Goal: Task Accomplishment & Management: Use online tool/utility

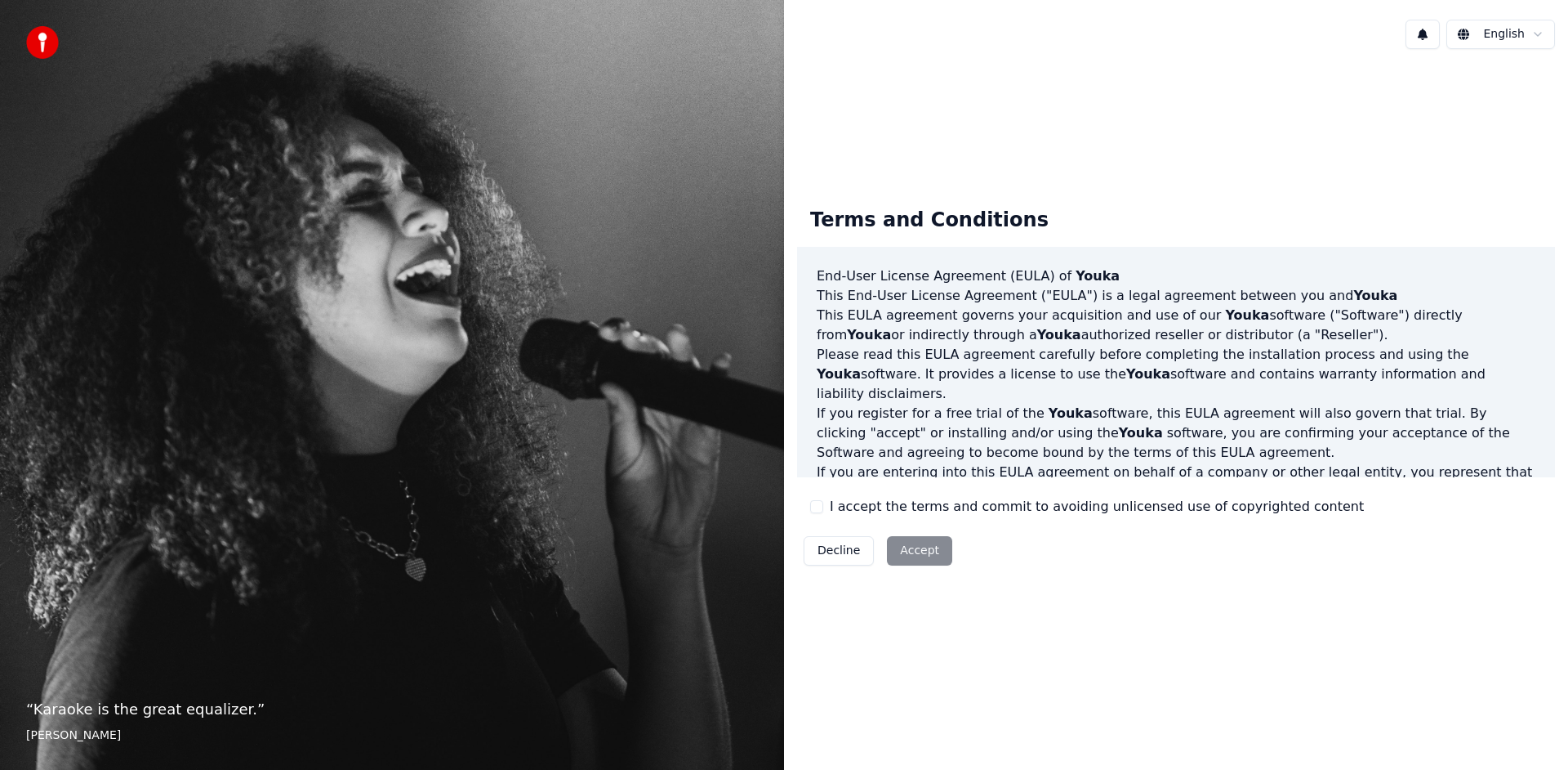
click at [821, 505] on button "I accept the terms and commit to avoiding unlicensed use of copyrighted content" at bounding box center [817, 506] width 13 height 13
click at [917, 544] on button "Accept" at bounding box center [919, 551] width 65 height 30
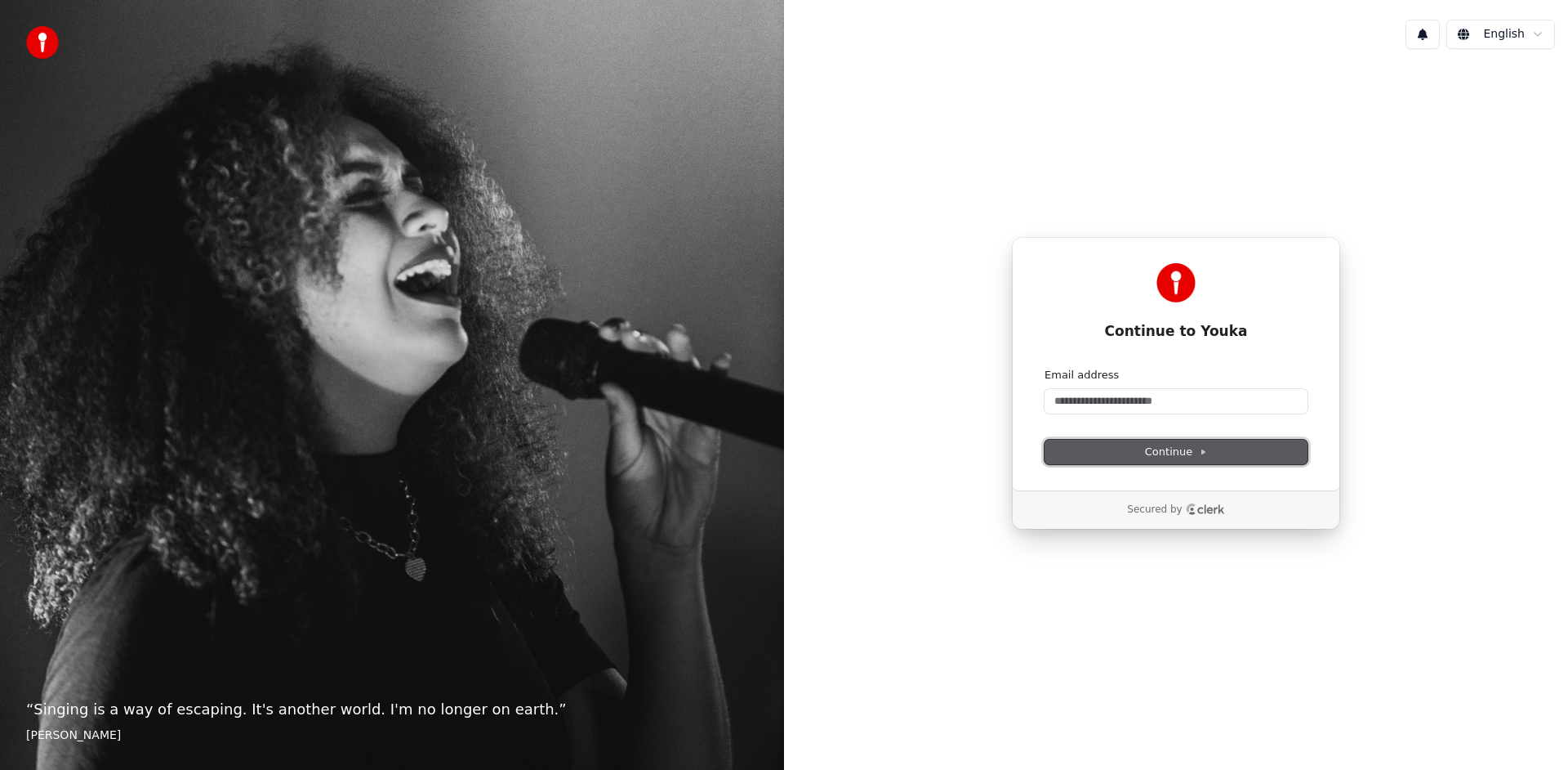
click at [1176, 454] on span "Continue" at bounding box center [1175, 452] width 62 height 15
click at [1124, 397] on input "Email address" at bounding box center [1175, 401] width 263 height 25
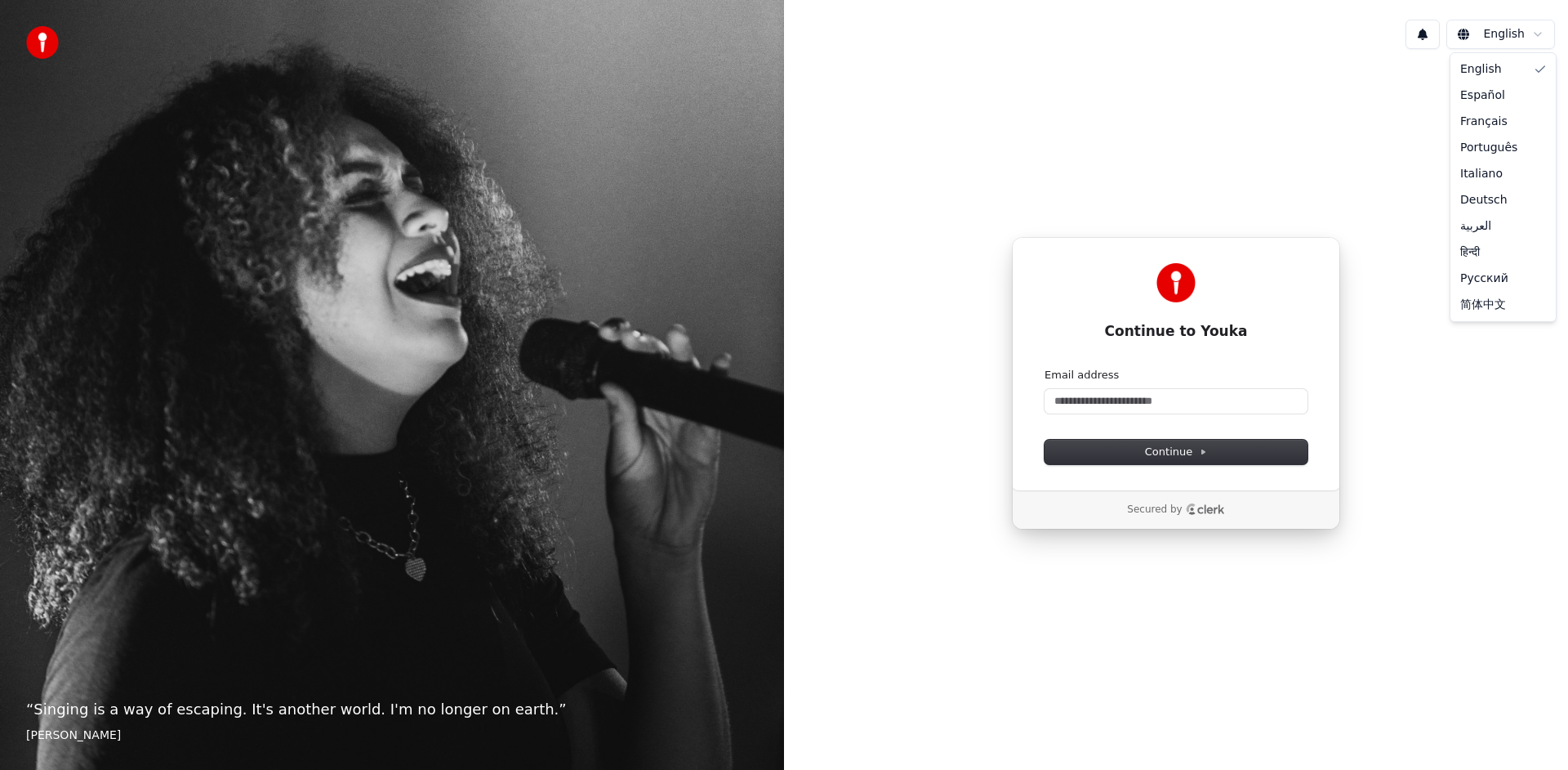
click at [1509, 36] on html "“ Singing is a way of escaping. It's another world. I'm no longer on earth. ” E…" at bounding box center [784, 385] width 1568 height 770
click at [1238, 76] on html "“ Singing is a way of escaping. It's another world. I'm no longer on earth. ” E…" at bounding box center [784, 385] width 1568 height 770
click at [1093, 395] on input "Email address" at bounding box center [1175, 401] width 263 height 25
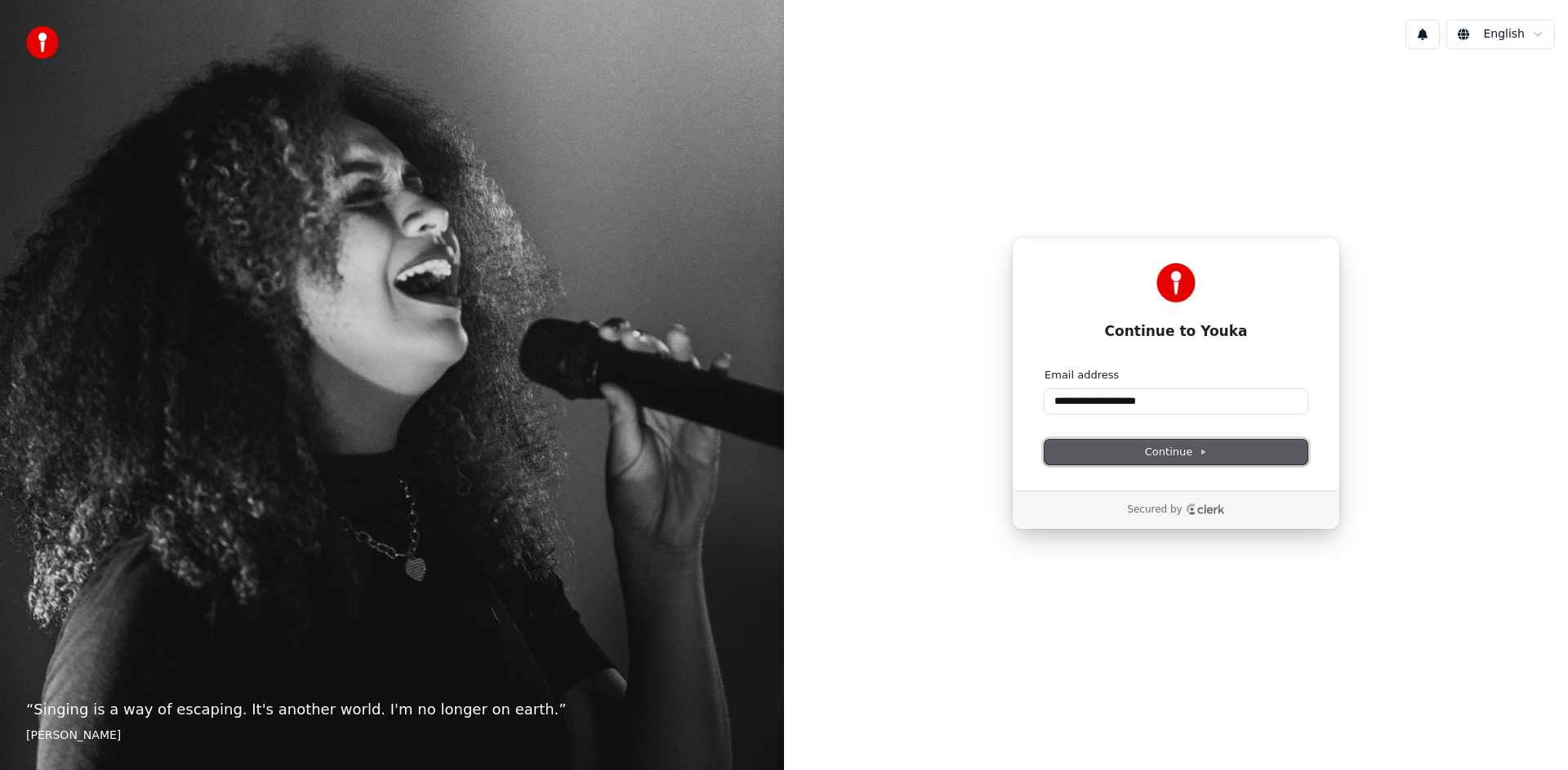
click at [1227, 459] on button "Continue" at bounding box center [1175, 452] width 263 height 25
type input "**********"
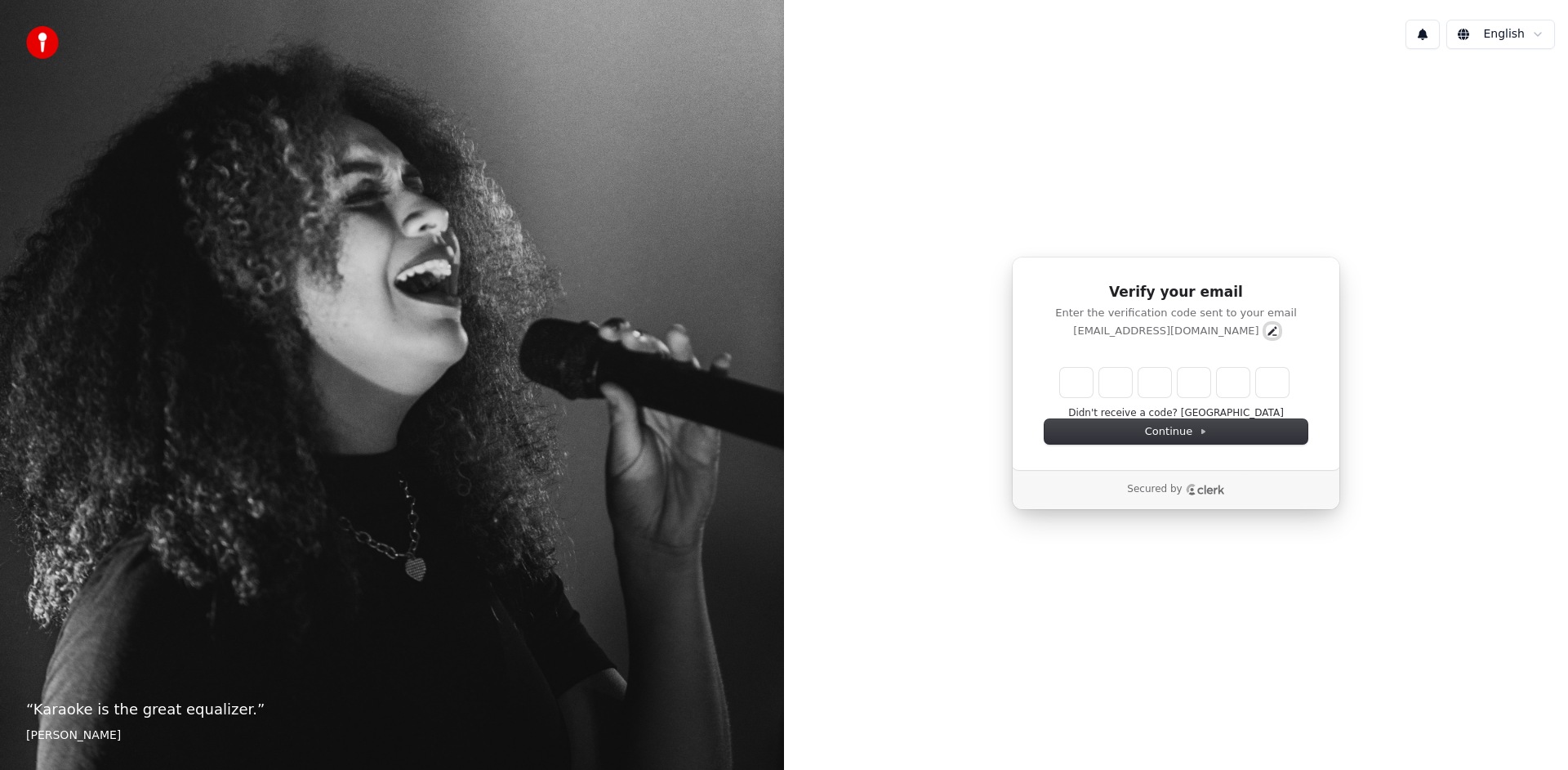
click at [1266, 333] on icon "Edit" at bounding box center [1272, 331] width 13 height 13
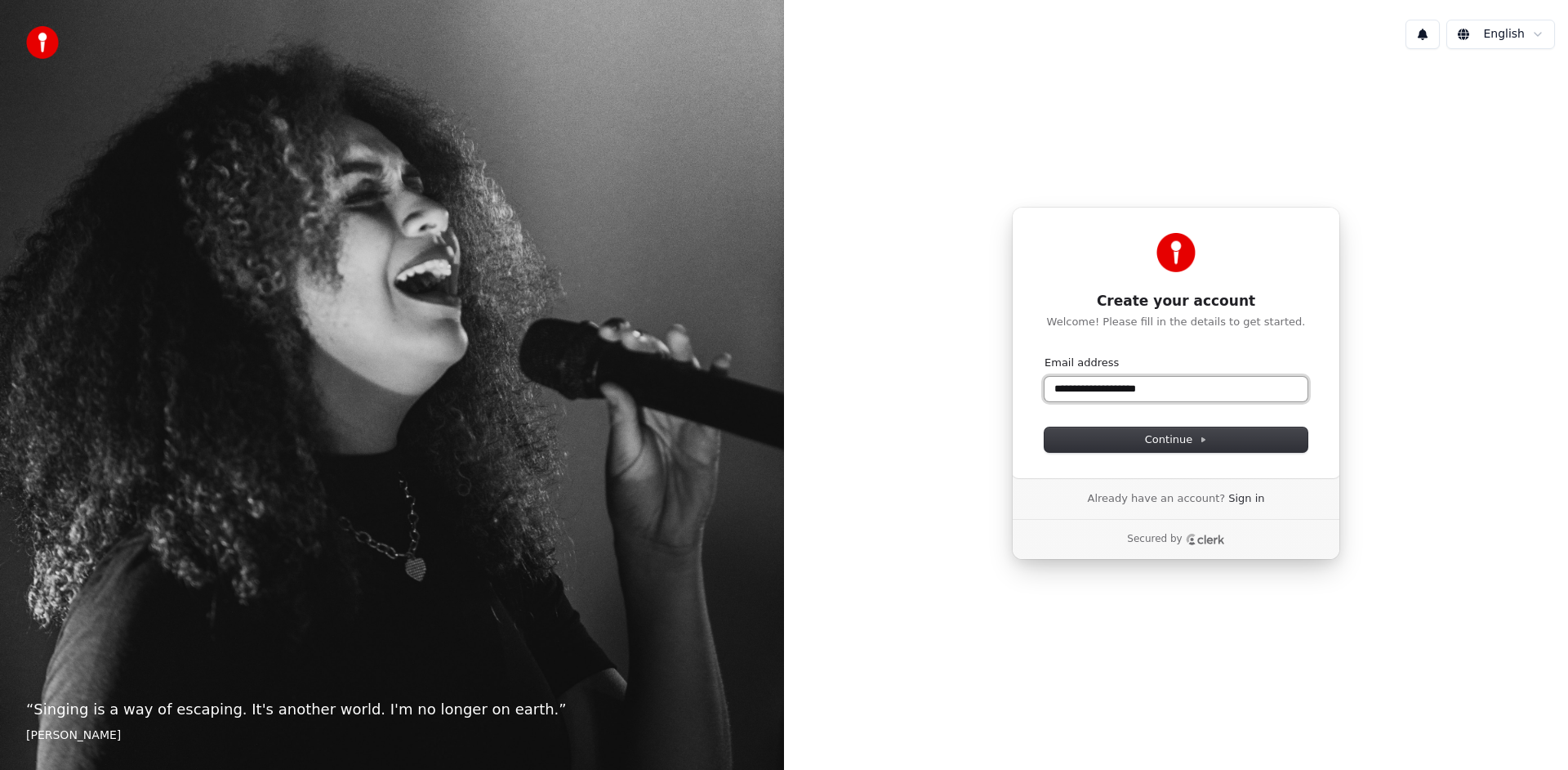
click at [1061, 386] on input "**********" at bounding box center [1175, 388] width 263 height 25
click at [1176, 444] on span "Continue" at bounding box center [1175, 440] width 62 height 15
type input "**********"
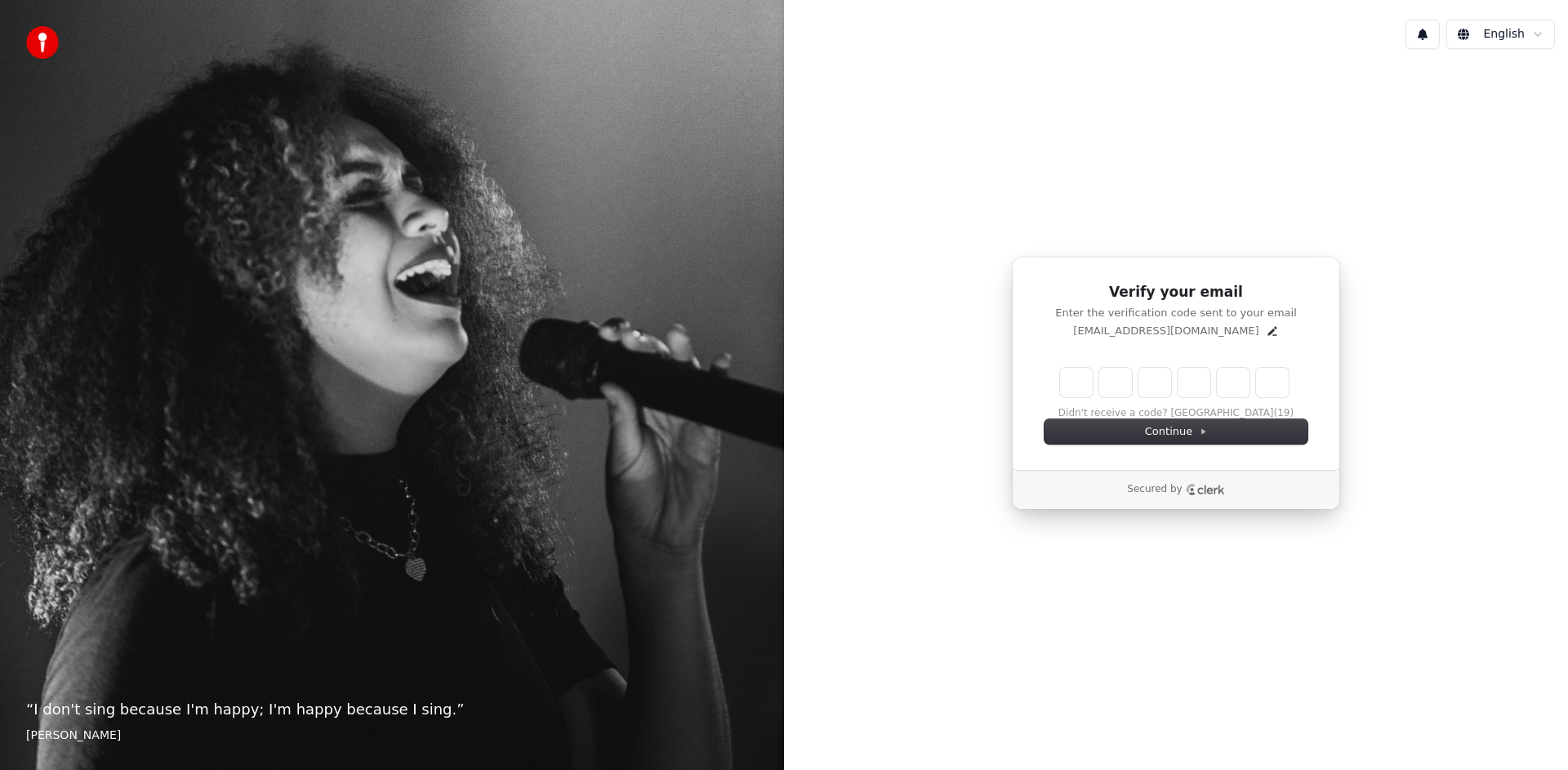
type input "*"
type input "**"
type input "*"
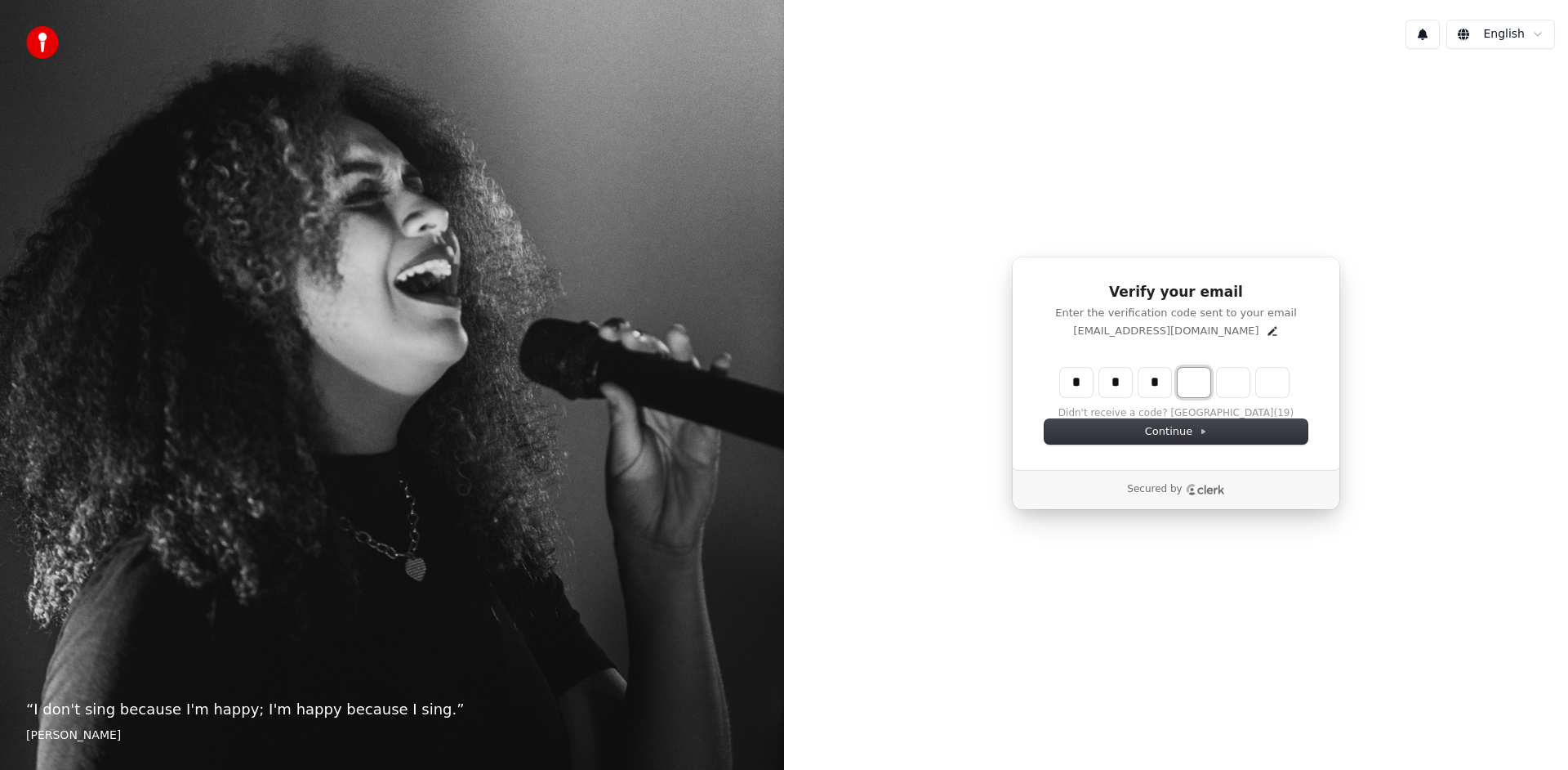
type input "***"
type input "*"
type input "****"
type input "*"
type input "*****"
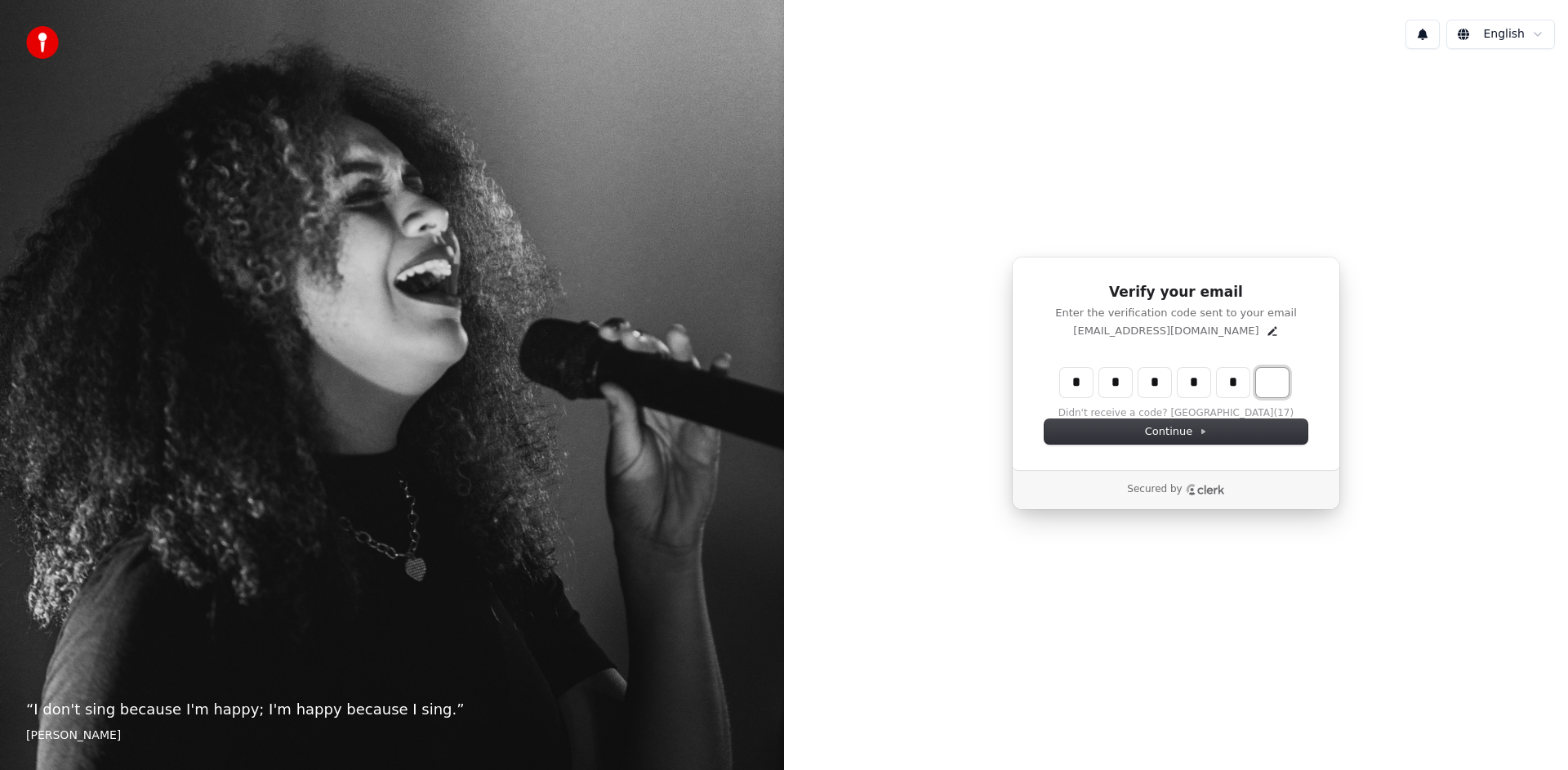
type input "*"
type input "******"
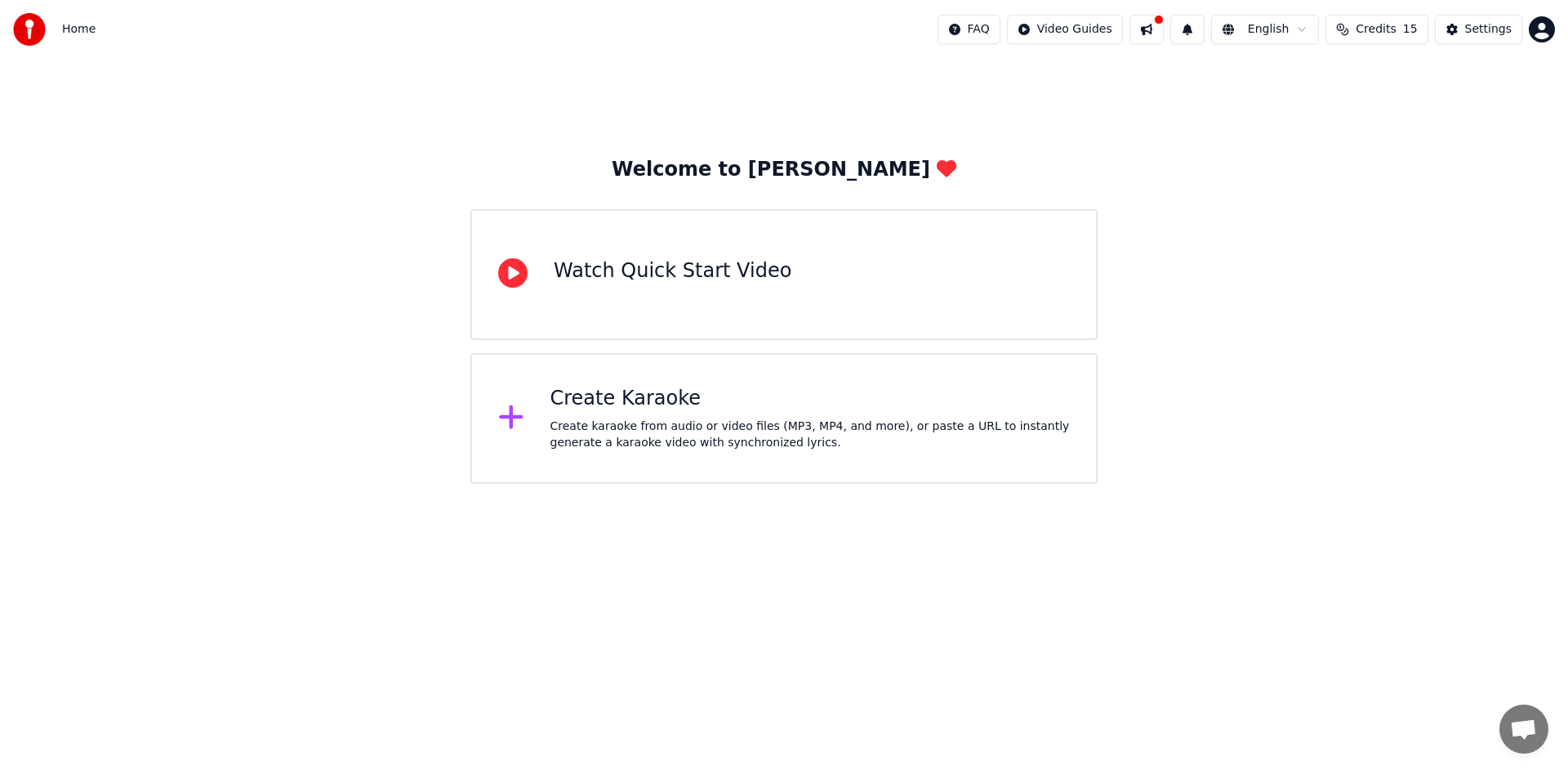
click at [718, 397] on div "Create Karaoke" at bounding box center [810, 398] width 520 height 26
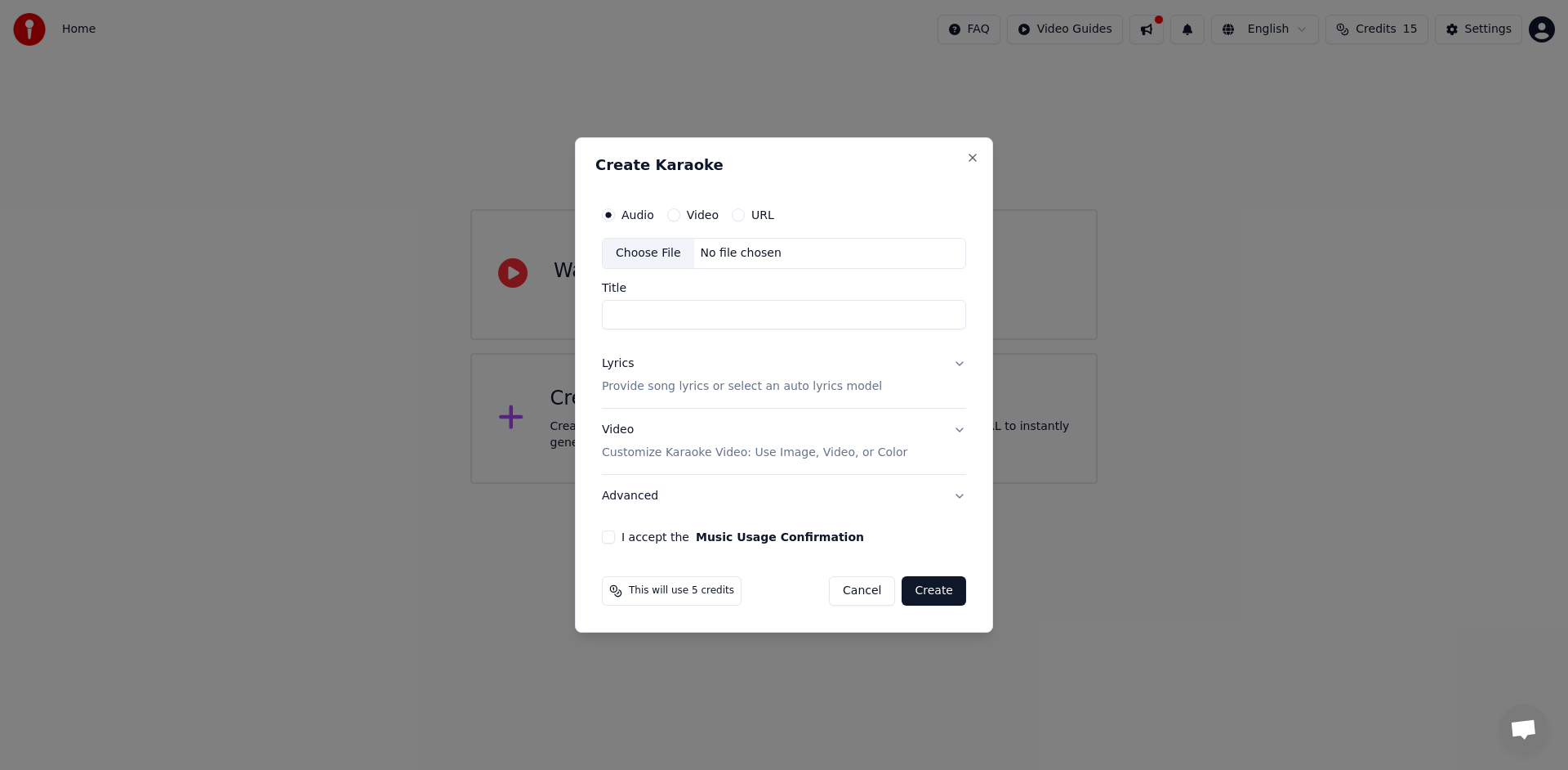
click at [676, 211] on button "Video" at bounding box center [674, 215] width 13 height 13
click at [664, 312] on input "Title" at bounding box center [784, 314] width 364 height 30
click at [960, 431] on button "Video Customize Karaoke Video: Use Image, Video, or Color" at bounding box center [784, 441] width 364 height 65
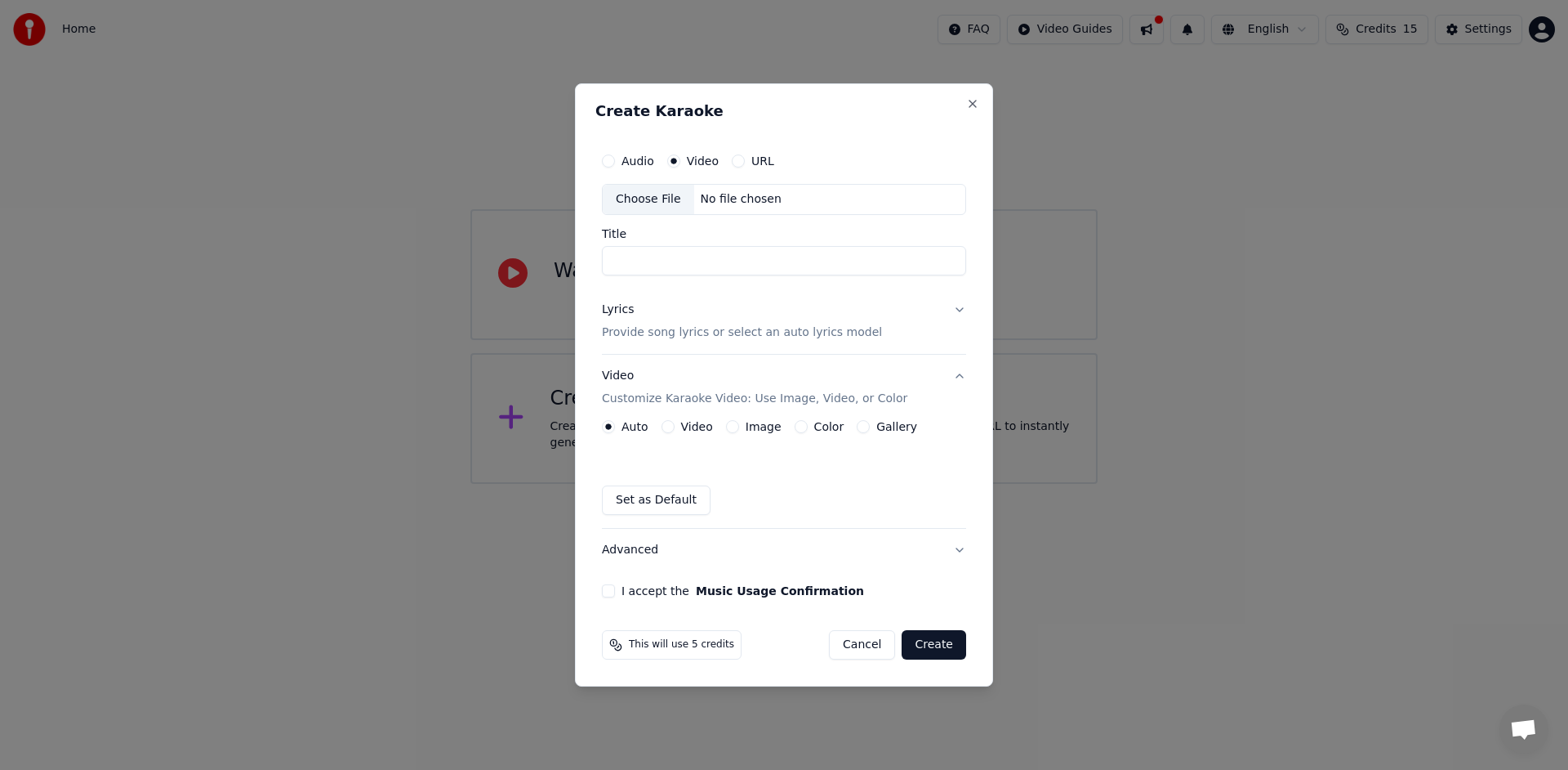
click at [960, 377] on button "Video Customize Karaoke Video: Use Image, Video, or Color" at bounding box center [784, 387] width 364 height 65
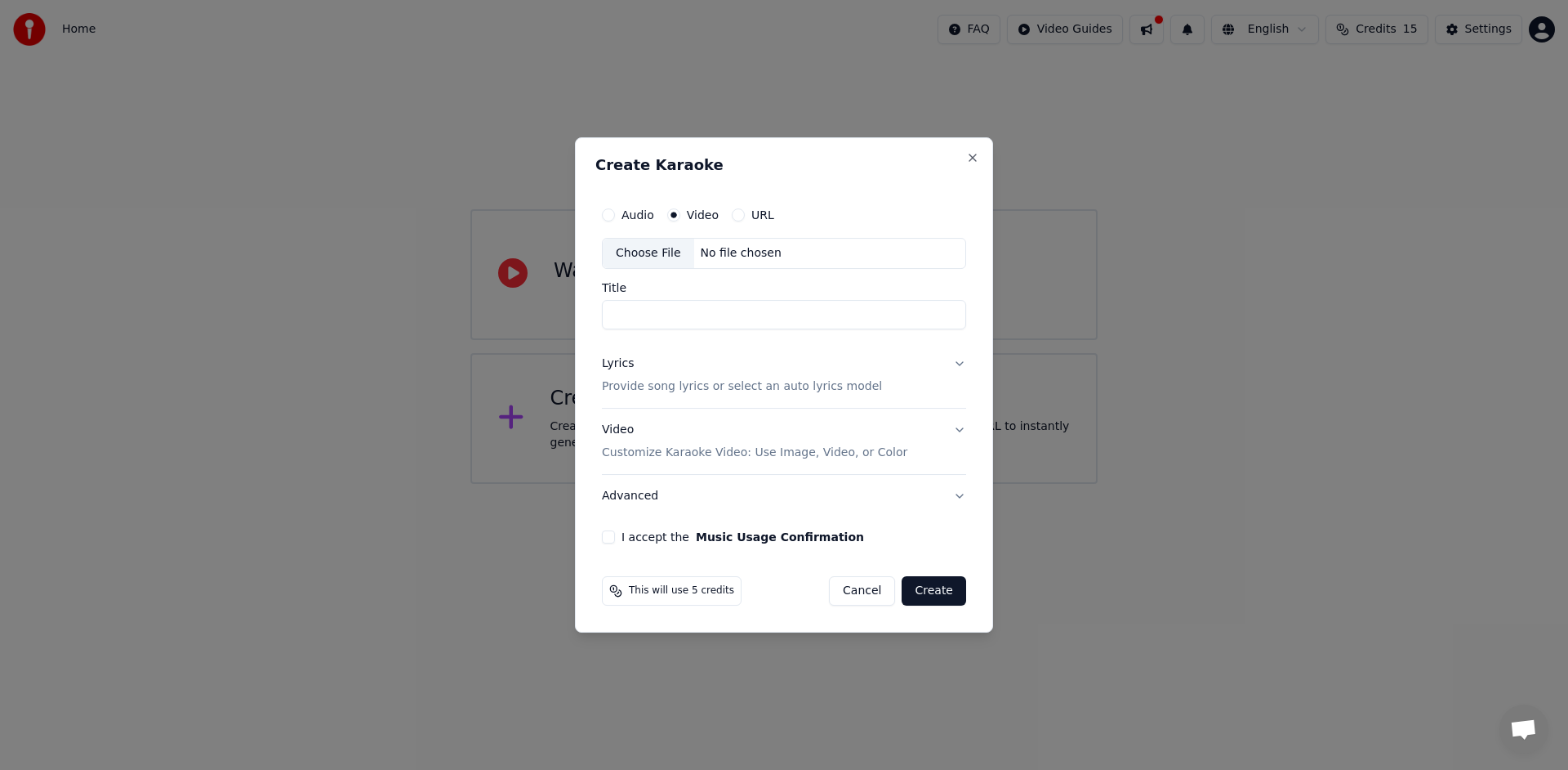
click at [748, 306] on input "Title" at bounding box center [784, 314] width 364 height 30
click at [607, 214] on button "Audio" at bounding box center [608, 215] width 13 height 13
click at [737, 212] on button "URL" at bounding box center [738, 215] width 13 height 13
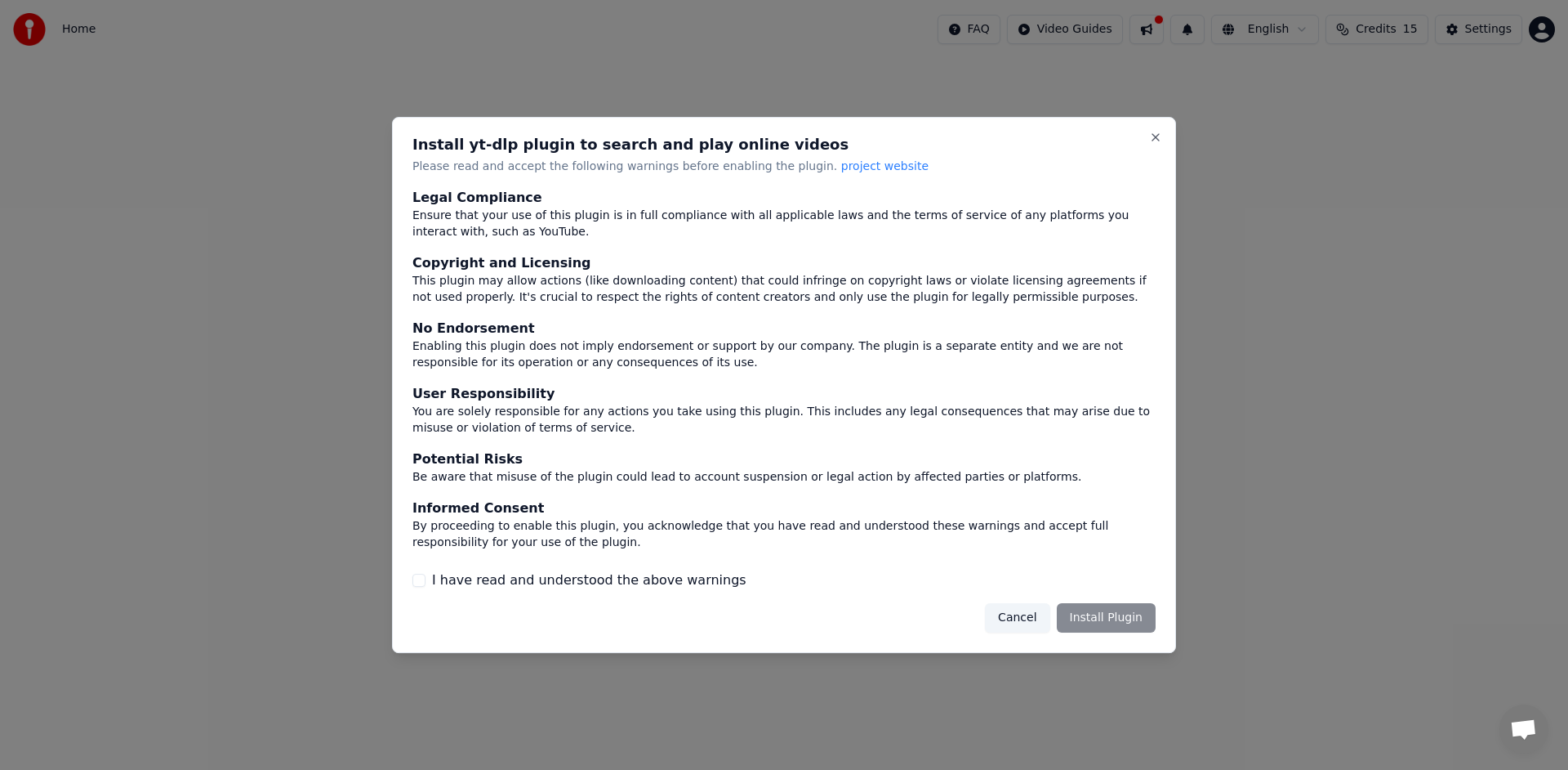
click at [1009, 619] on button "Cancel" at bounding box center [1017, 618] width 65 height 30
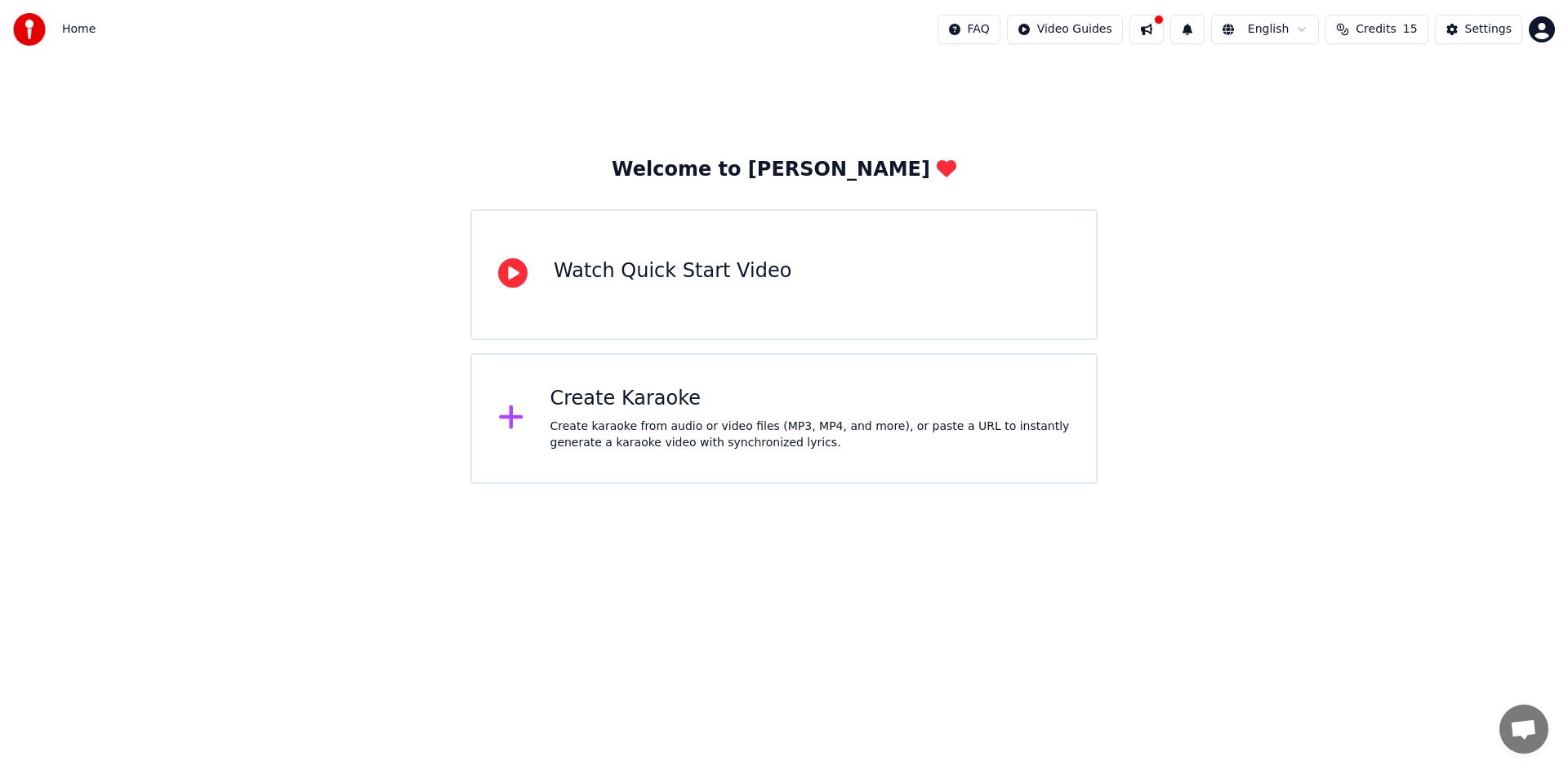
click at [705, 301] on div "Watch Quick Start Video" at bounding box center [784, 275] width 627 height 131
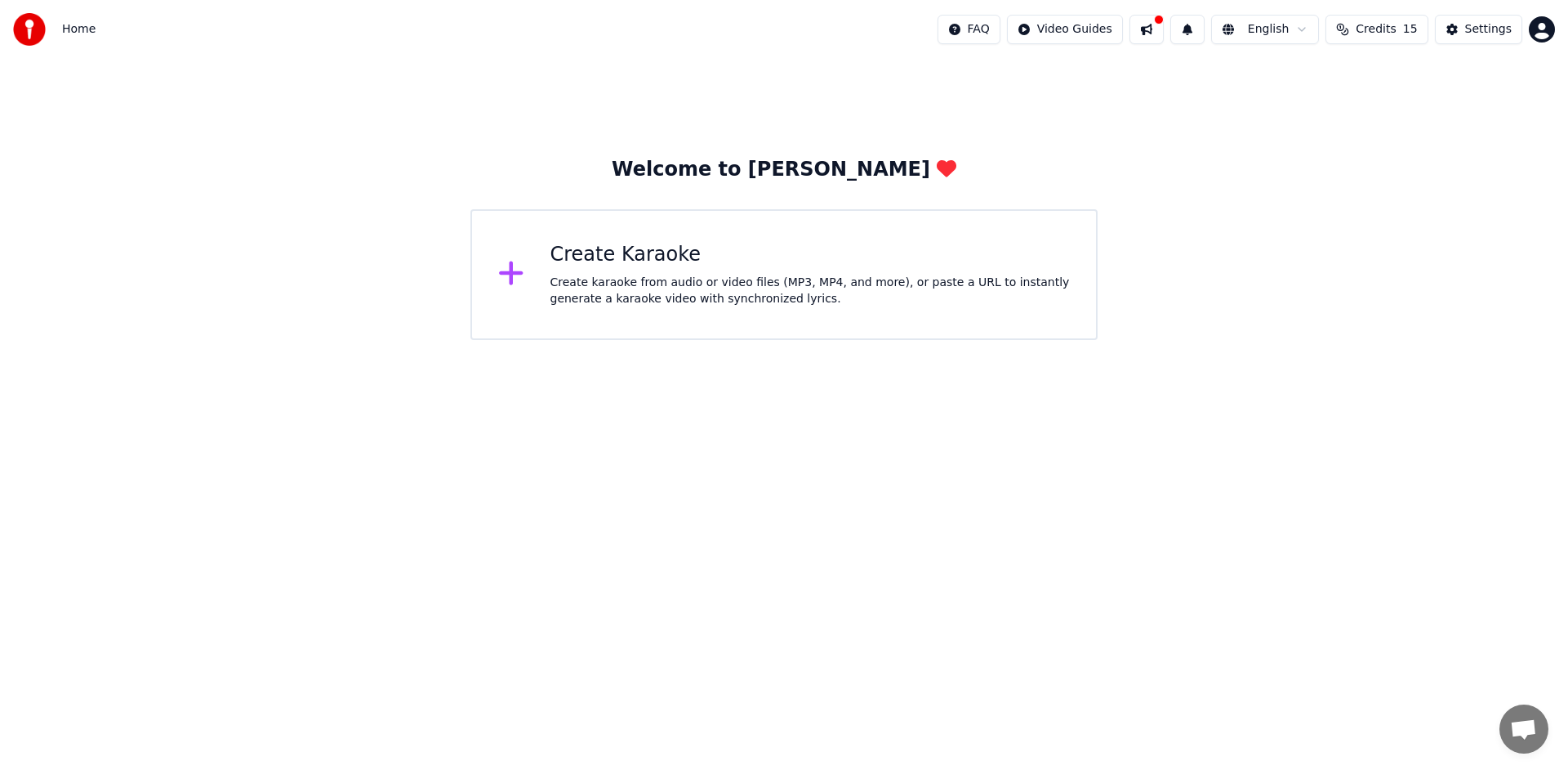
click at [614, 283] on div "Create karaoke from audio or video files (MP3, MP4, and more), or paste a URL t…" at bounding box center [810, 290] width 520 height 32
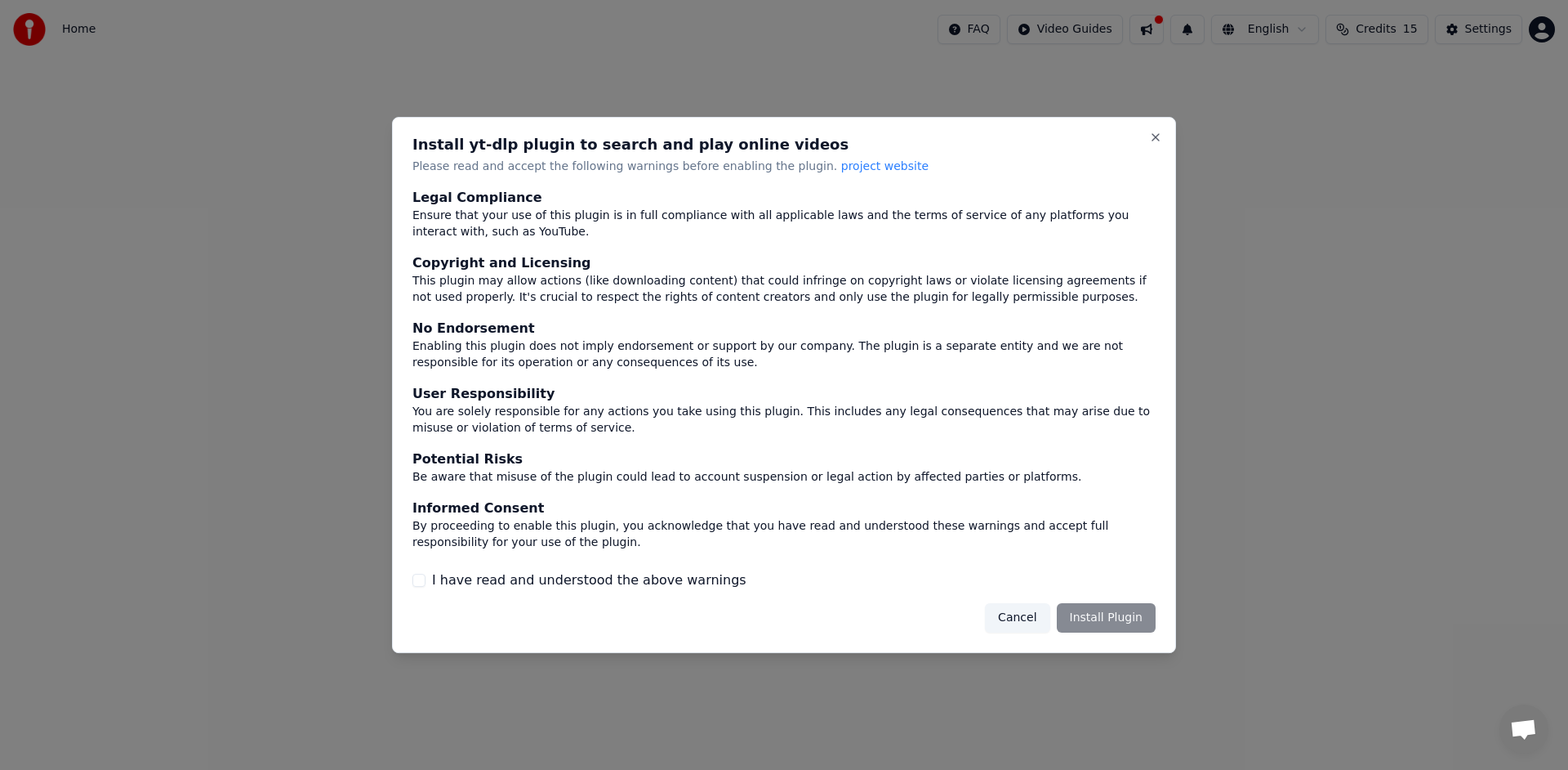
click at [1121, 622] on div "Cancel Install Plugin" at bounding box center [1069, 618] width 171 height 30
click at [421, 576] on button "I have read and understood the above warnings" at bounding box center [419, 580] width 13 height 13
click at [1126, 617] on button "Install Plugin" at bounding box center [1105, 618] width 99 height 30
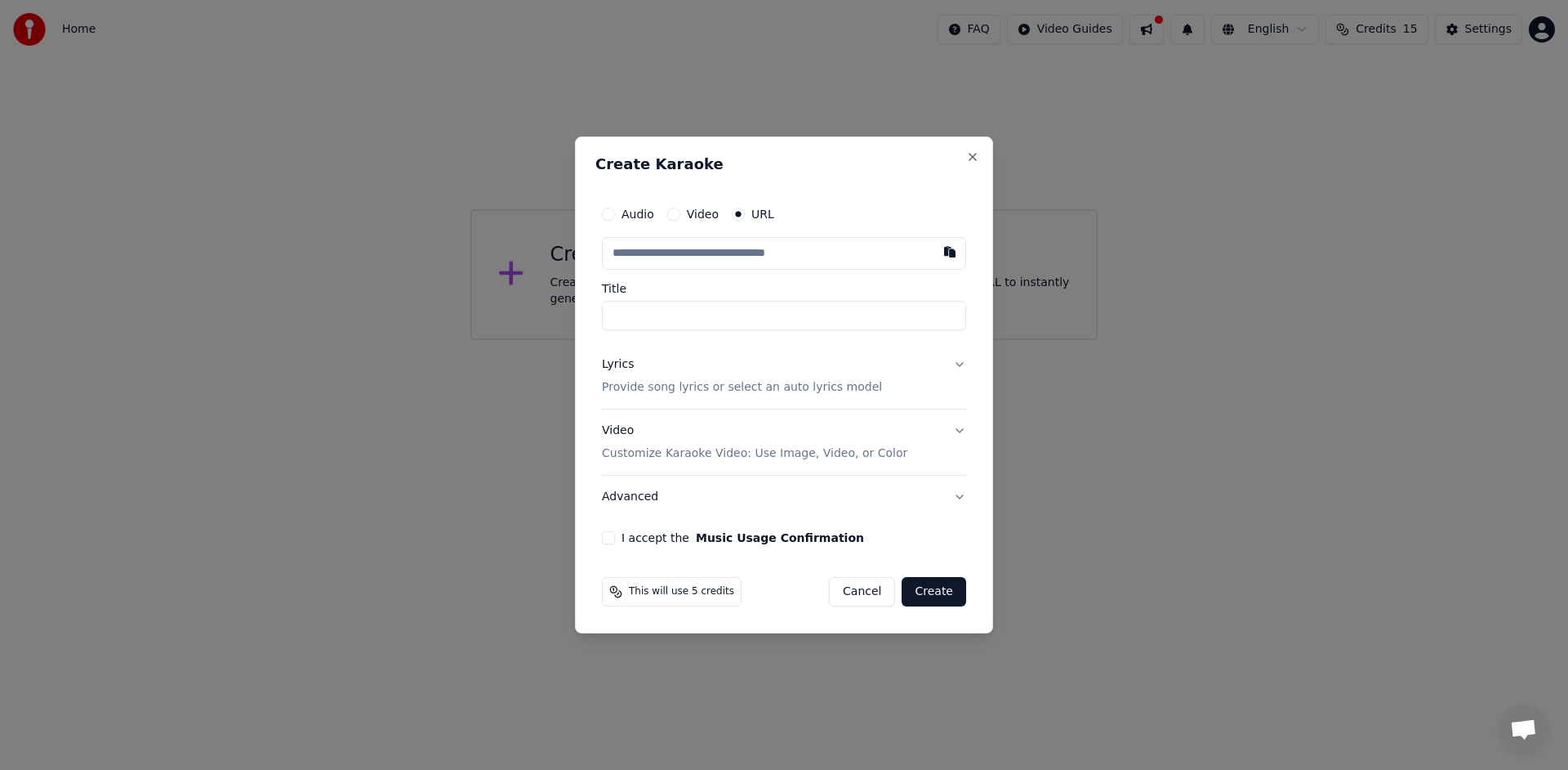
click at [673, 215] on button "Video" at bounding box center [674, 214] width 13 height 13
click at [644, 255] on div "Choose File" at bounding box center [648, 254] width 91 height 30
type input "**********"
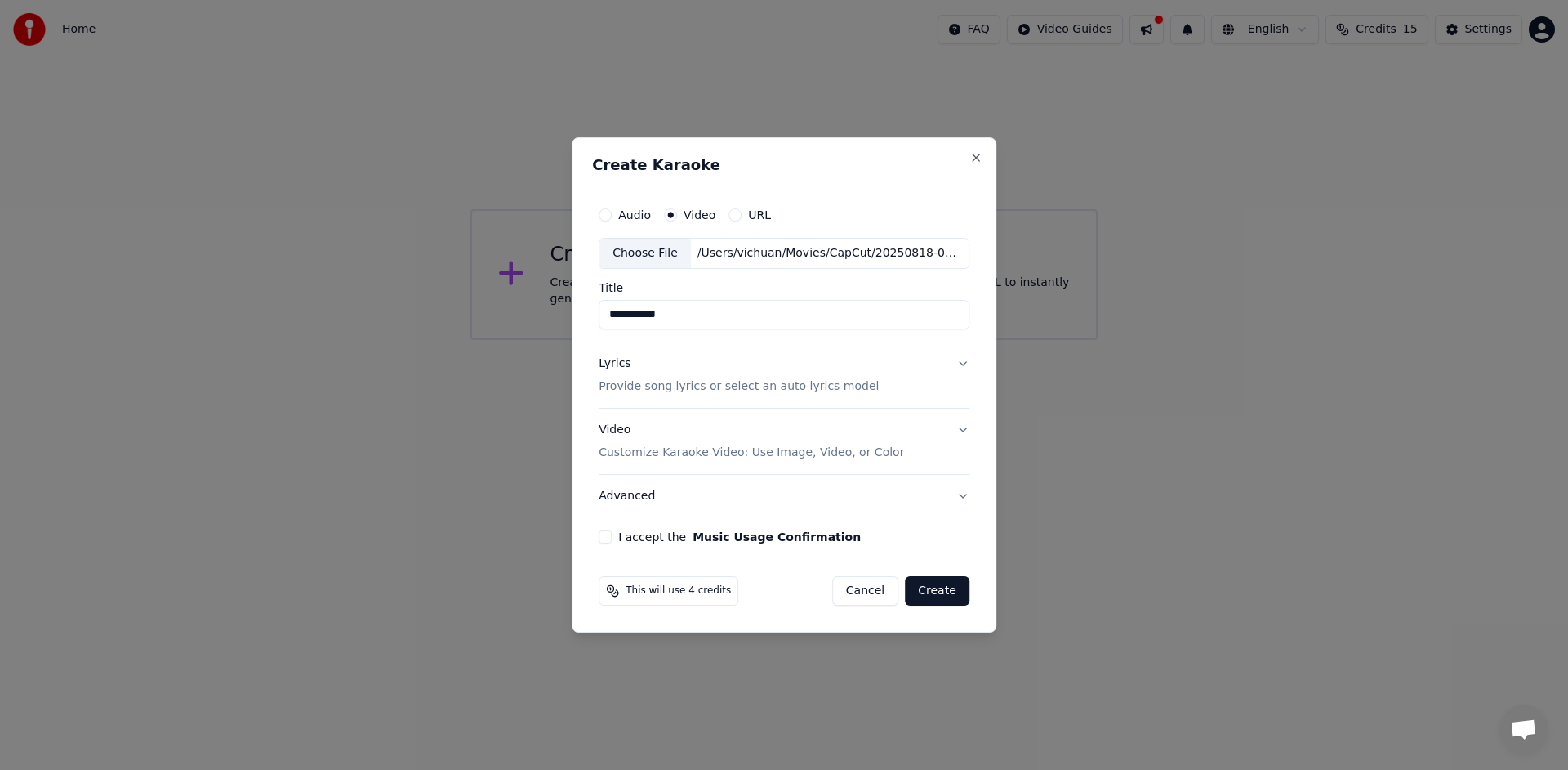
click at [960, 362] on button "Lyrics Provide song lyrics or select an auto lyrics model" at bounding box center [784, 374] width 371 height 65
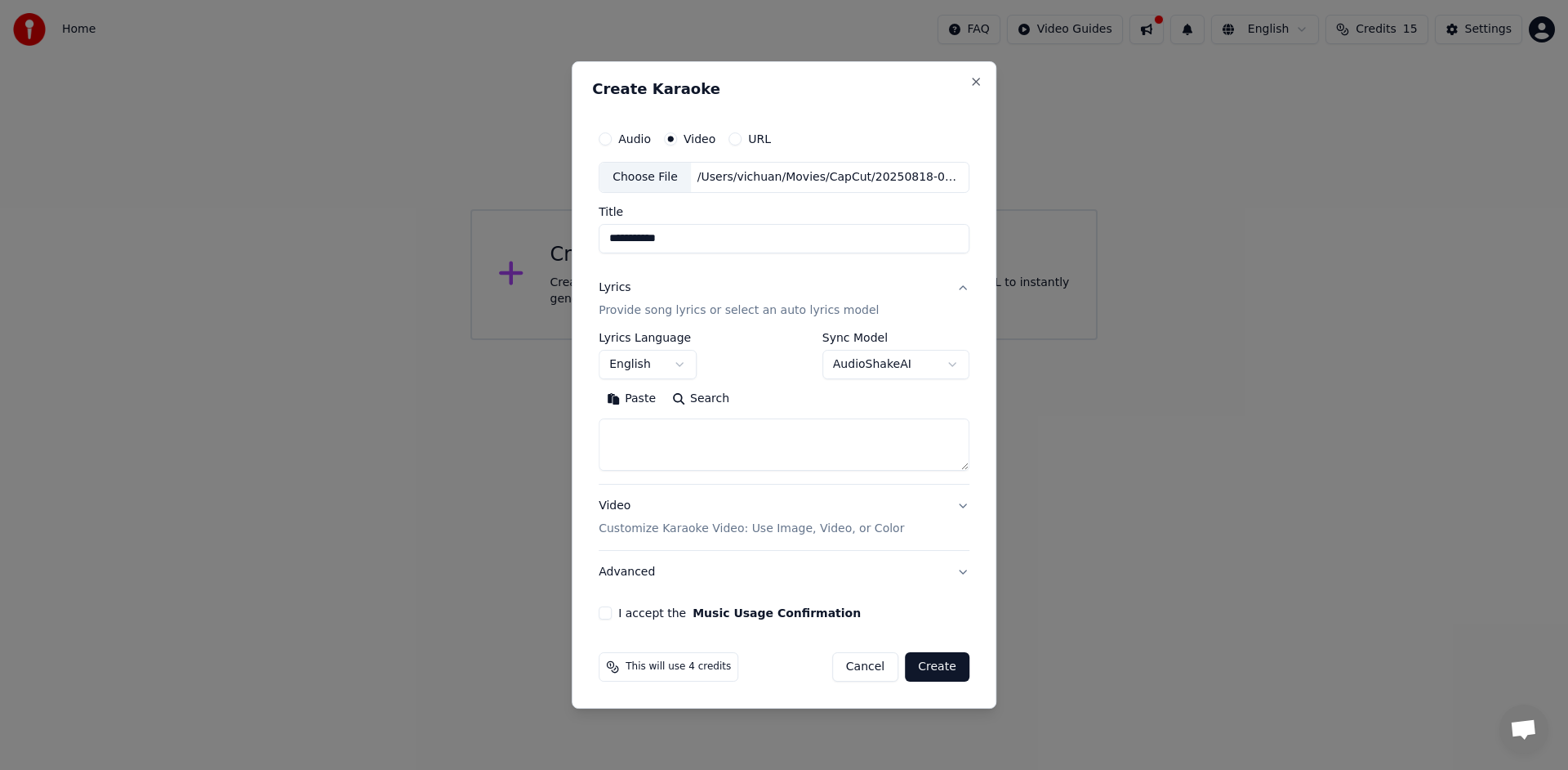
click at [961, 287] on button "Lyrics Provide song lyrics or select an auto lyrics model" at bounding box center [784, 299] width 371 height 65
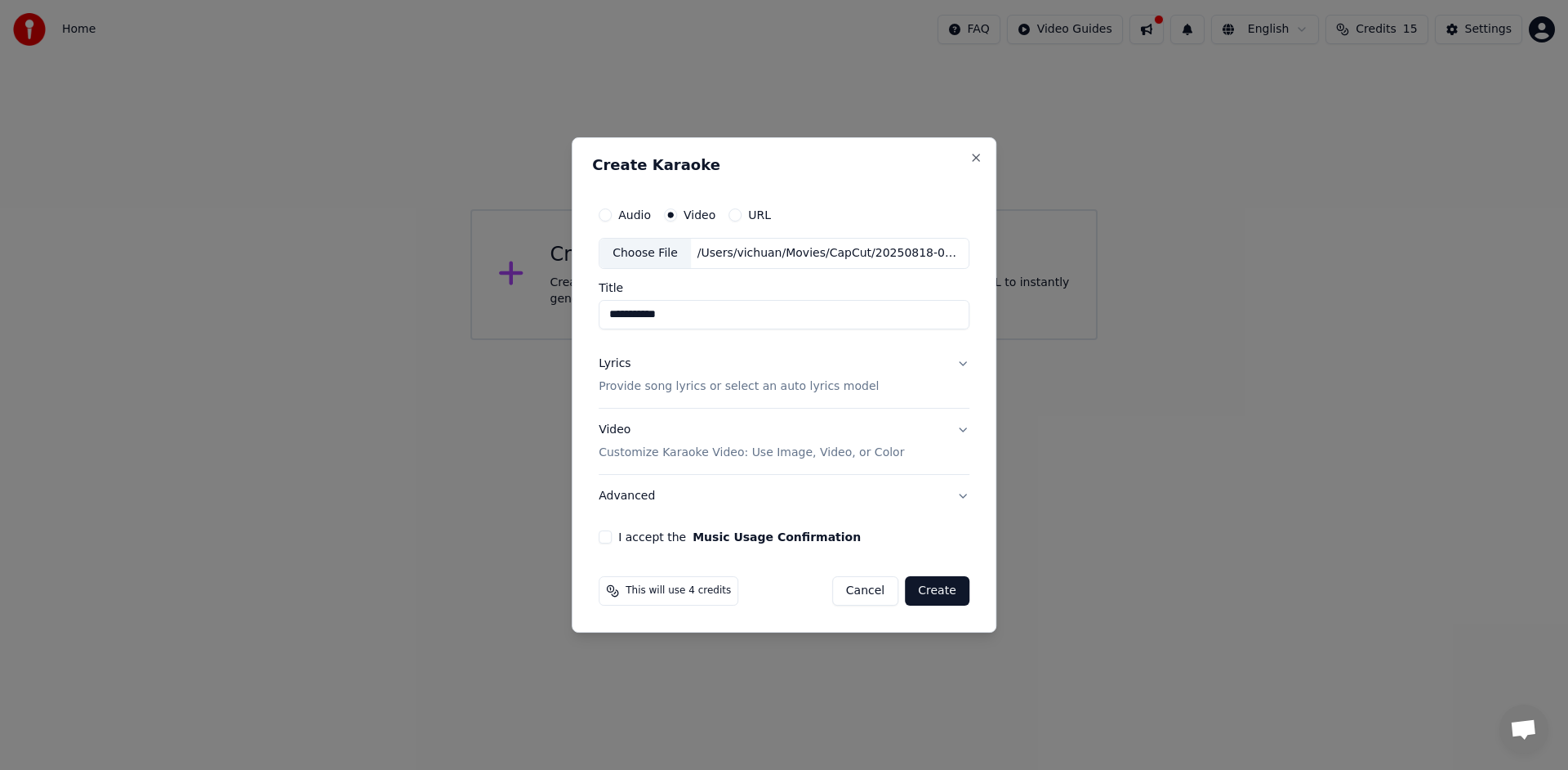
click at [961, 287] on label "Title" at bounding box center [784, 288] width 371 height 11
click at [961, 300] on input "**********" at bounding box center [784, 314] width 371 height 30
click at [930, 598] on button "Create" at bounding box center [937, 591] width 65 height 30
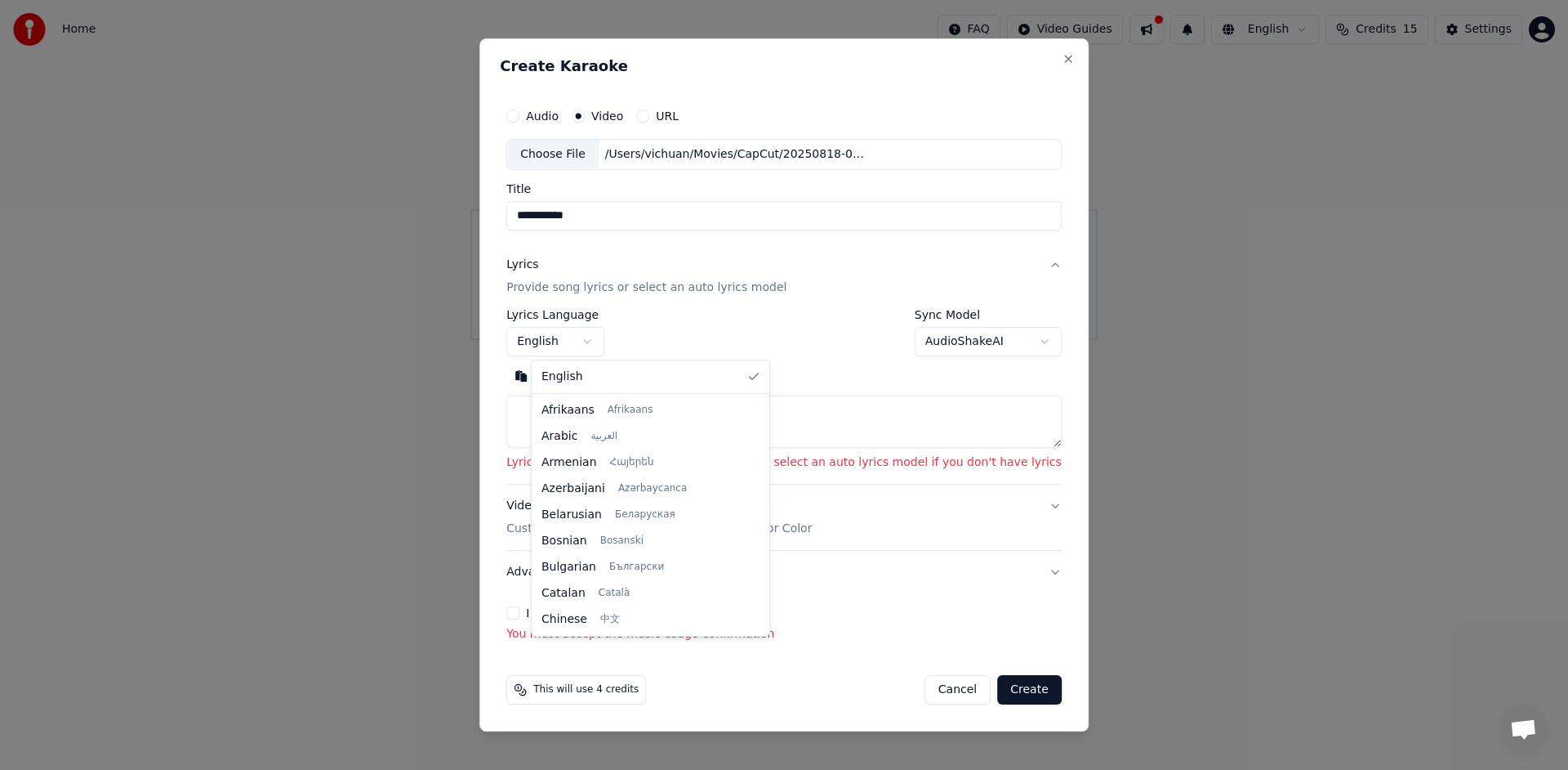
click at [609, 340] on body "**********" at bounding box center [784, 170] width 1568 height 340
select select "**"
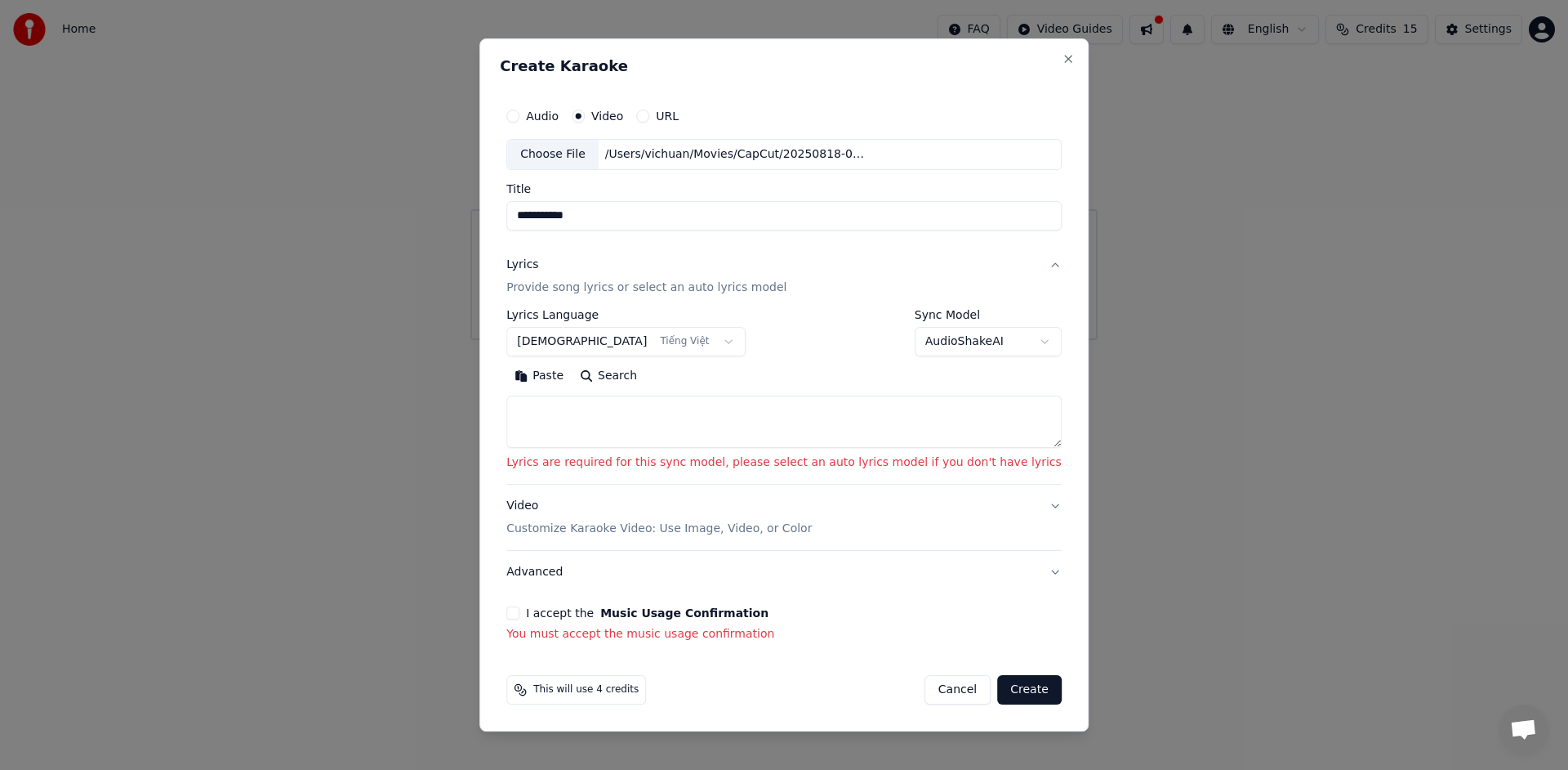
click at [519, 615] on button "I accept the Music Usage Confirmation" at bounding box center [513, 612] width 13 height 13
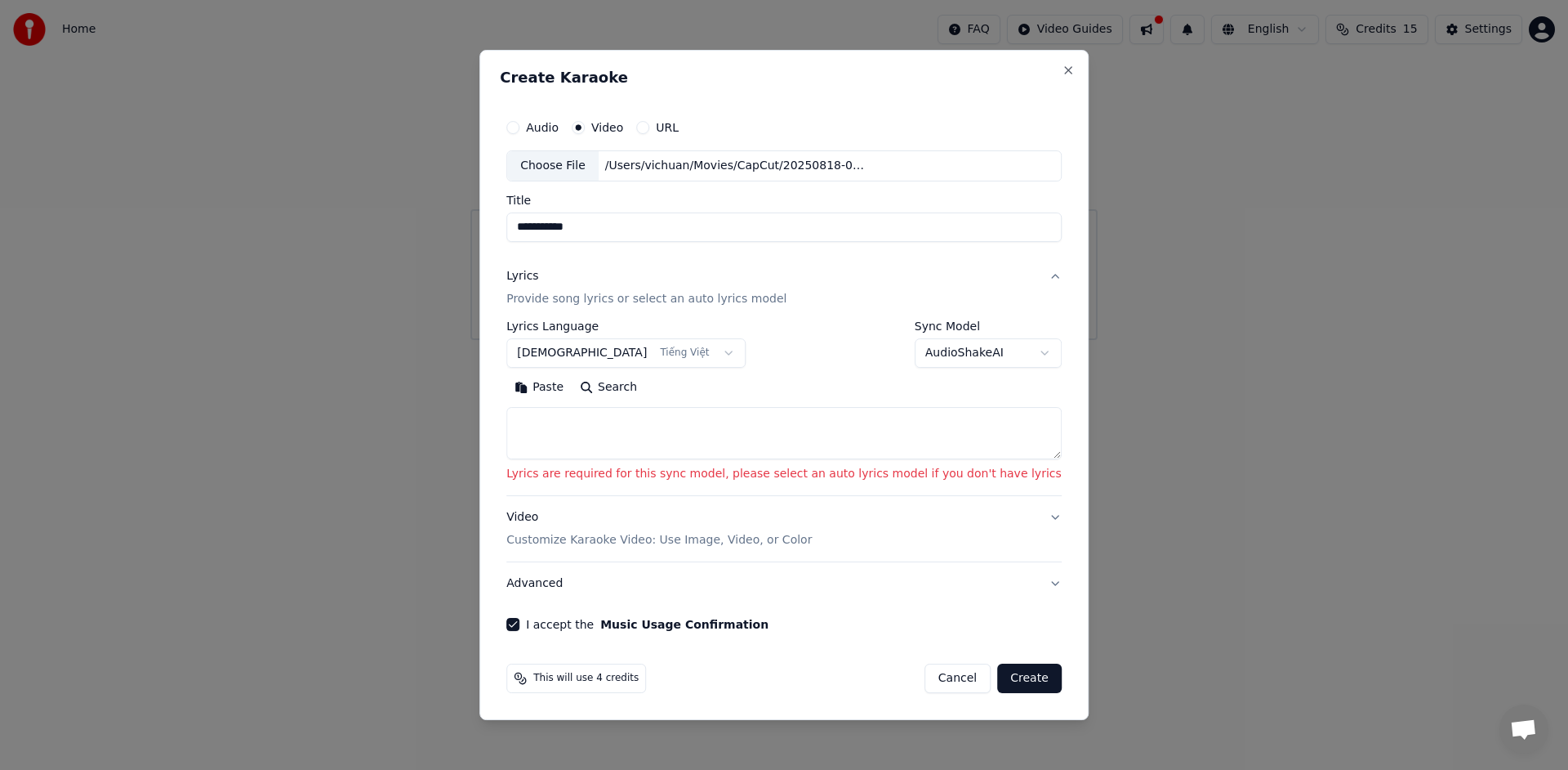
click at [562, 392] on button "Paste" at bounding box center [538, 387] width 65 height 26
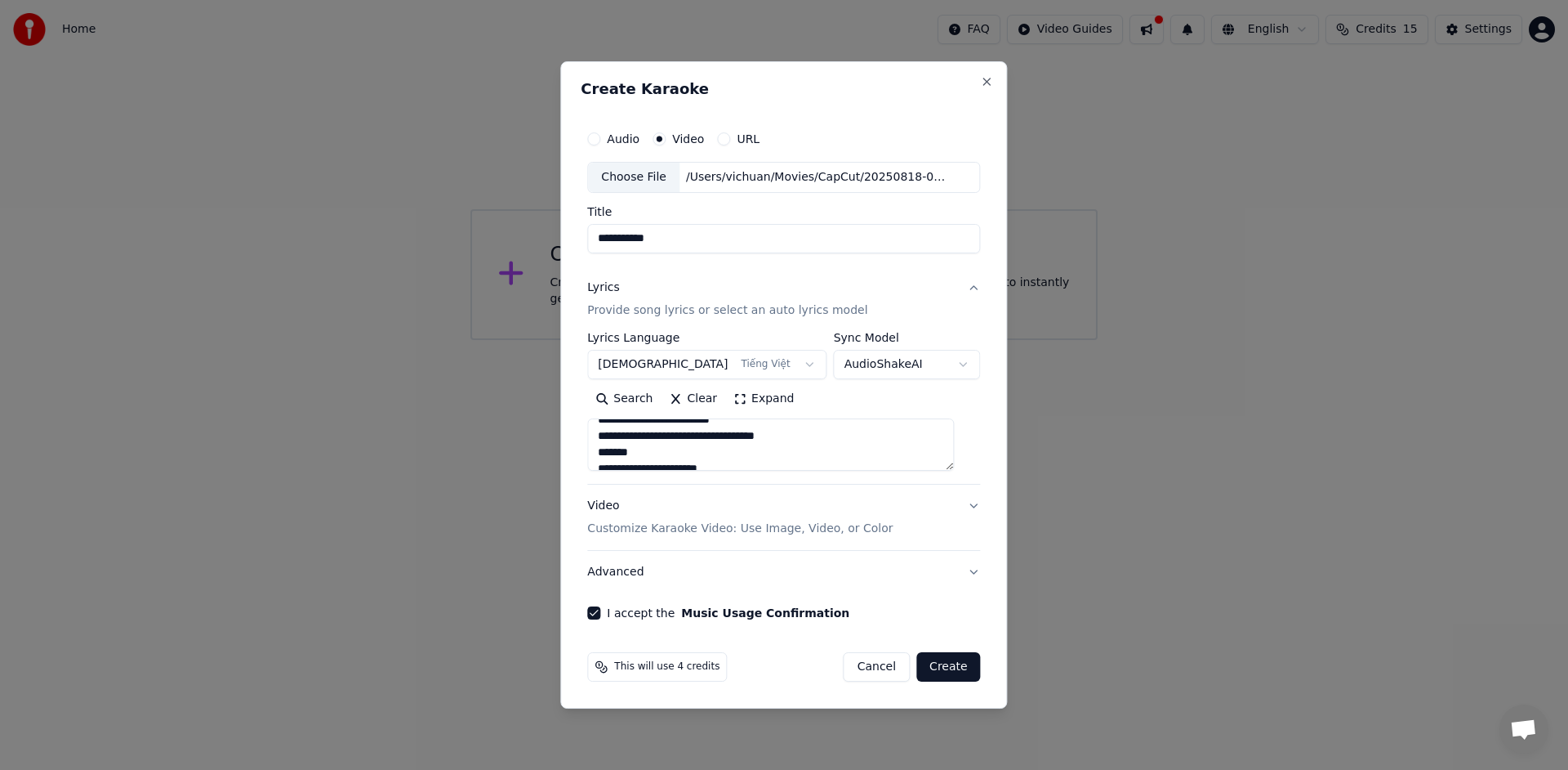
scroll to position [47, 0]
drag, startPoint x: 654, startPoint y: 450, endPoint x: 603, endPoint y: 447, distance: 51.1
click at [603, 447] on textarea at bounding box center [771, 444] width 367 height 53
drag, startPoint x: 659, startPoint y: 454, endPoint x: 587, endPoint y: 451, distance: 72.1
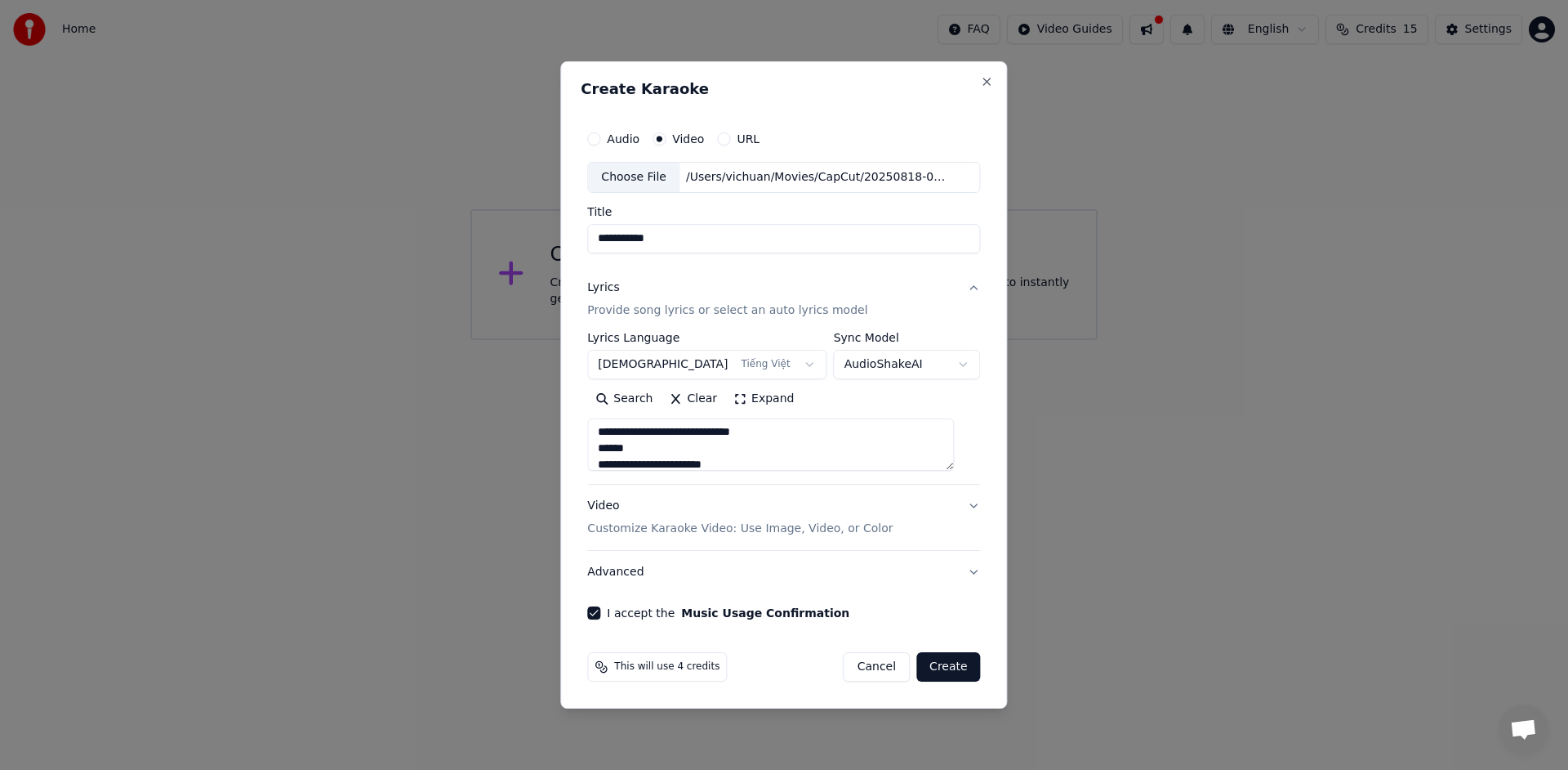
click at [587, 451] on div "**********" at bounding box center [784, 385] width 447 height 647
drag, startPoint x: 652, startPoint y: 427, endPoint x: 603, endPoint y: 428, distance: 49.0
click at [603, 428] on textarea at bounding box center [771, 444] width 367 height 53
click at [872, 452] on textarea at bounding box center [771, 444] width 367 height 53
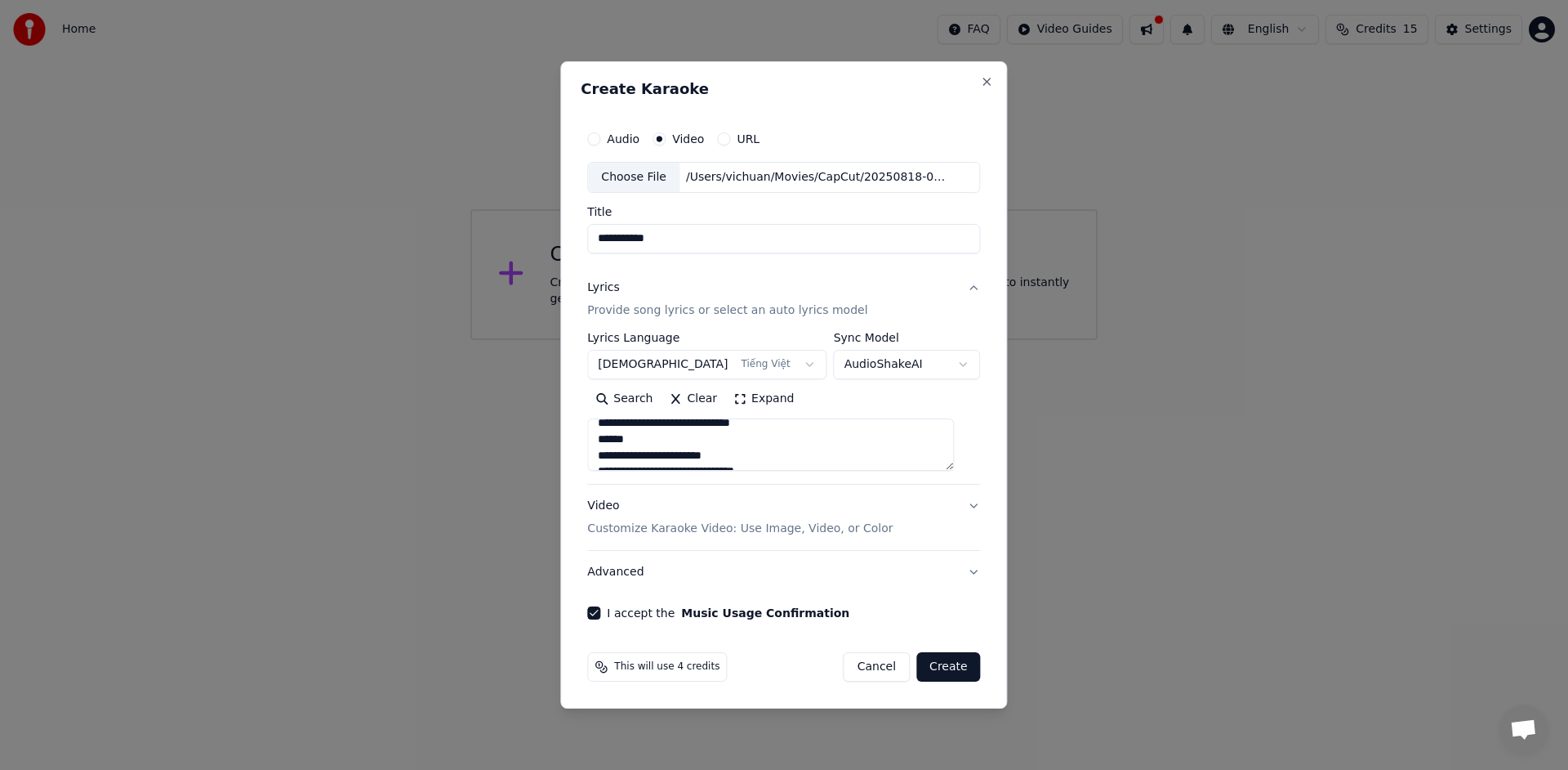
scroll to position [455, 0]
drag, startPoint x: 642, startPoint y: 436, endPoint x: 592, endPoint y: 440, distance: 50.2
click at [592, 440] on div "**********" at bounding box center [784, 385] width 447 height 647
drag, startPoint x: 653, startPoint y: 444, endPoint x: 598, endPoint y: 444, distance: 55.0
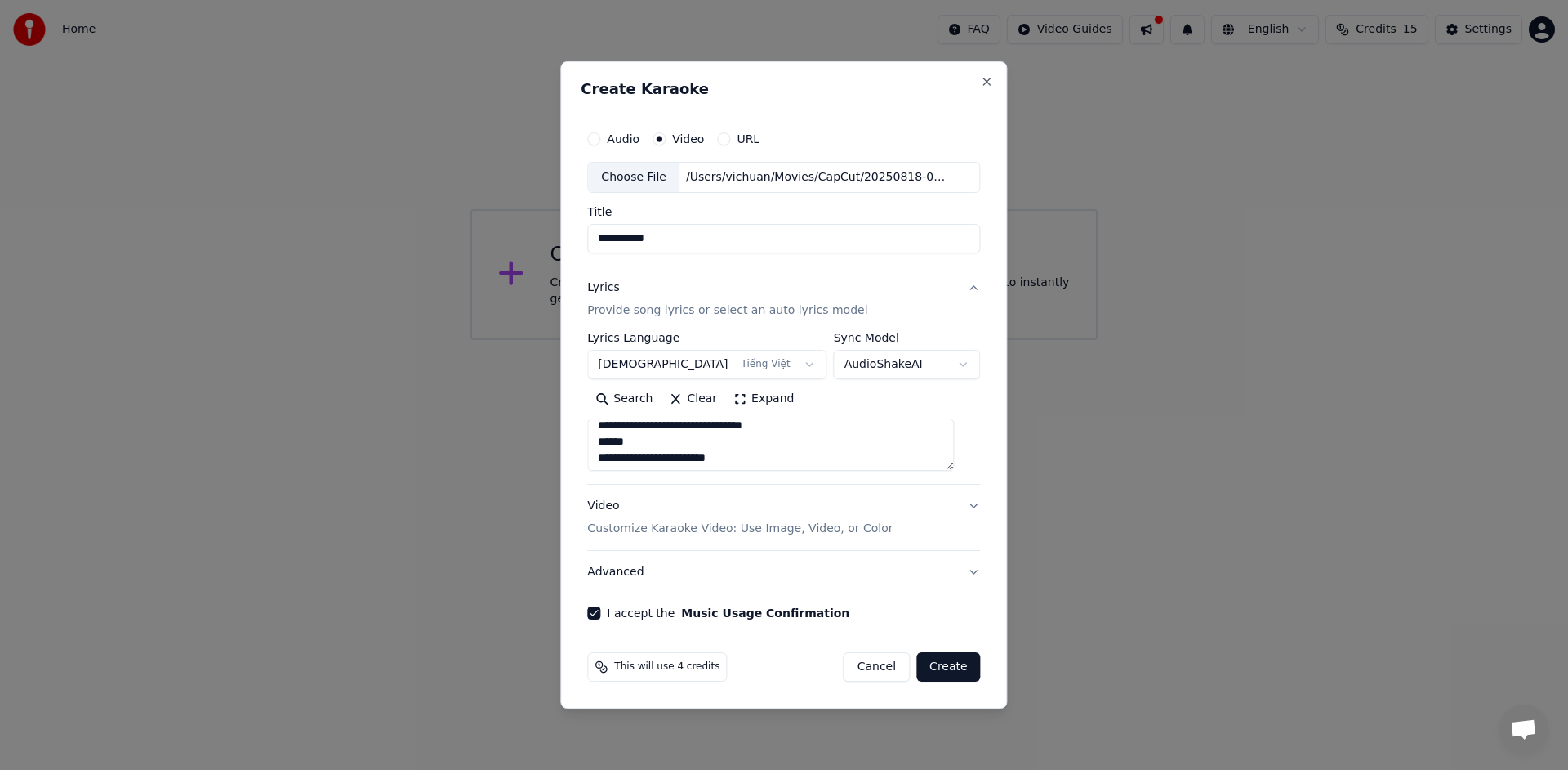
click at [598, 444] on div "**********" at bounding box center [784, 371] width 406 height 510
drag, startPoint x: 649, startPoint y: 427, endPoint x: 583, endPoint y: 427, distance: 66.0
click at [583, 427] on div "**********" at bounding box center [784, 385] width 447 height 647
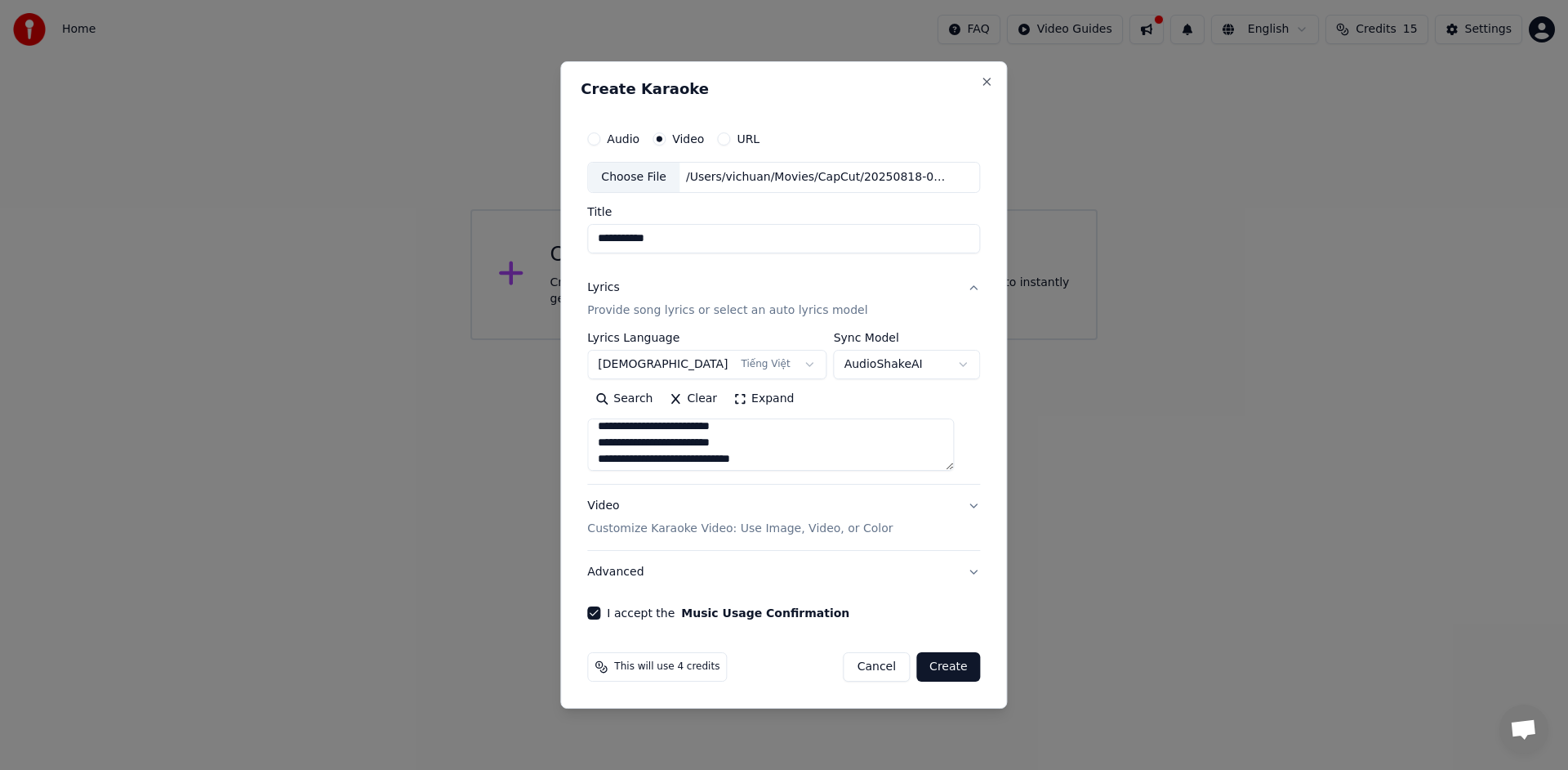
click at [836, 444] on textarea at bounding box center [771, 444] width 367 height 53
drag, startPoint x: 637, startPoint y: 452, endPoint x: 584, endPoint y: 451, distance: 53.0
click at [584, 451] on div "**********" at bounding box center [784, 385] width 447 height 647
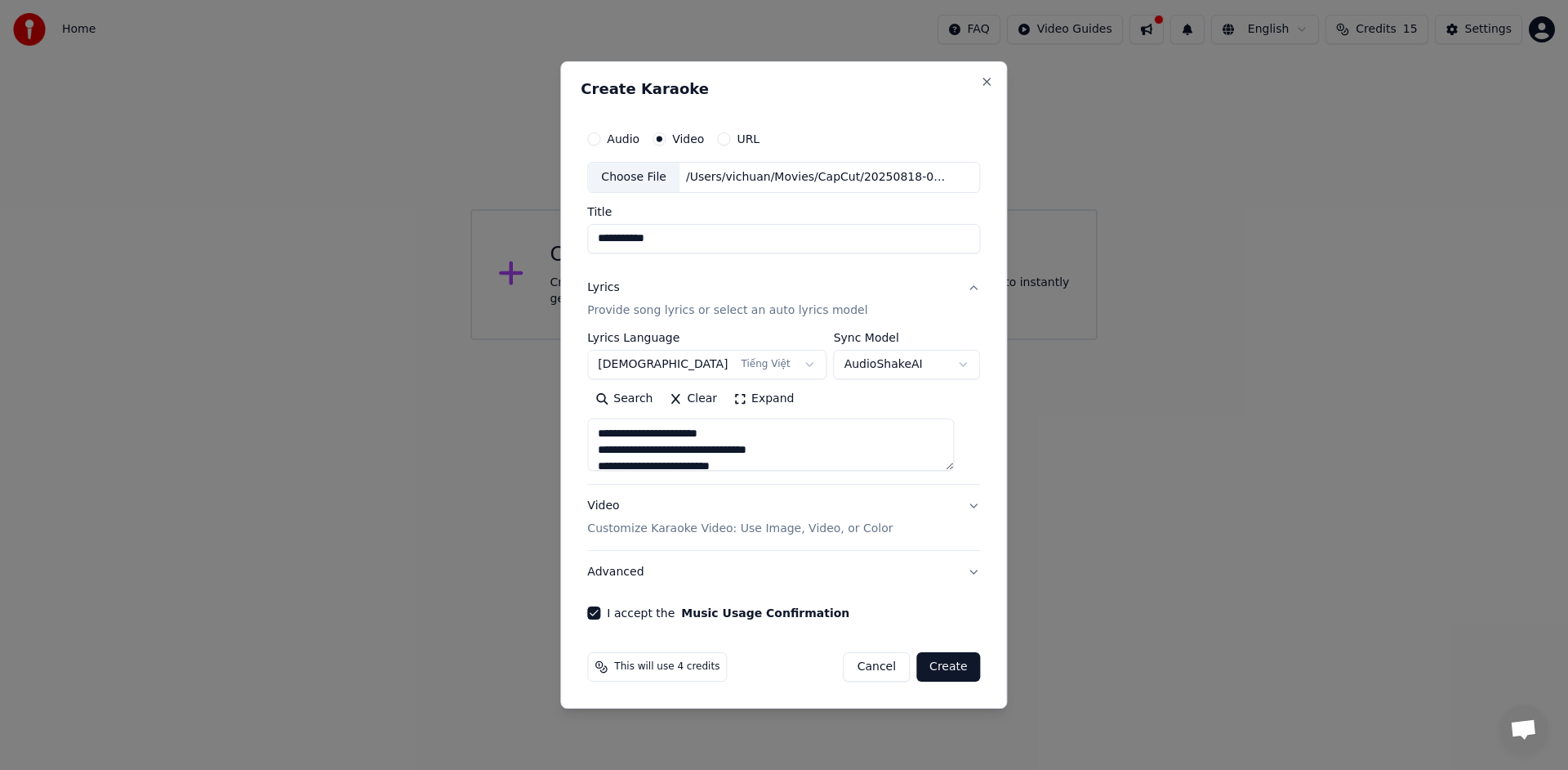
click at [730, 433] on textarea at bounding box center [771, 444] width 367 height 53
type textarea "**********"
click at [953, 674] on button "Create" at bounding box center [949, 667] width 65 height 30
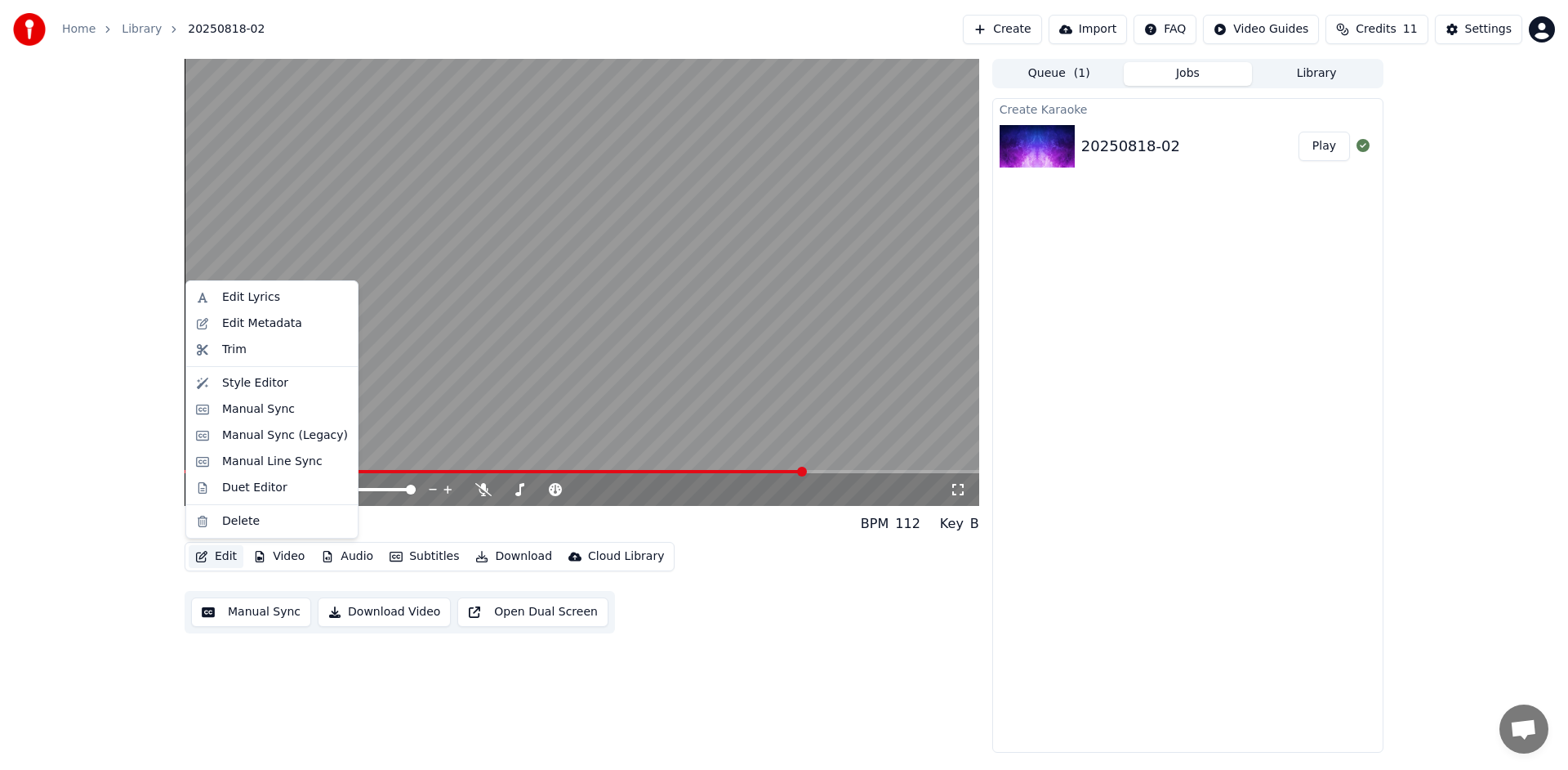
click at [217, 556] on button "Edit" at bounding box center [216, 556] width 54 height 23
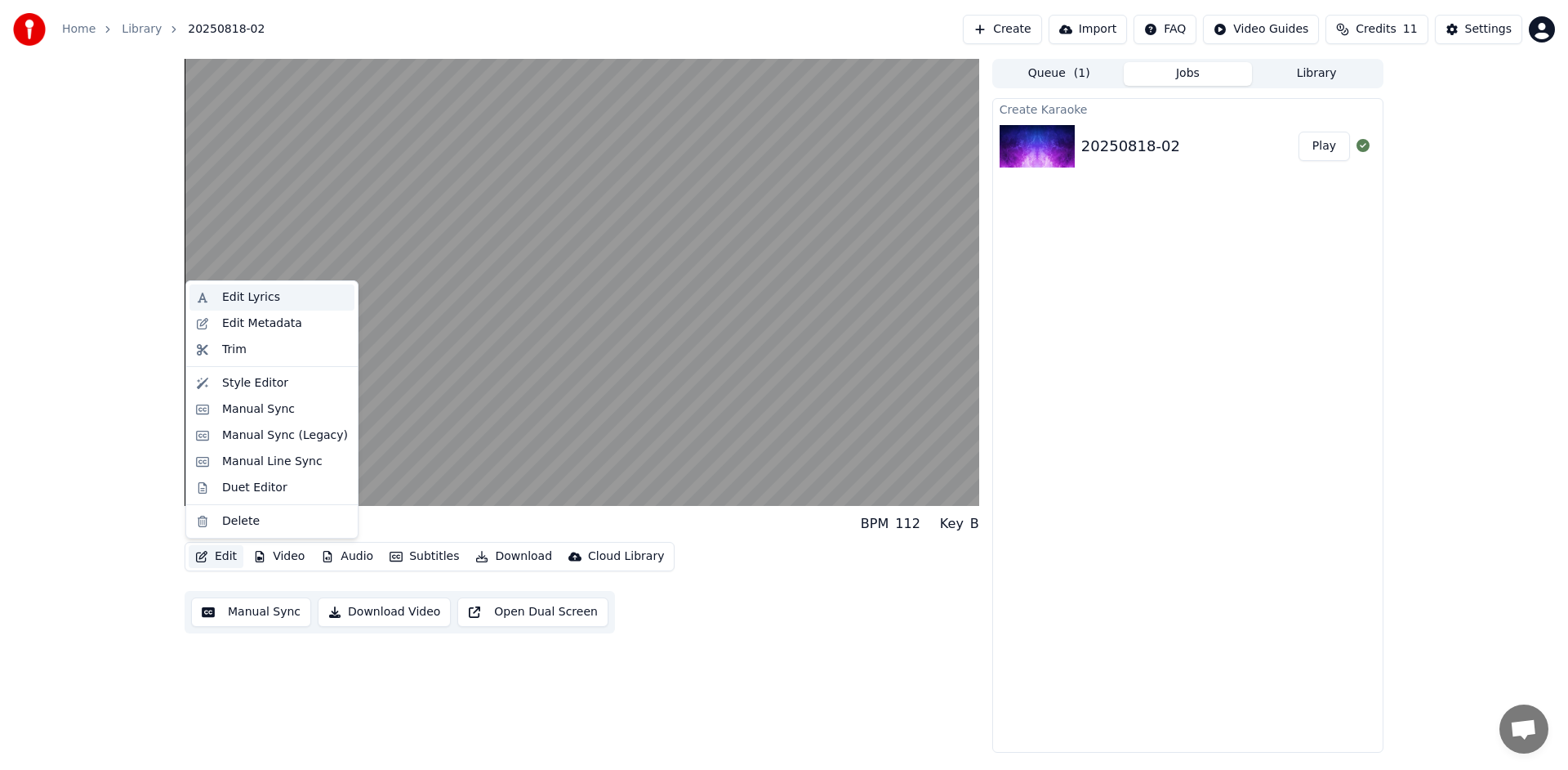
click at [249, 301] on div "Edit Lyrics" at bounding box center [251, 298] width 58 height 17
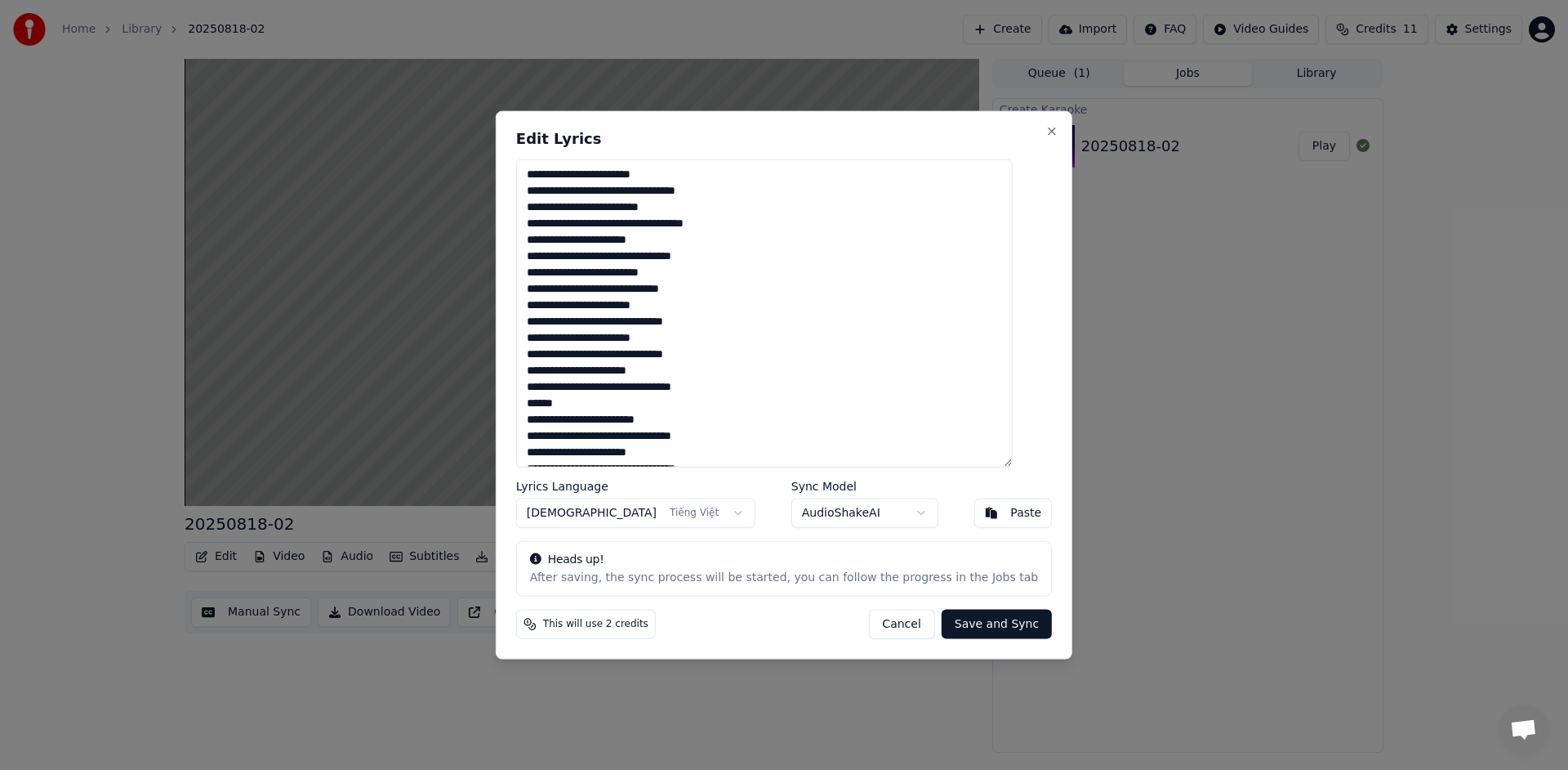
drag, startPoint x: 729, startPoint y: 355, endPoint x: 543, endPoint y: 343, distance: 186.4
click at [543, 343] on textarea at bounding box center [764, 314] width 497 height 308
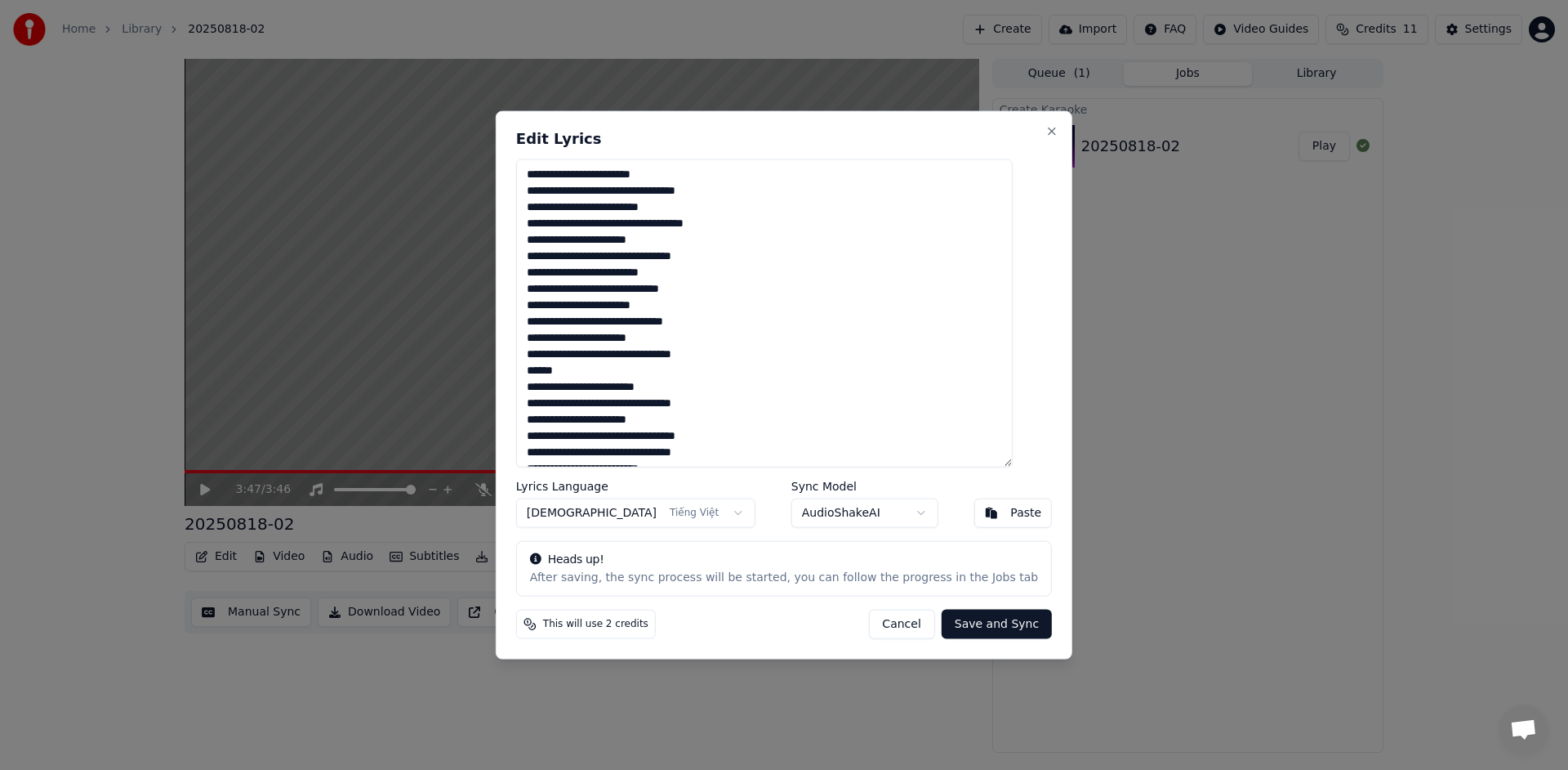
drag, startPoint x: 565, startPoint y: 370, endPoint x: 545, endPoint y: 372, distance: 20.1
click at [545, 372] on textarea at bounding box center [764, 314] width 497 height 308
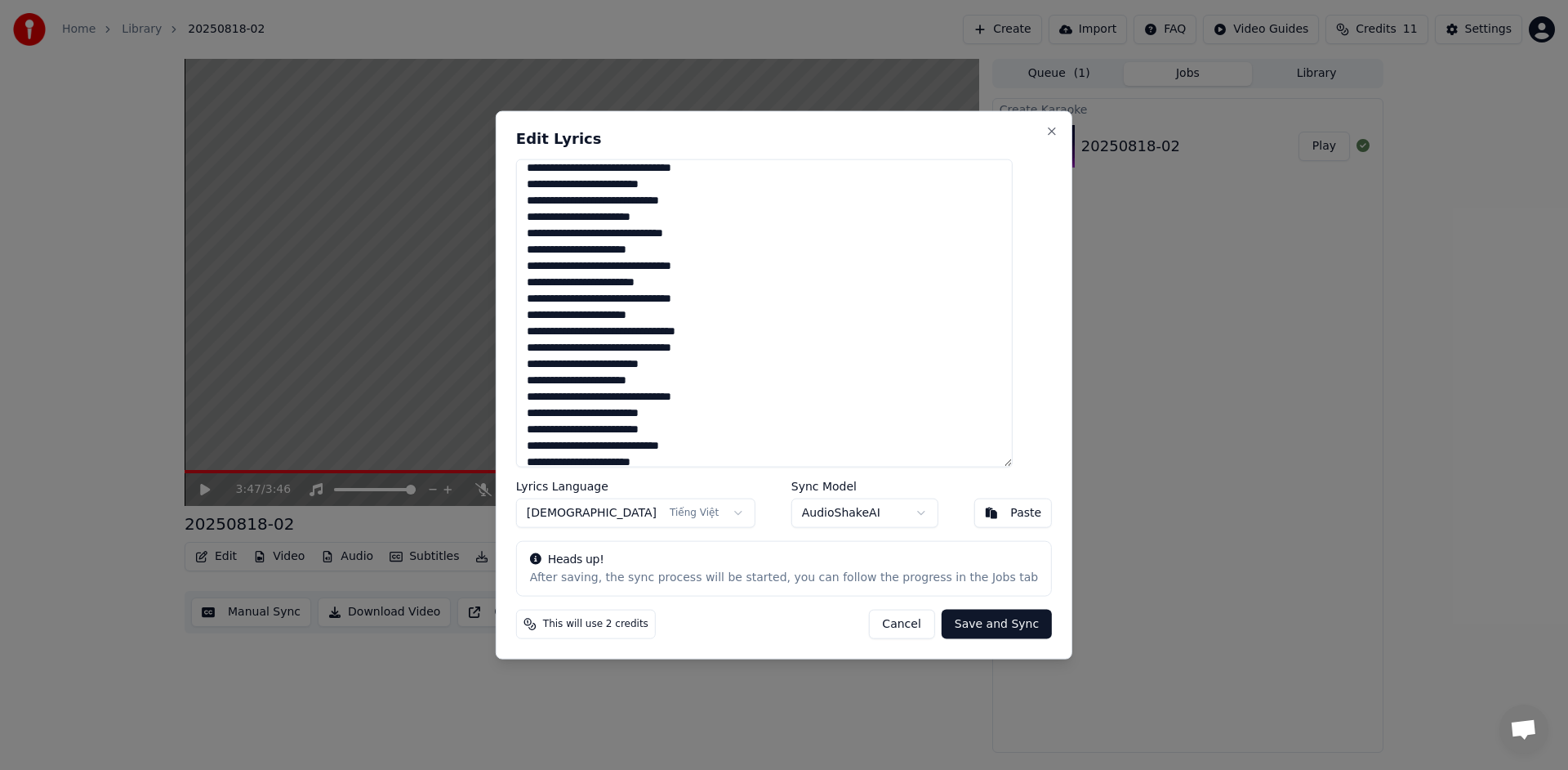
scroll to position [89, 0]
drag, startPoint x: 700, startPoint y: 361, endPoint x: 547, endPoint y: 349, distance: 153.5
click at [547, 349] on textarea at bounding box center [764, 314] width 497 height 308
drag, startPoint x: 702, startPoint y: 397, endPoint x: 526, endPoint y: 394, distance: 176.0
click at [526, 394] on div "Edit Lyrics Lyrics Language Vietnamese Tiếng Việt Sync Model AudioShakeAI Paste…" at bounding box center [784, 385] width 576 height 548
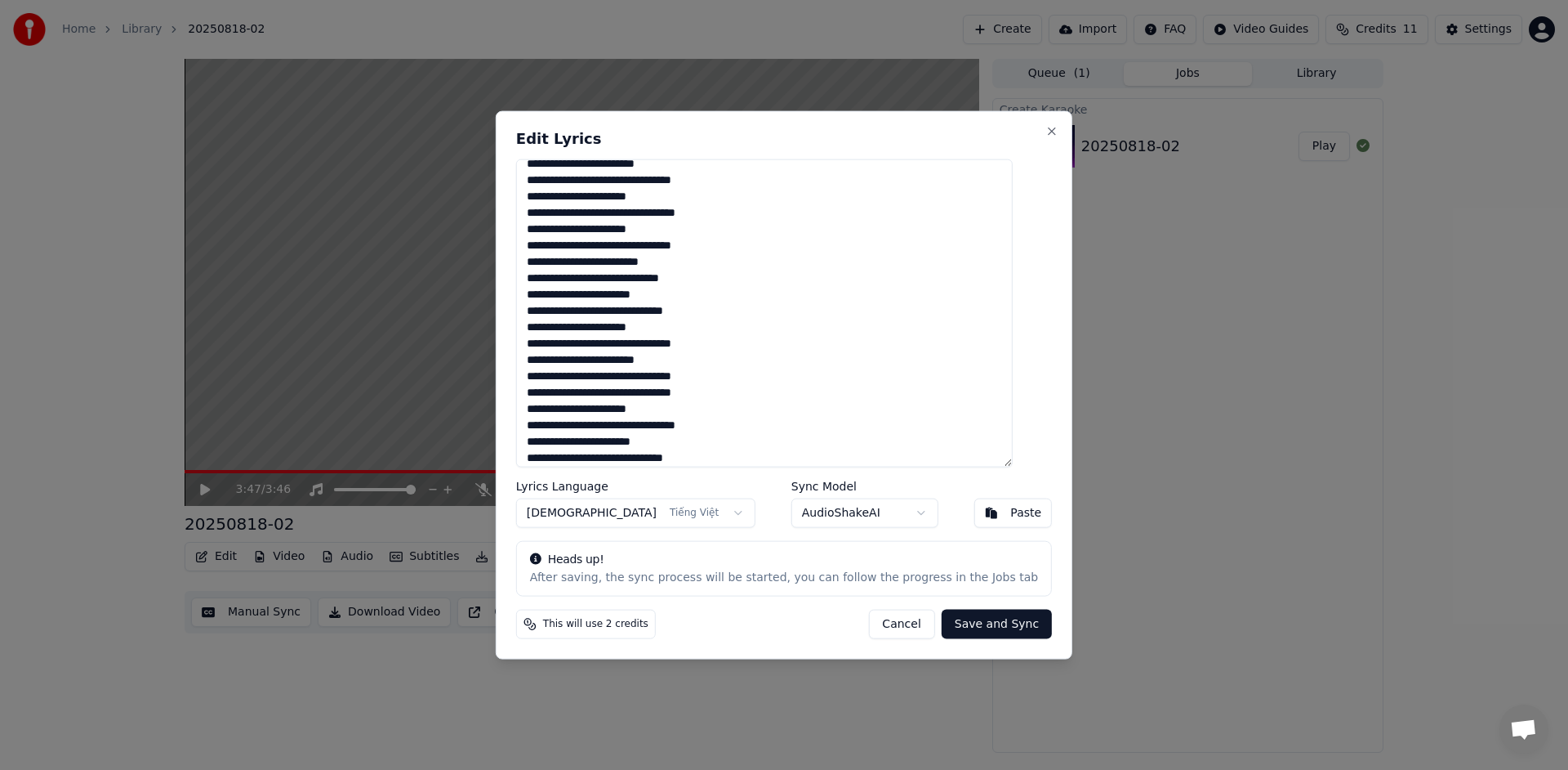
scroll to position [208, 0]
drag, startPoint x: 738, startPoint y: 395, endPoint x: 546, endPoint y: 392, distance: 192.0
click at [546, 392] on textarea at bounding box center [764, 314] width 497 height 308
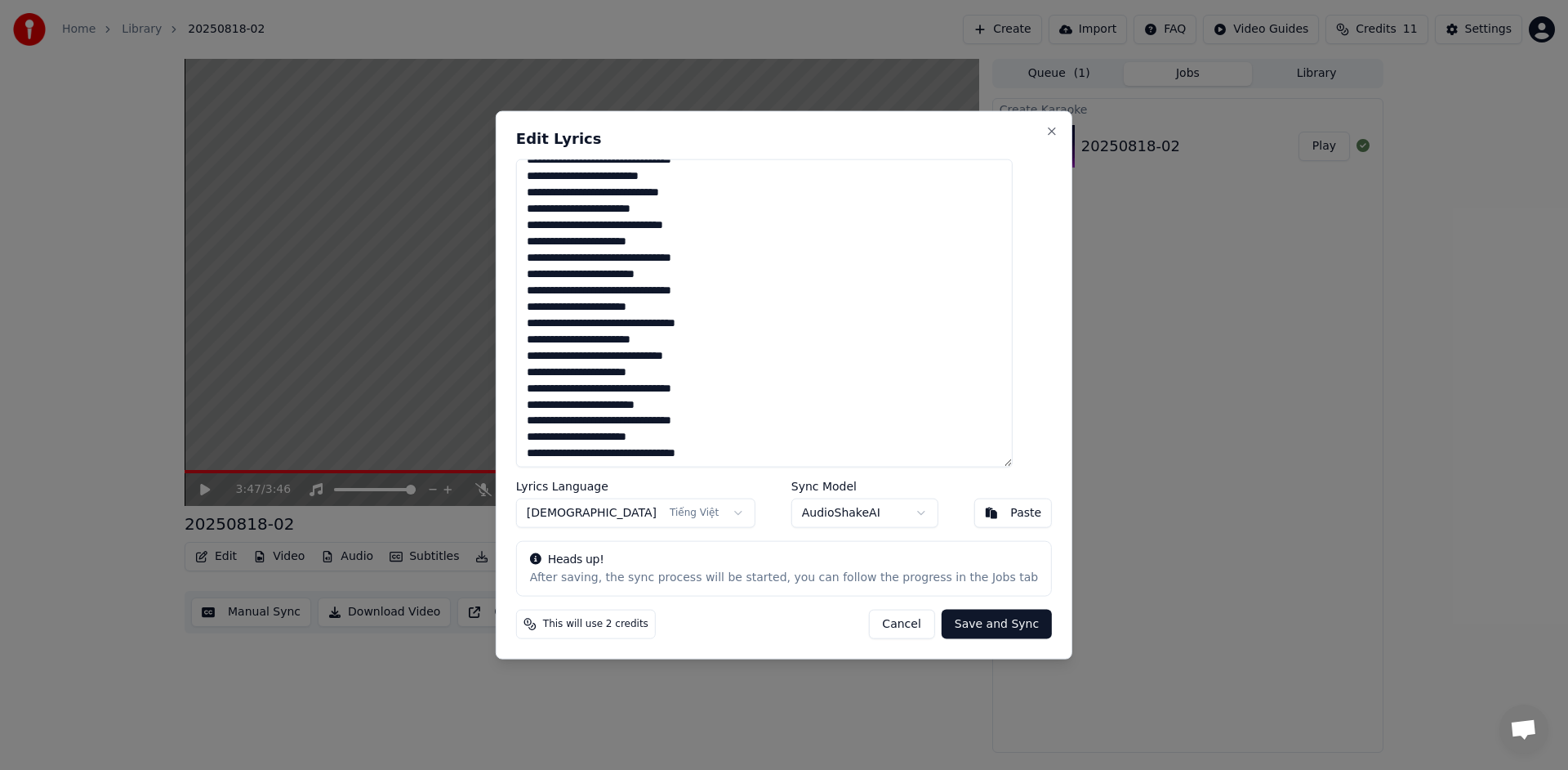
scroll to position [294, 0]
type textarea "**********"
click at [974, 629] on button "Save and Sync" at bounding box center [997, 623] width 111 height 30
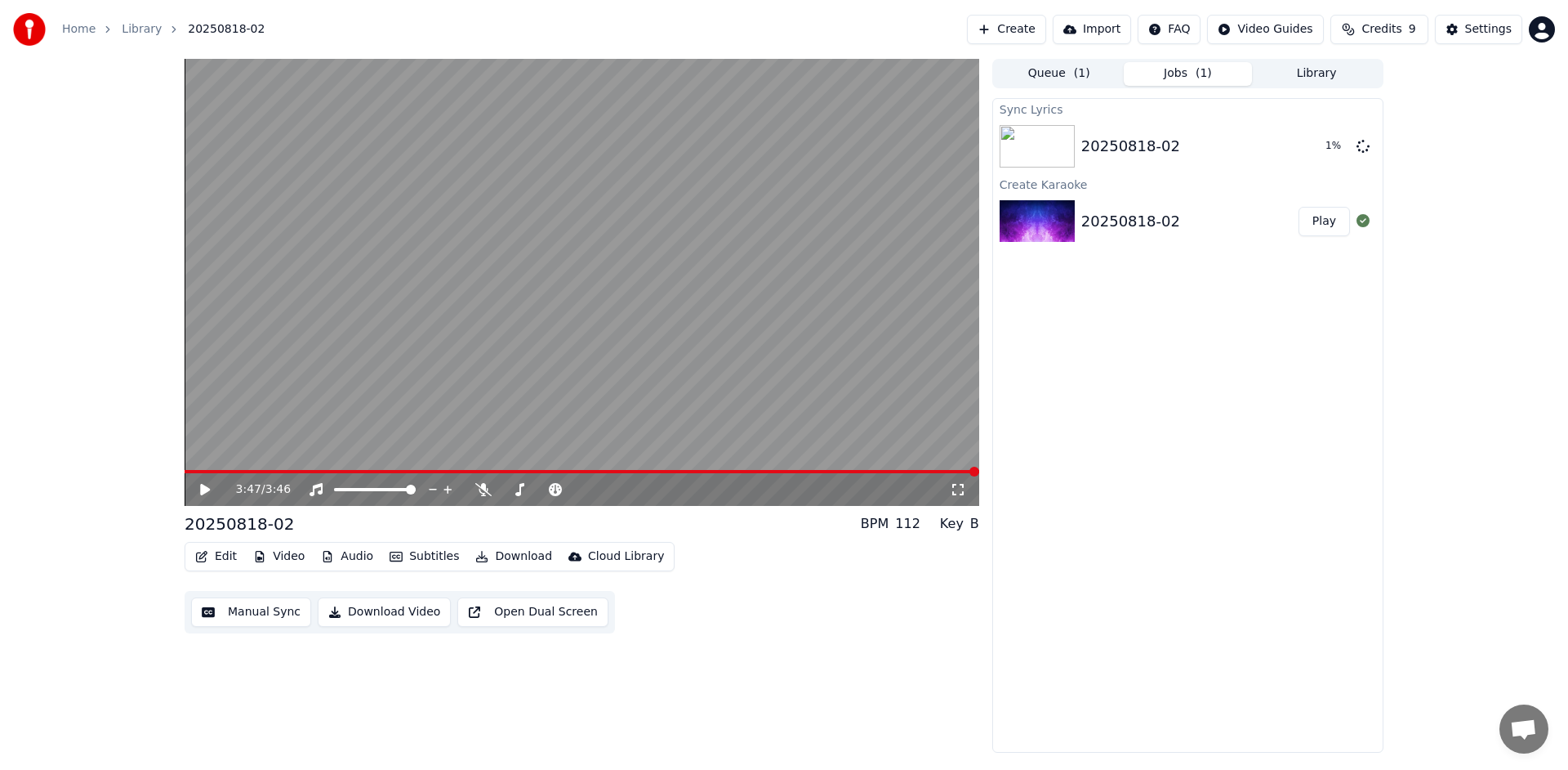
click at [208, 493] on icon at bounding box center [217, 490] width 39 height 13
click at [209, 490] on icon at bounding box center [205, 489] width 10 height 11
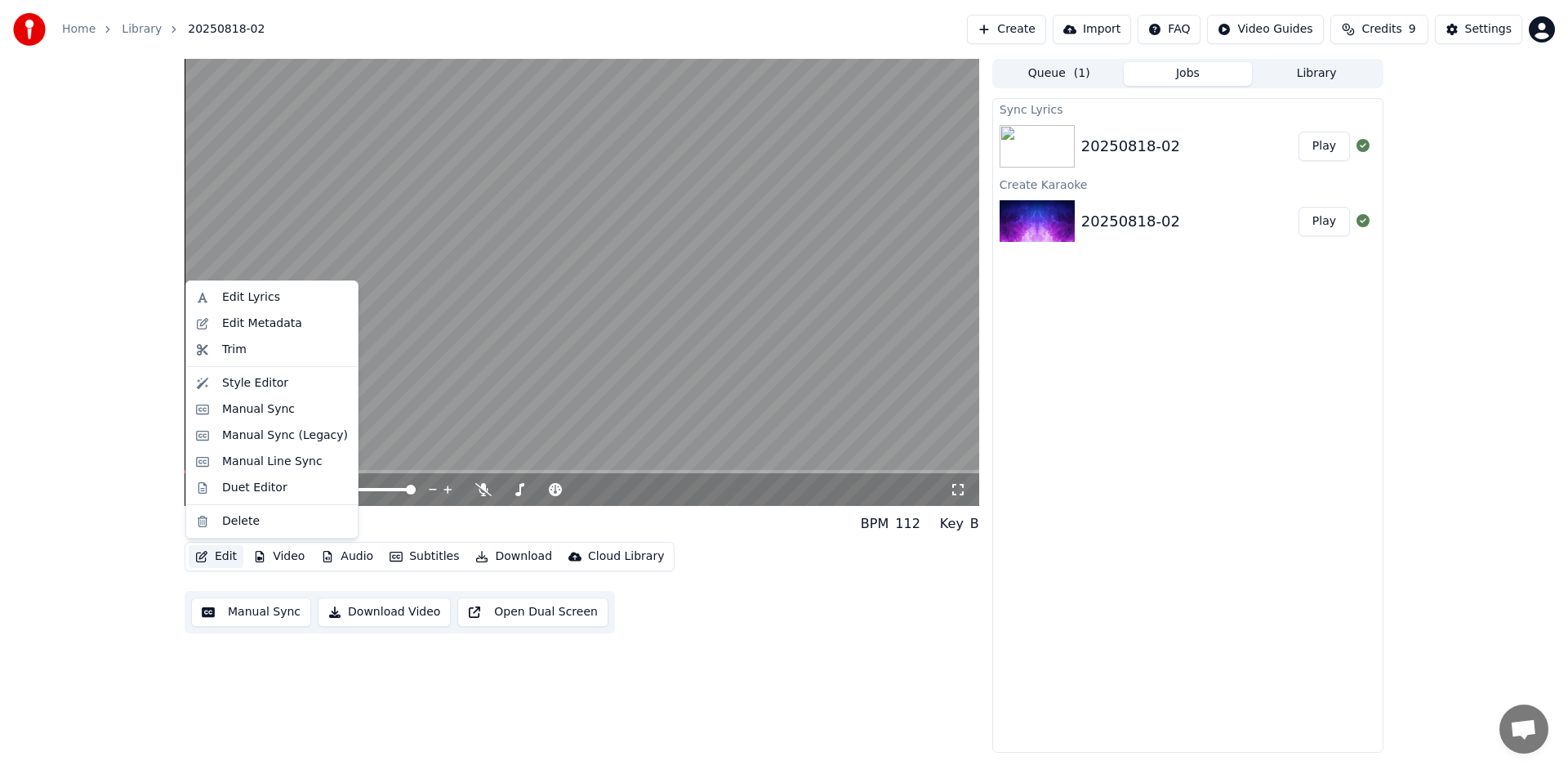
click at [225, 554] on button "Edit" at bounding box center [216, 556] width 54 height 23
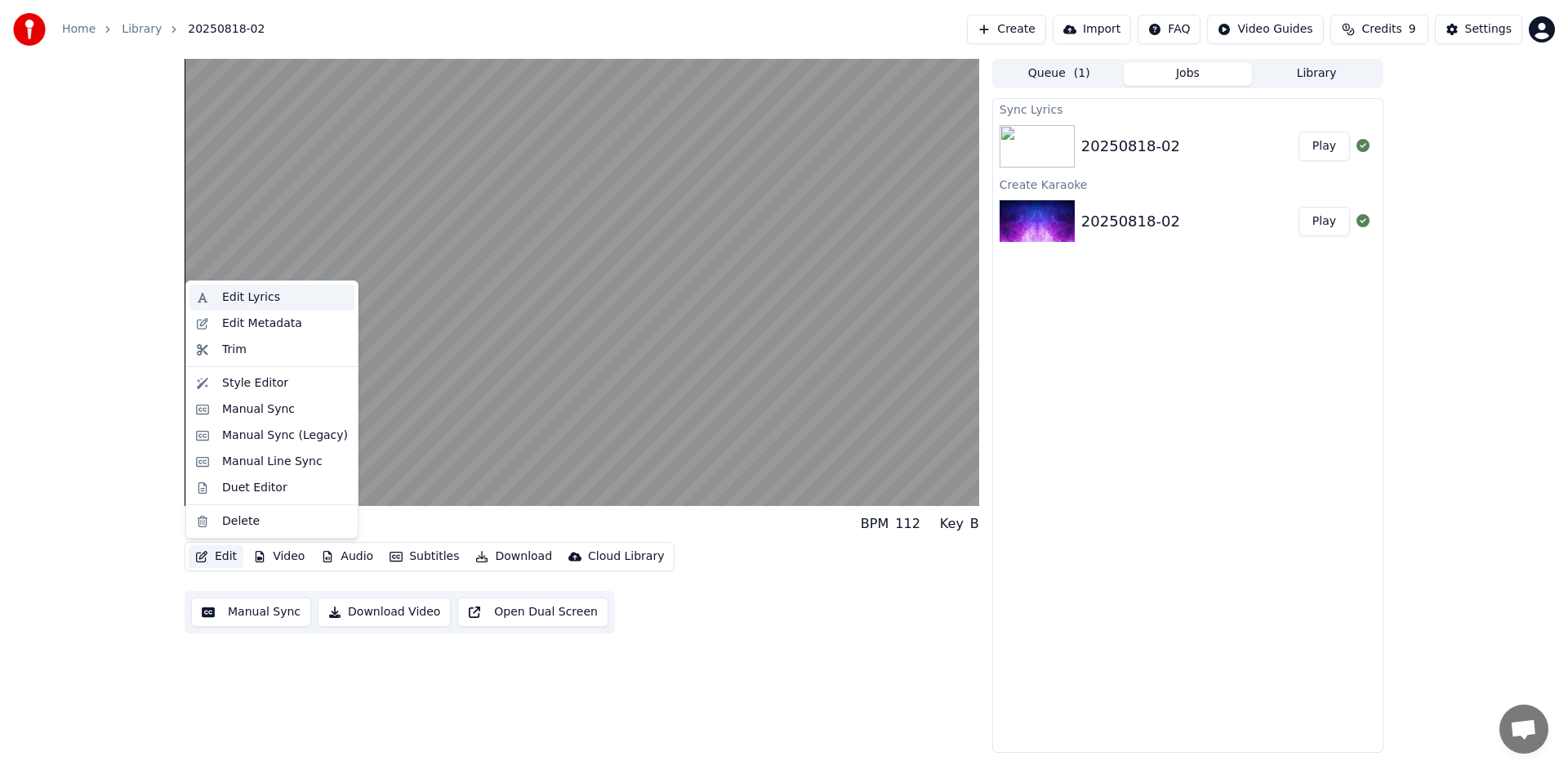
click at [271, 307] on div "Edit Lyrics" at bounding box center [272, 297] width 165 height 26
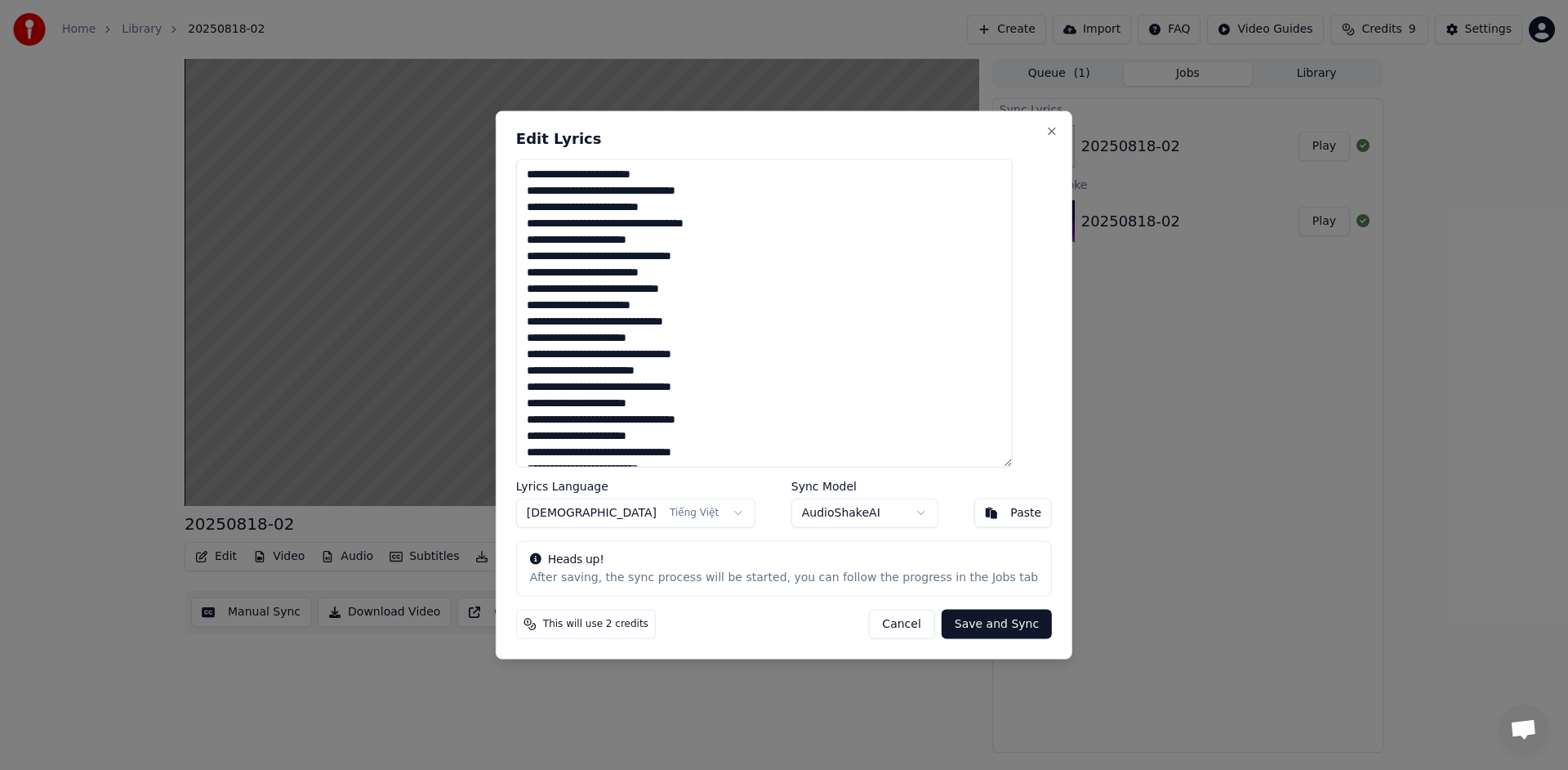
click at [573, 174] on textarea at bounding box center [764, 314] width 497 height 308
type textarea "**********"
drag, startPoint x: 868, startPoint y: 138, endPoint x: 1039, endPoint y: 148, distance: 171.3
click at [1043, 151] on div "Edit Lyrics Lyrics Language Vietnamese Tiếng Việt Sync Model AudioShakeAI Paste…" at bounding box center [784, 385] width 576 height 548
drag, startPoint x: 871, startPoint y: 132, endPoint x: 930, endPoint y: 136, distance: 59.1
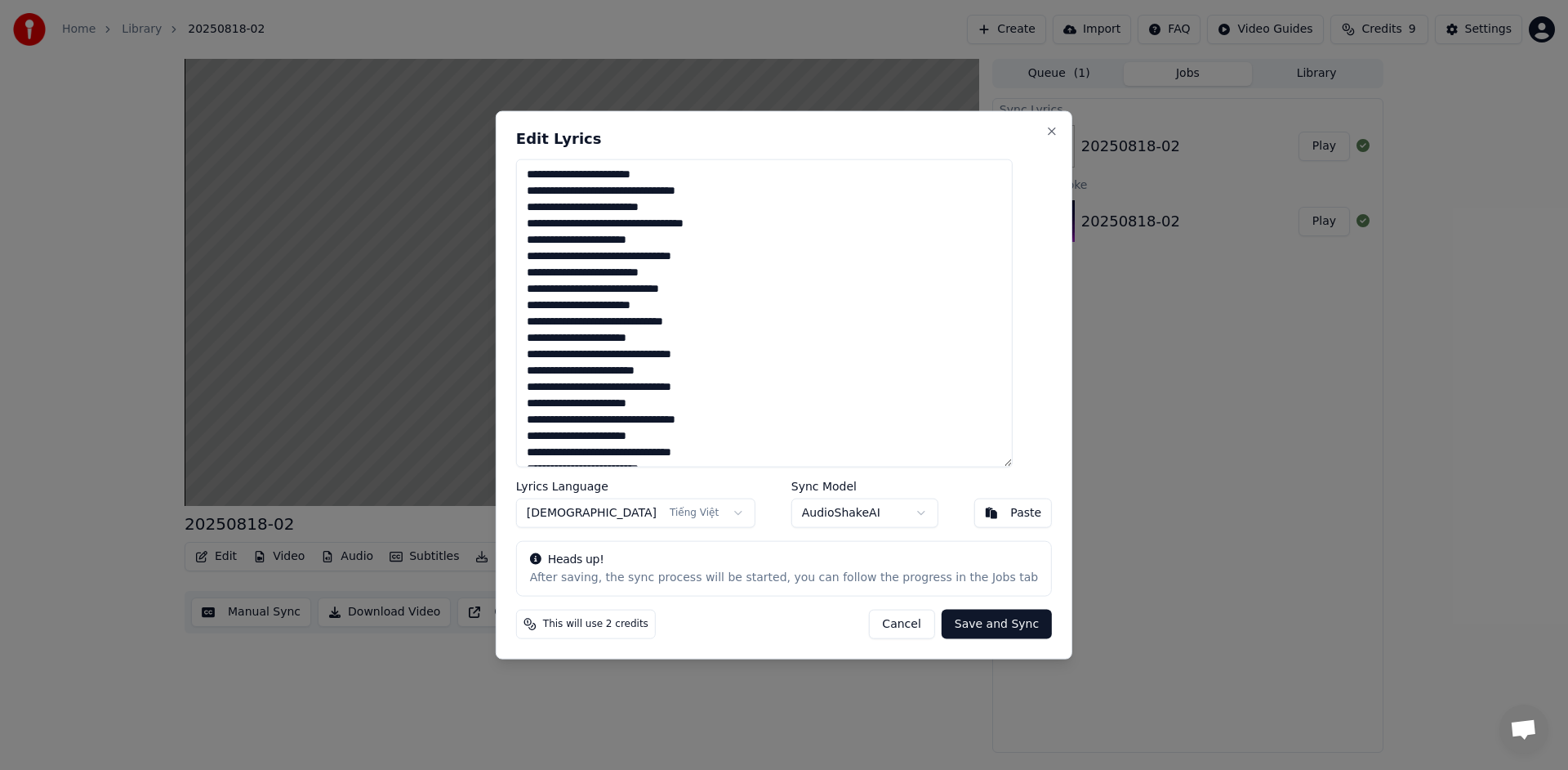
click at [930, 136] on h2 "Edit Lyrics" at bounding box center [784, 139] width 536 height 15
click at [984, 631] on button "Save and Sync" at bounding box center [997, 623] width 111 height 30
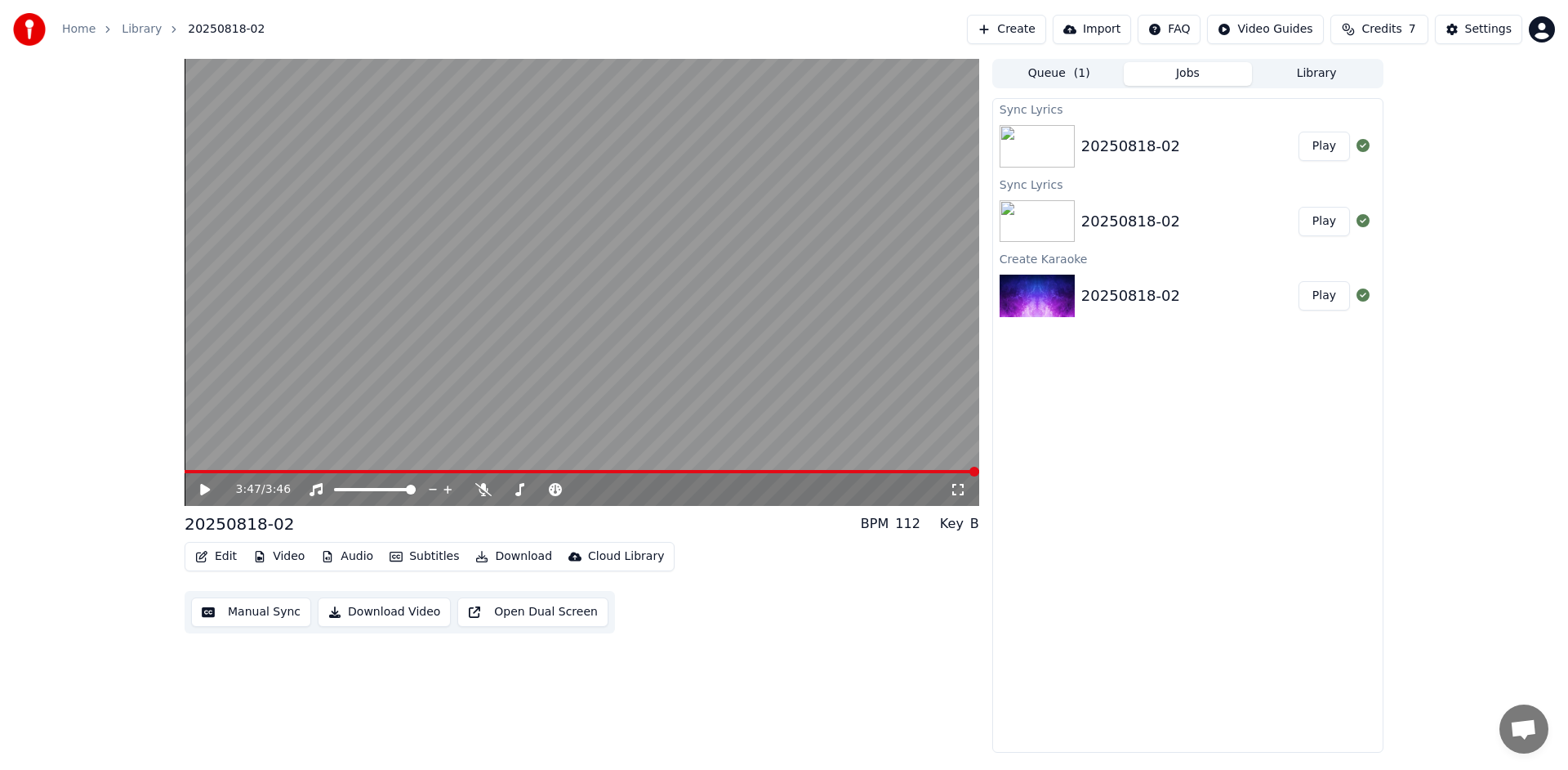
click at [203, 490] on icon at bounding box center [205, 489] width 10 height 11
click at [283, 523] on div "20250818-02" at bounding box center [239, 524] width 110 height 23
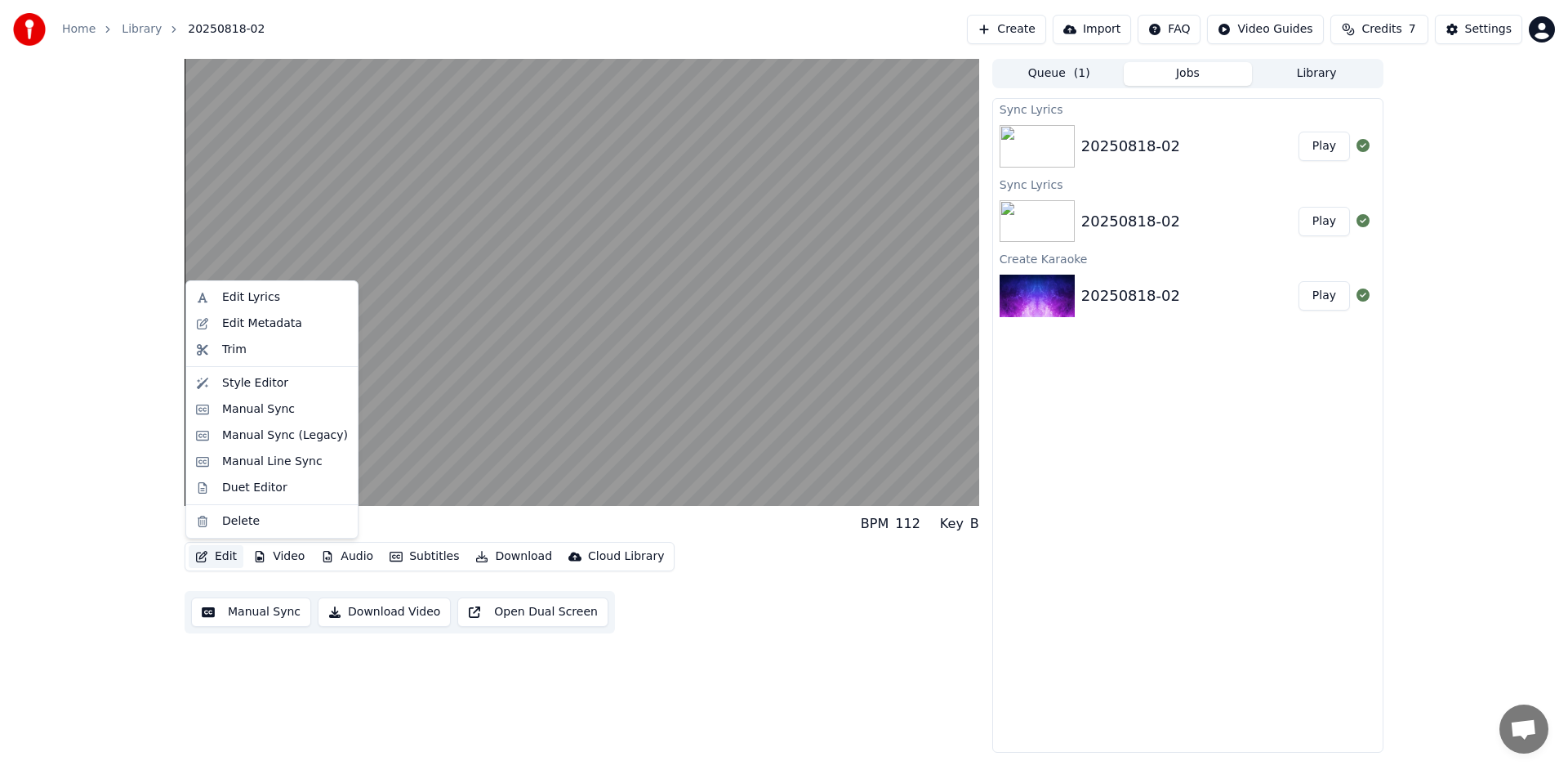
click at [230, 557] on button "Edit" at bounding box center [216, 556] width 54 height 23
click at [256, 385] on div "Style Editor" at bounding box center [255, 384] width 66 height 17
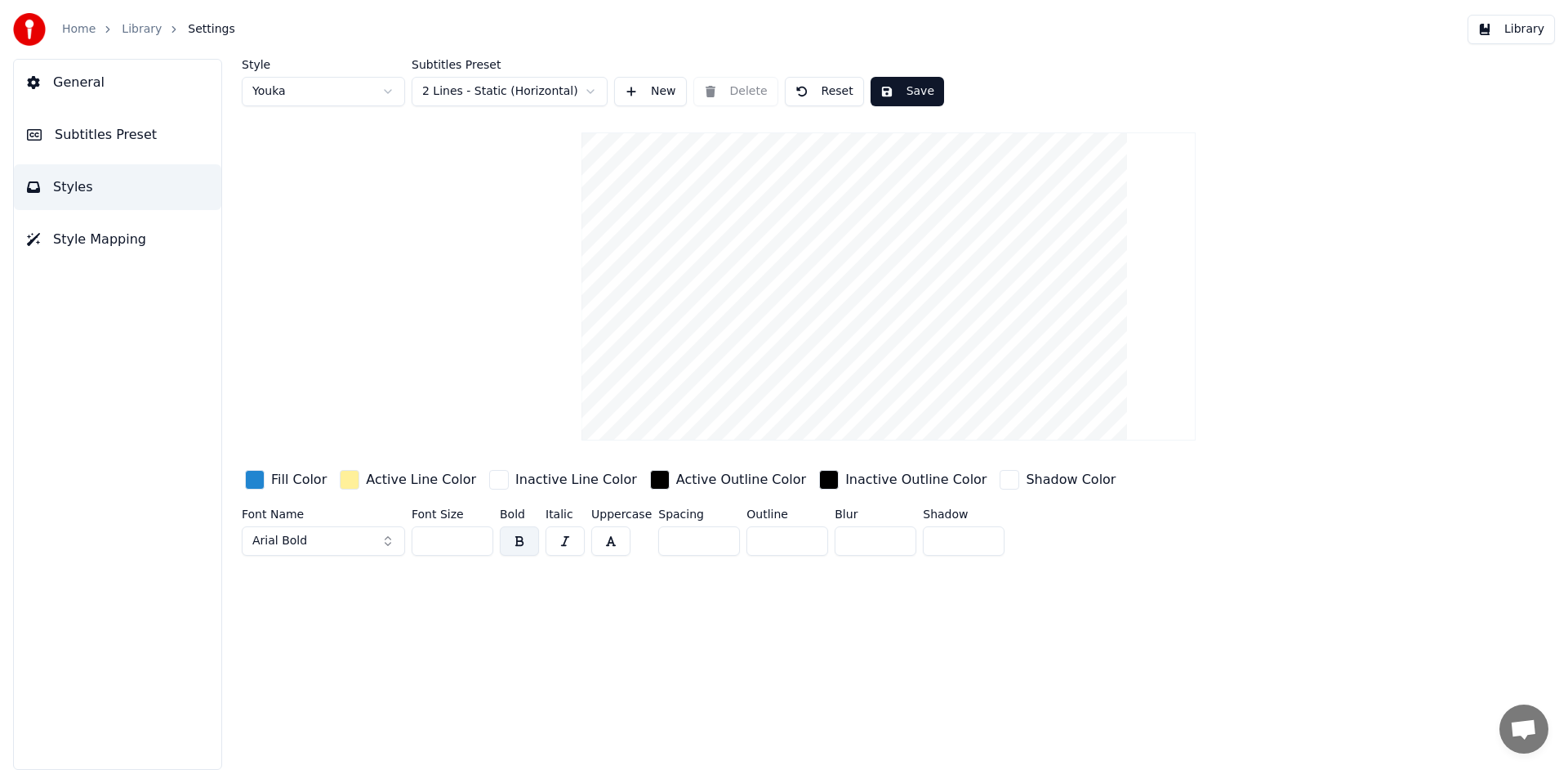
click at [385, 539] on button "Arial Bold" at bounding box center [323, 541] width 163 height 30
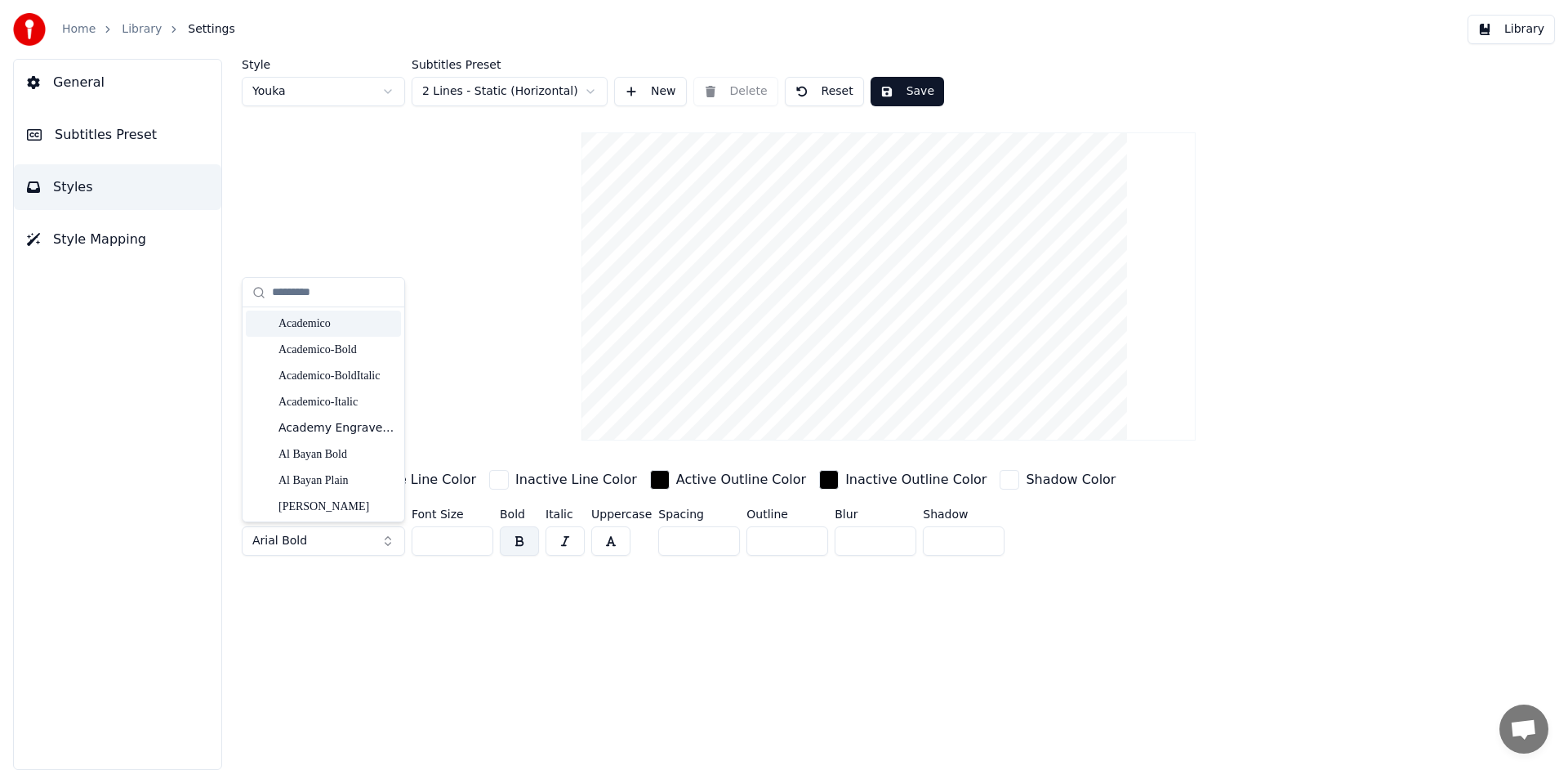
click at [412, 201] on div "Style Youka Subtitles Preset 2 Lines - Static (Horizontal) New Delete Reset Sav…" at bounding box center [888, 311] width 1293 height 503
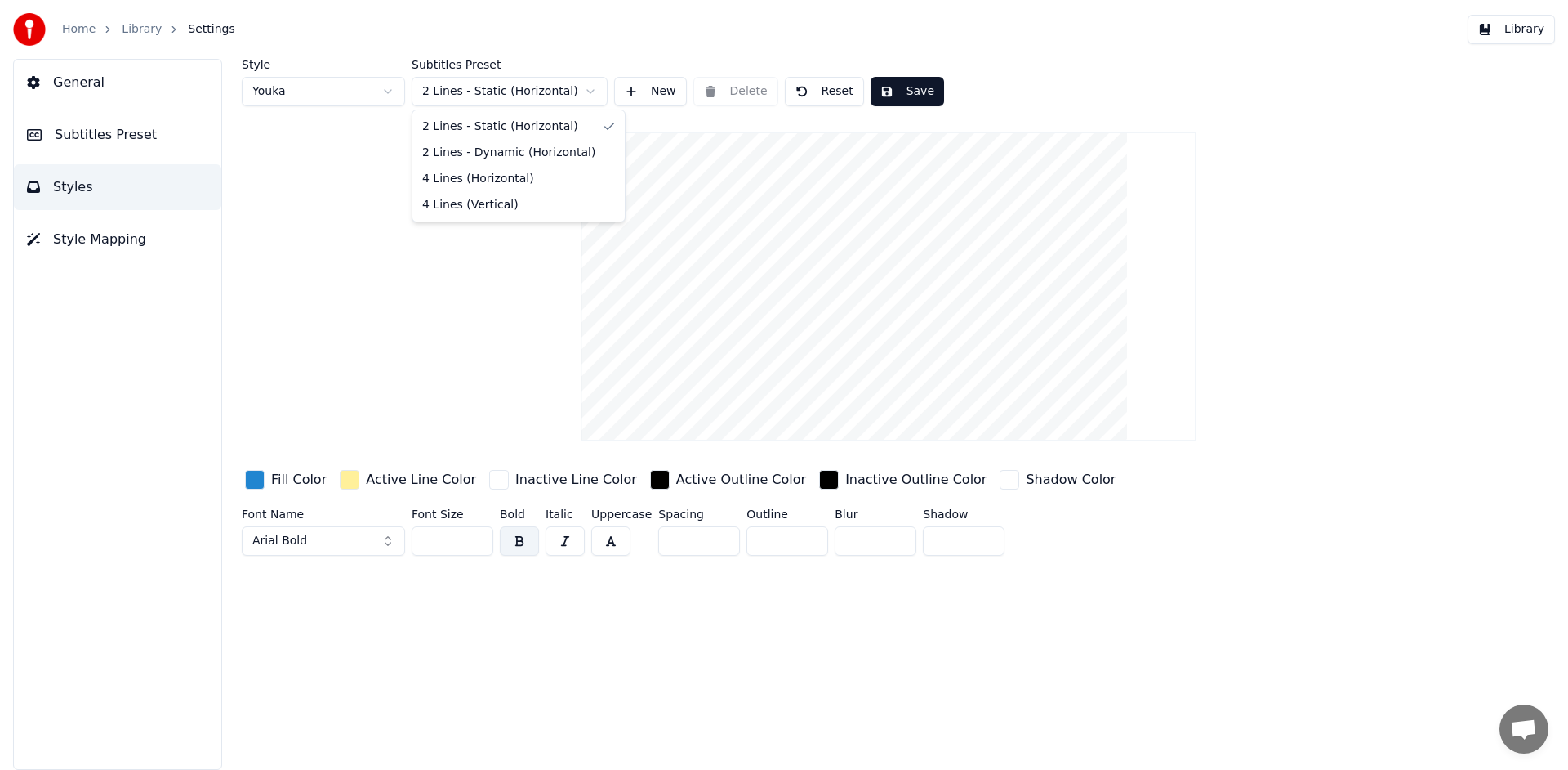
click at [591, 91] on html "Home Library Settings Library General Subtitles Preset Styles Style Mapping Sty…" at bounding box center [784, 385] width 1568 height 770
click at [136, 137] on span "Subtitles Preset" at bounding box center [105, 135] width 102 height 19
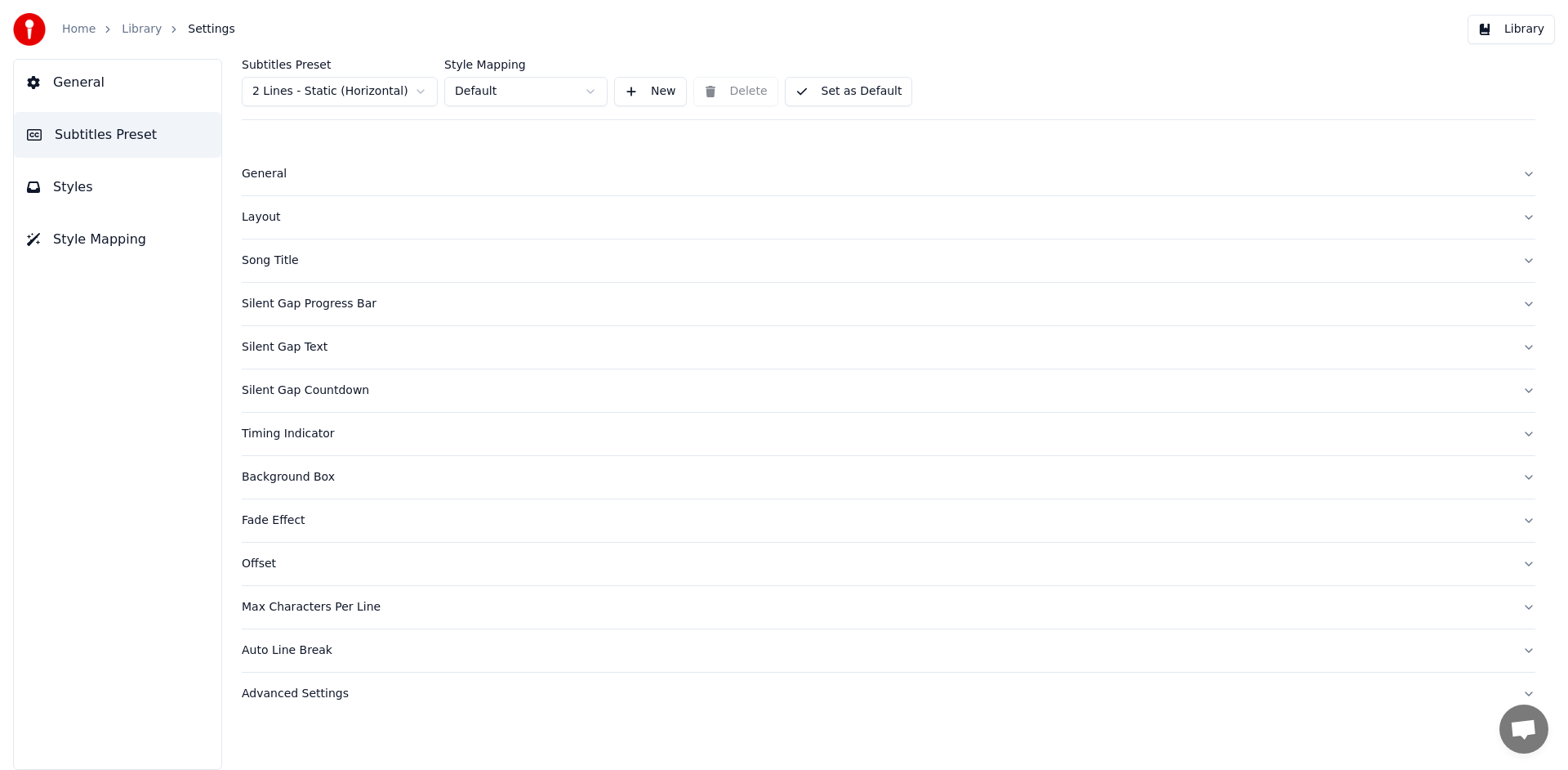
click at [100, 172] on button "Styles" at bounding box center [117, 187] width 207 height 46
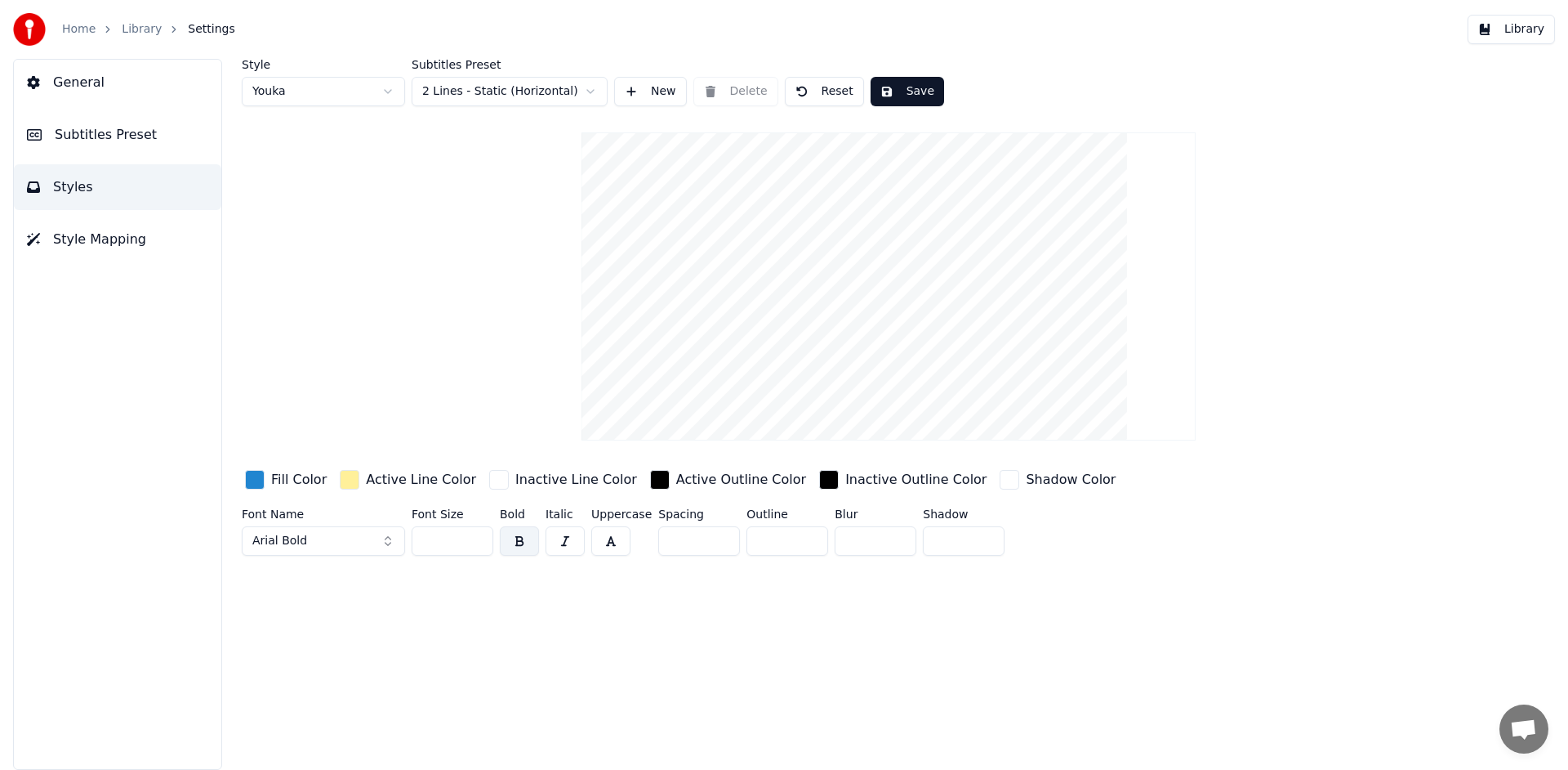
click at [107, 230] on span "Style Mapping" at bounding box center [100, 239] width 93 height 19
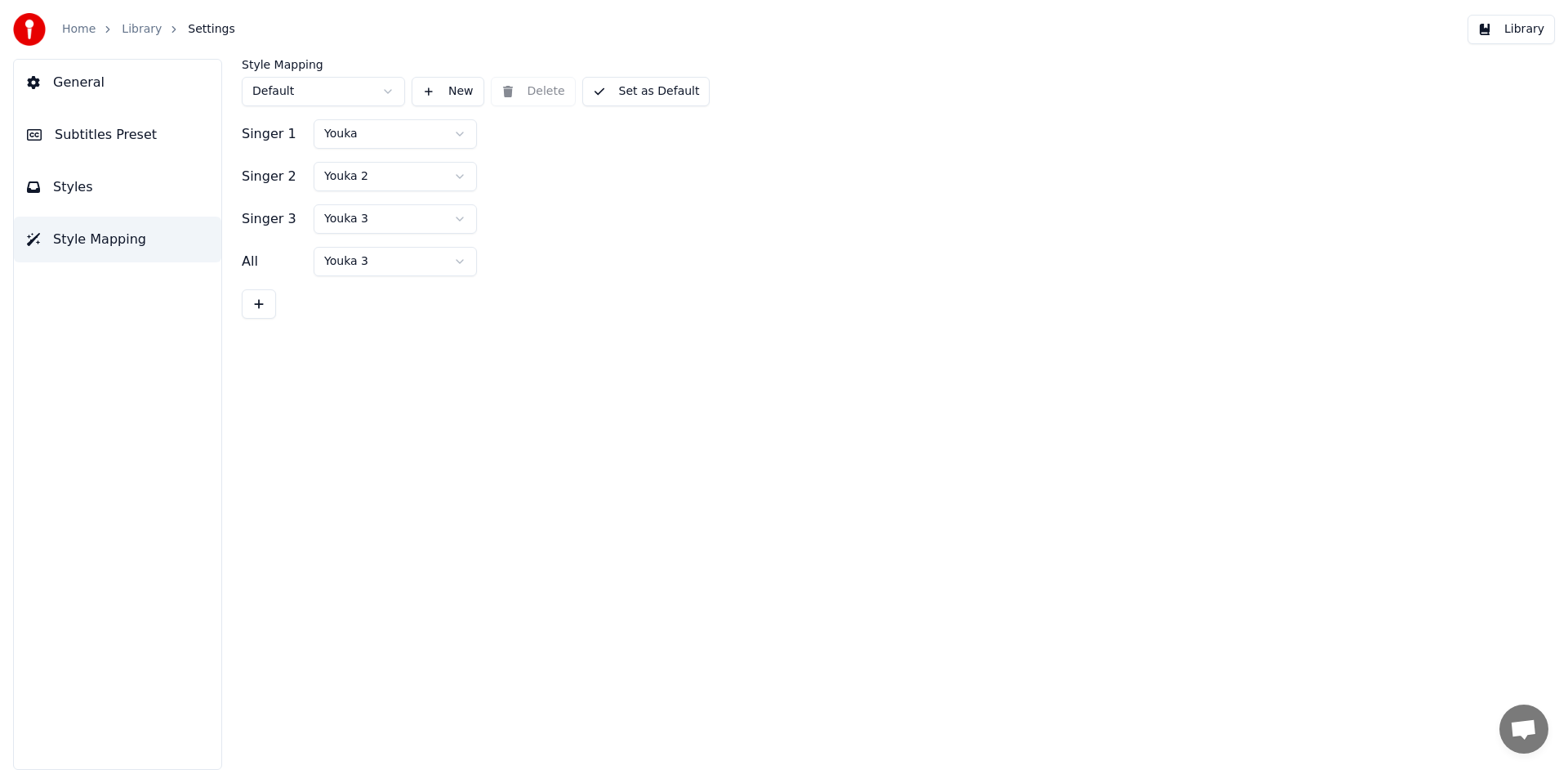
click at [134, 31] on link "Library" at bounding box center [141, 30] width 40 height 17
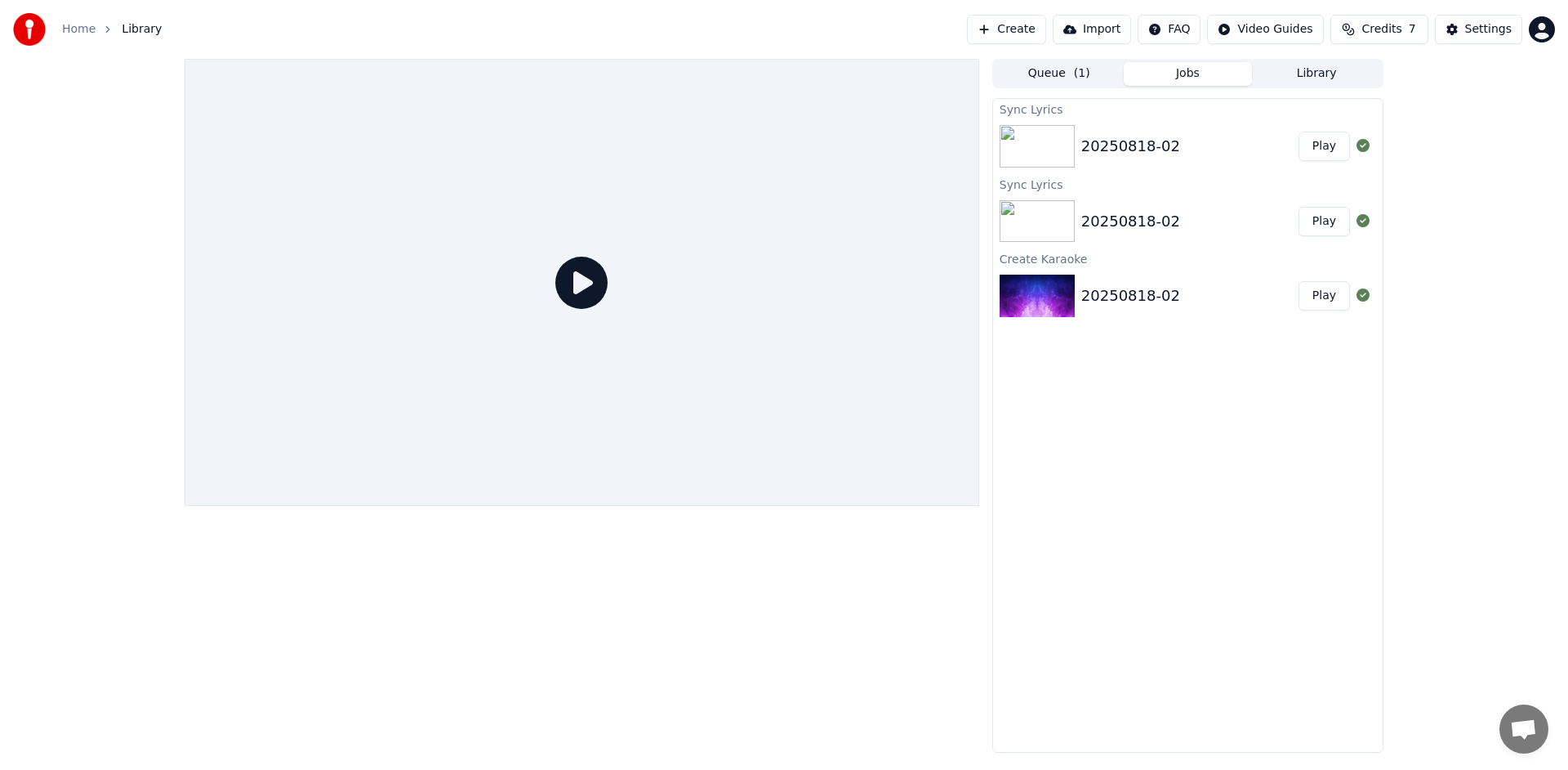
click at [1152, 304] on div "20250818-02" at bounding box center [1130, 295] width 99 height 23
click at [1325, 292] on button "Play" at bounding box center [1325, 296] width 52 height 30
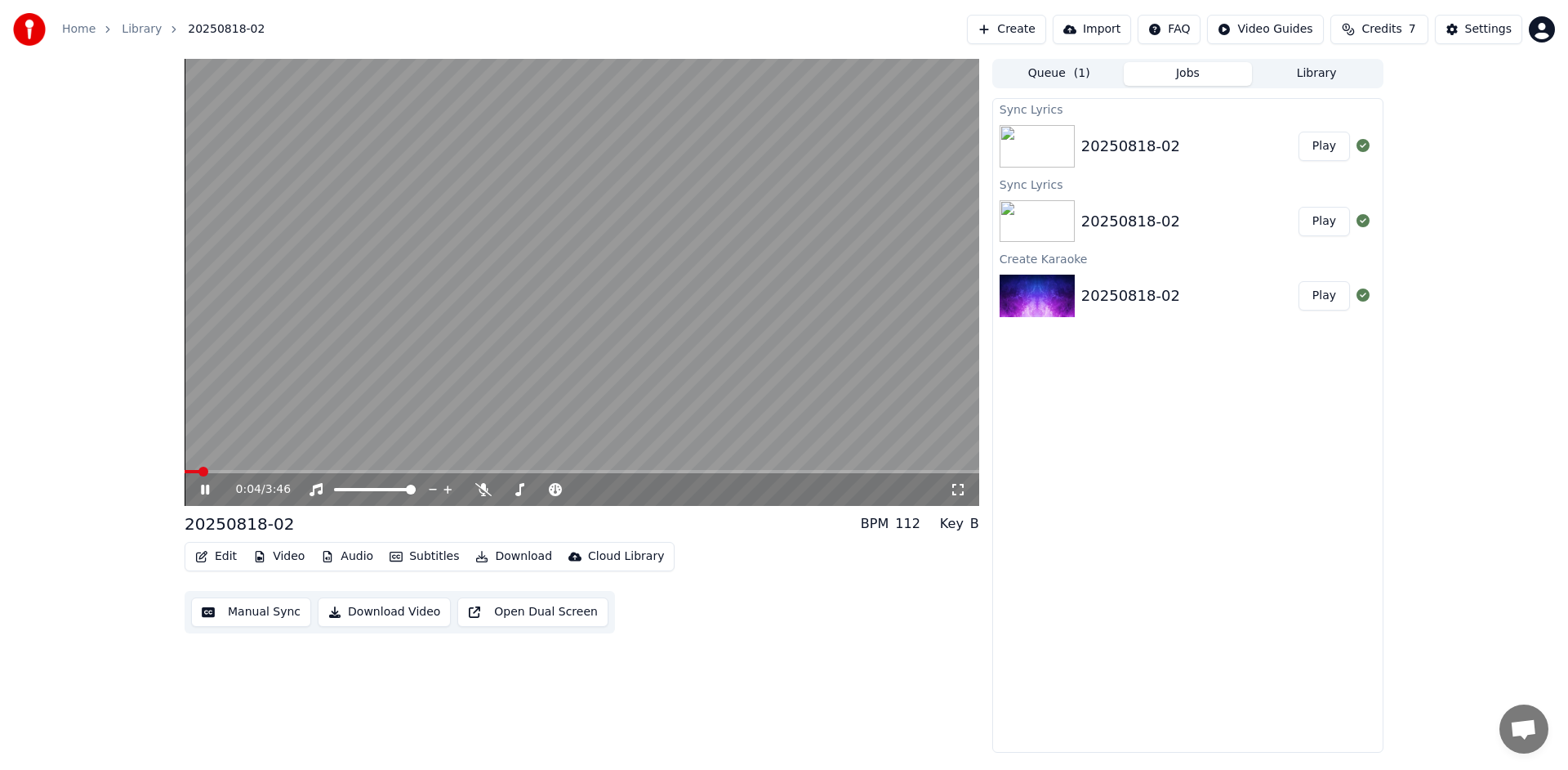
click at [262, 612] on button "Manual Sync" at bounding box center [251, 612] width 120 height 30
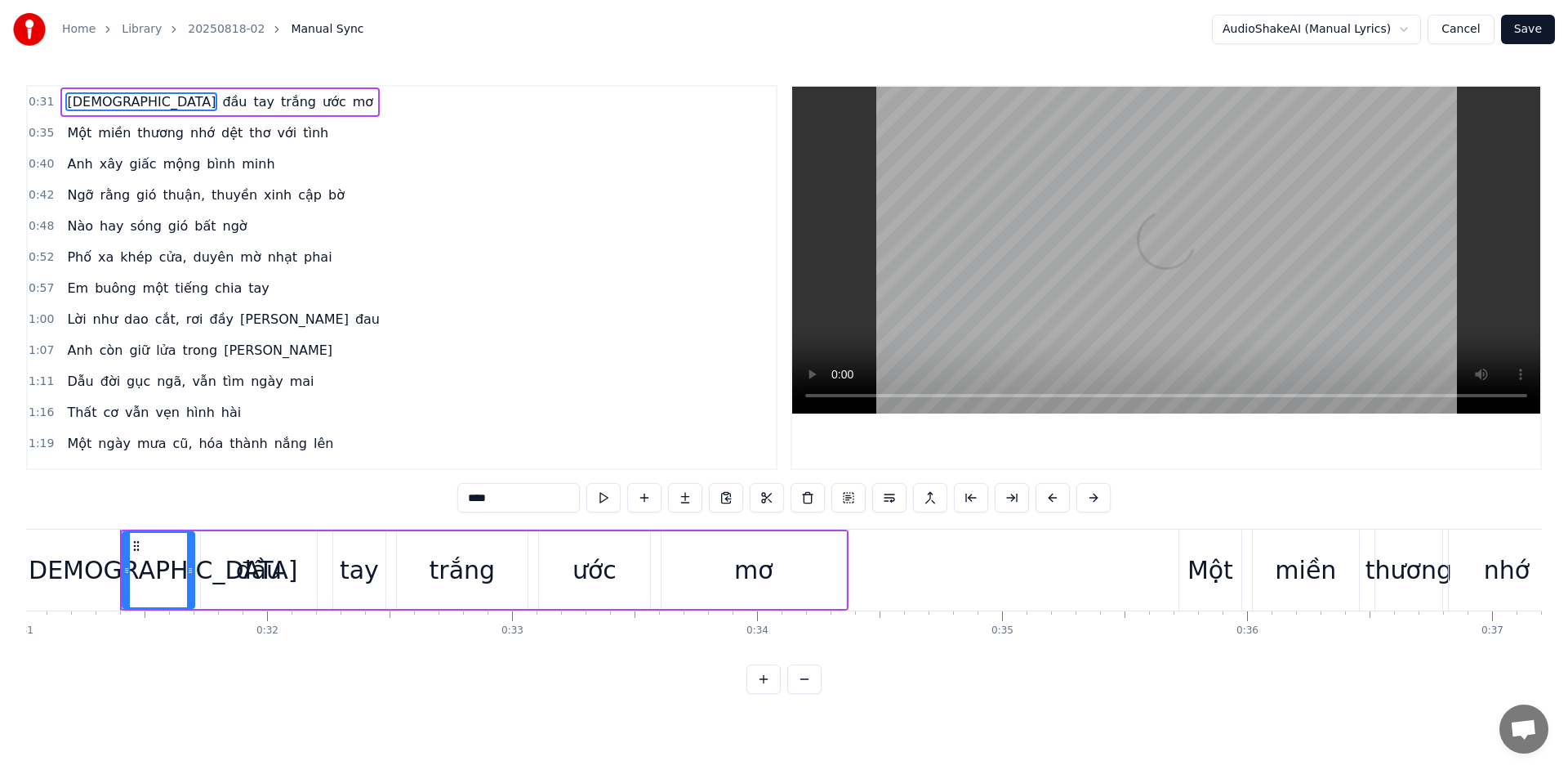
scroll to position [0, 7611]
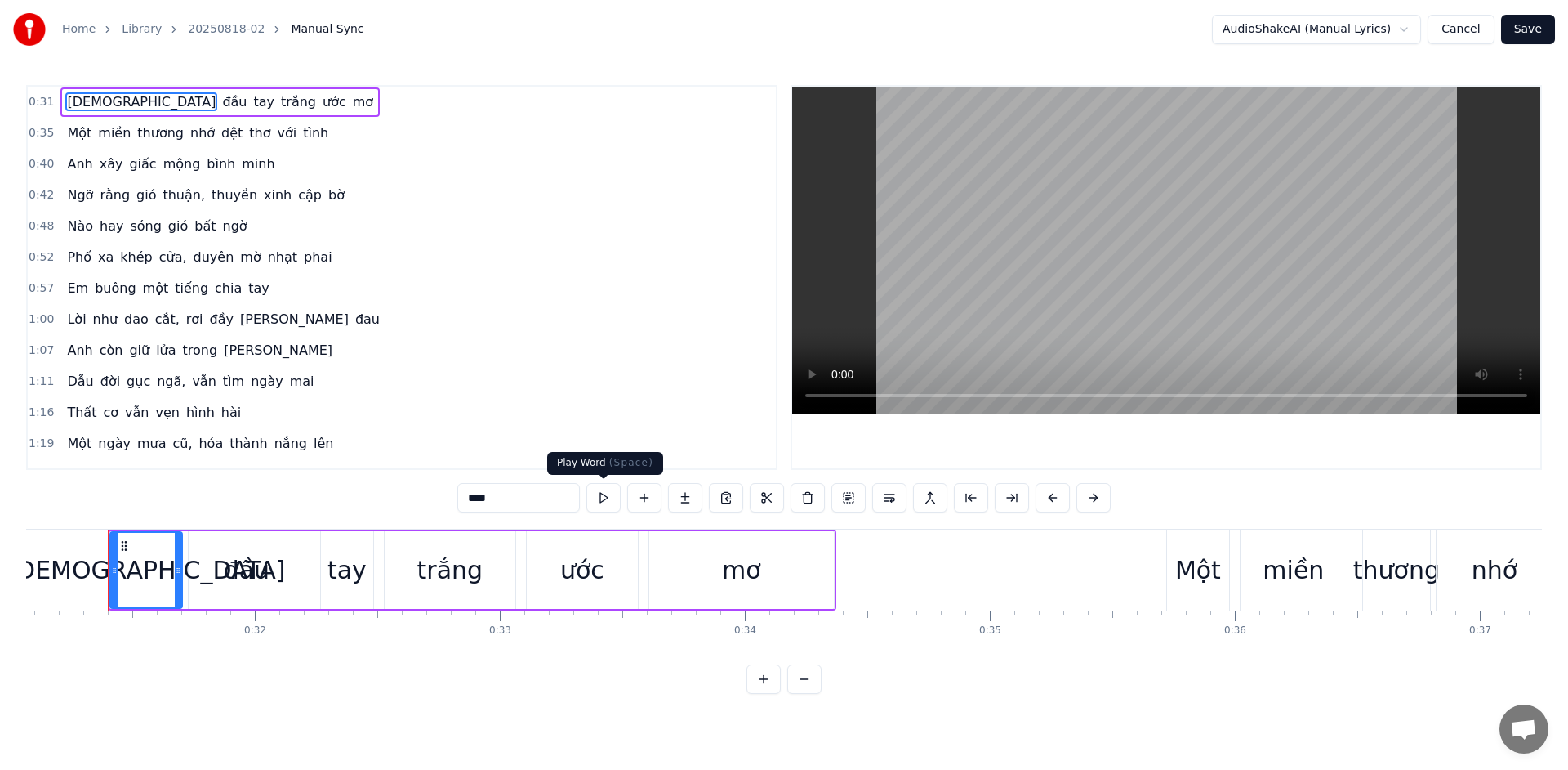
click at [603, 500] on button at bounding box center [603, 498] width 34 height 30
click at [603, 497] on button at bounding box center [603, 498] width 34 height 30
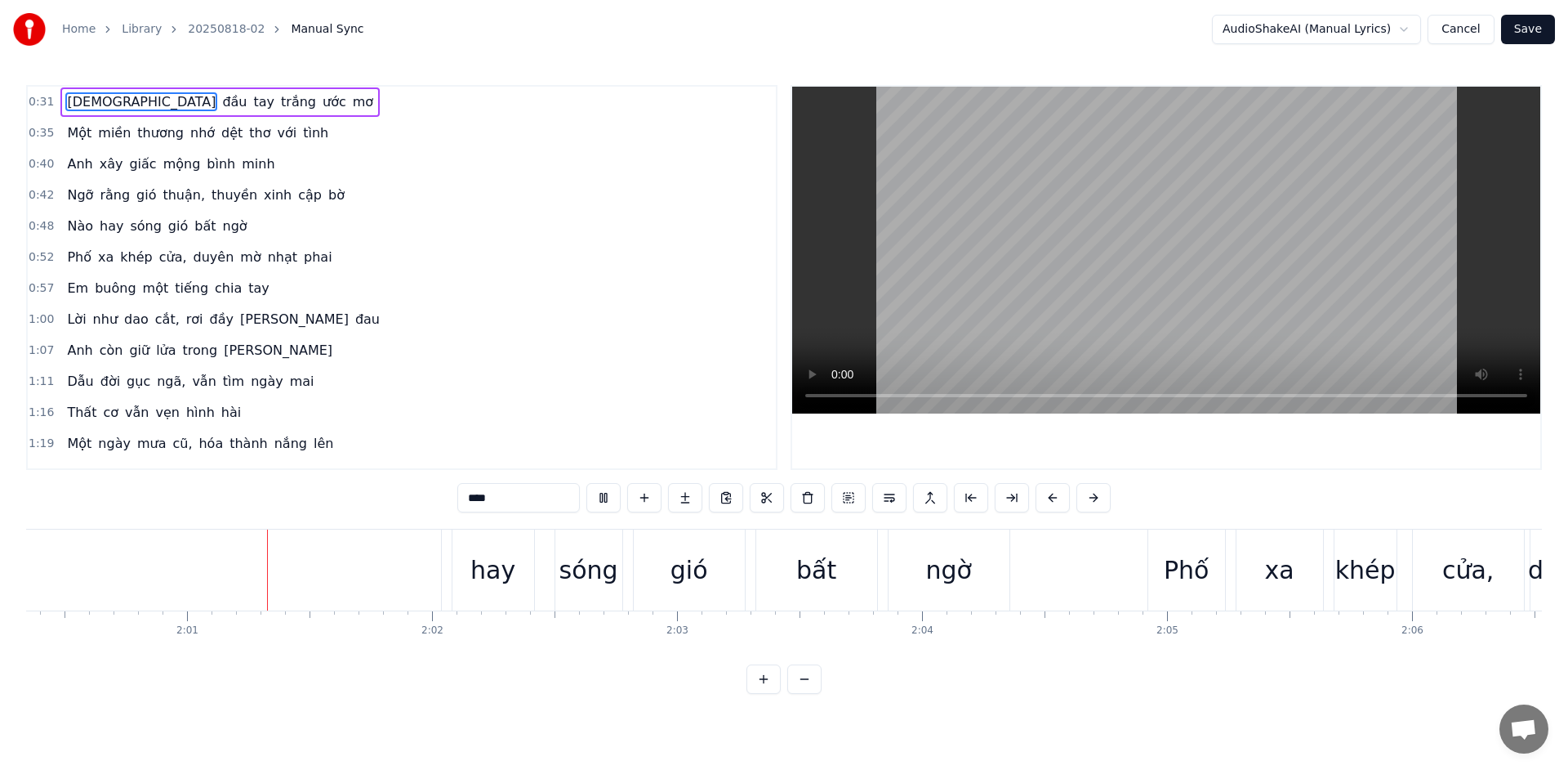
scroll to position [0, 29486]
click at [611, 503] on button at bounding box center [603, 498] width 34 height 30
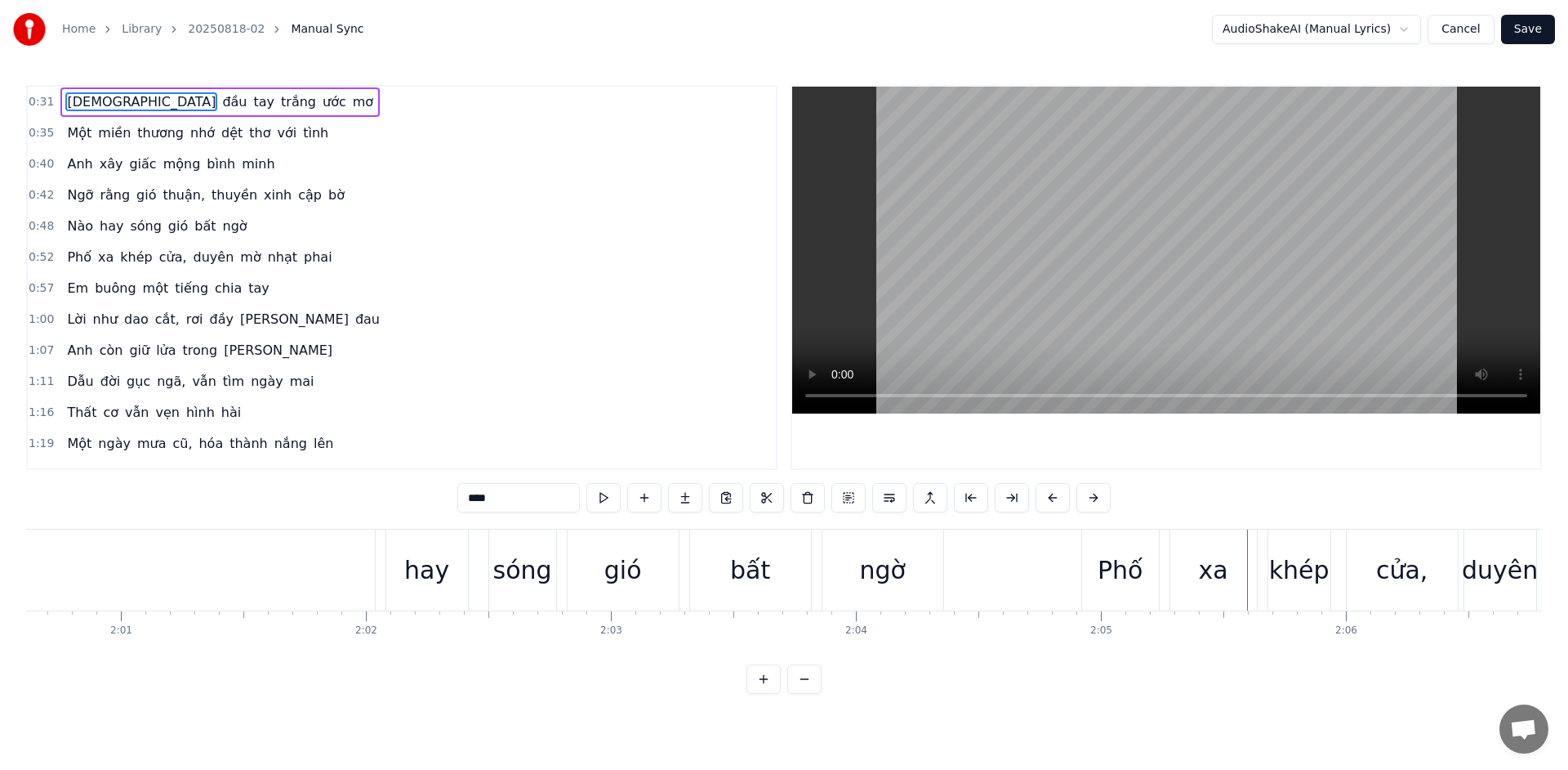
scroll to position [0, 29642]
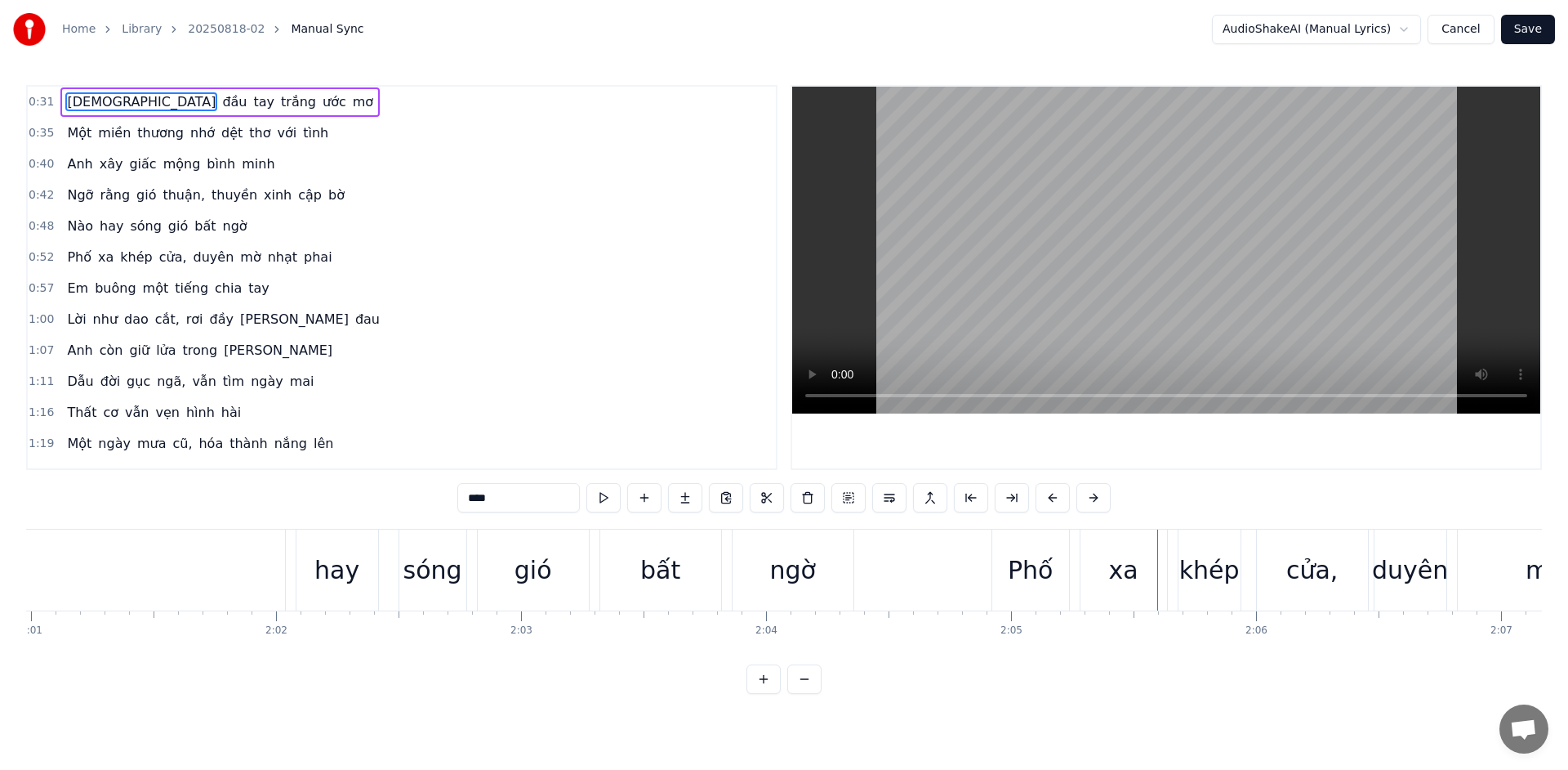
type input "***"
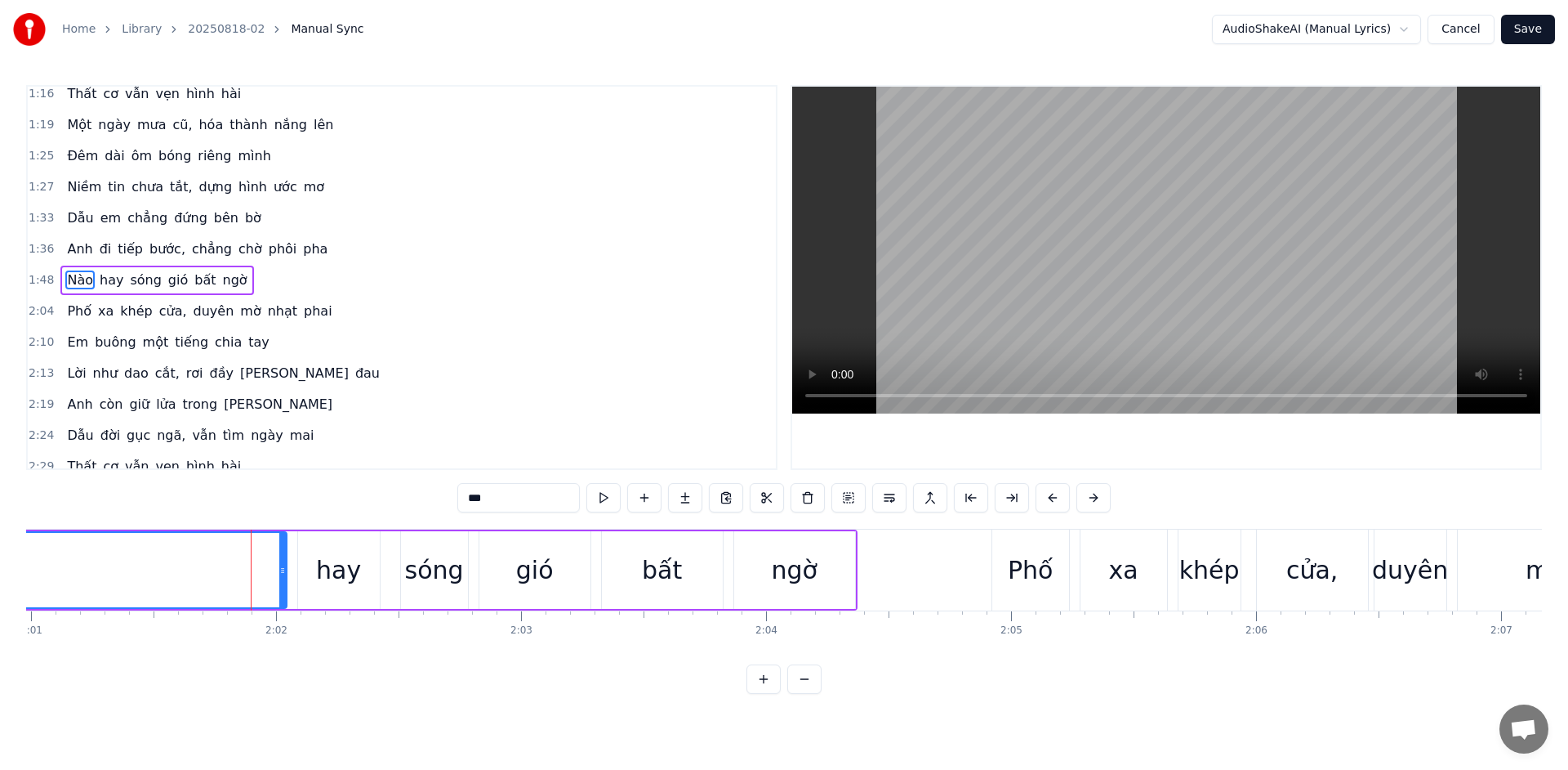
scroll to position [322, 0]
click at [76, 276] on span "Nào" at bounding box center [80, 277] width 29 height 18
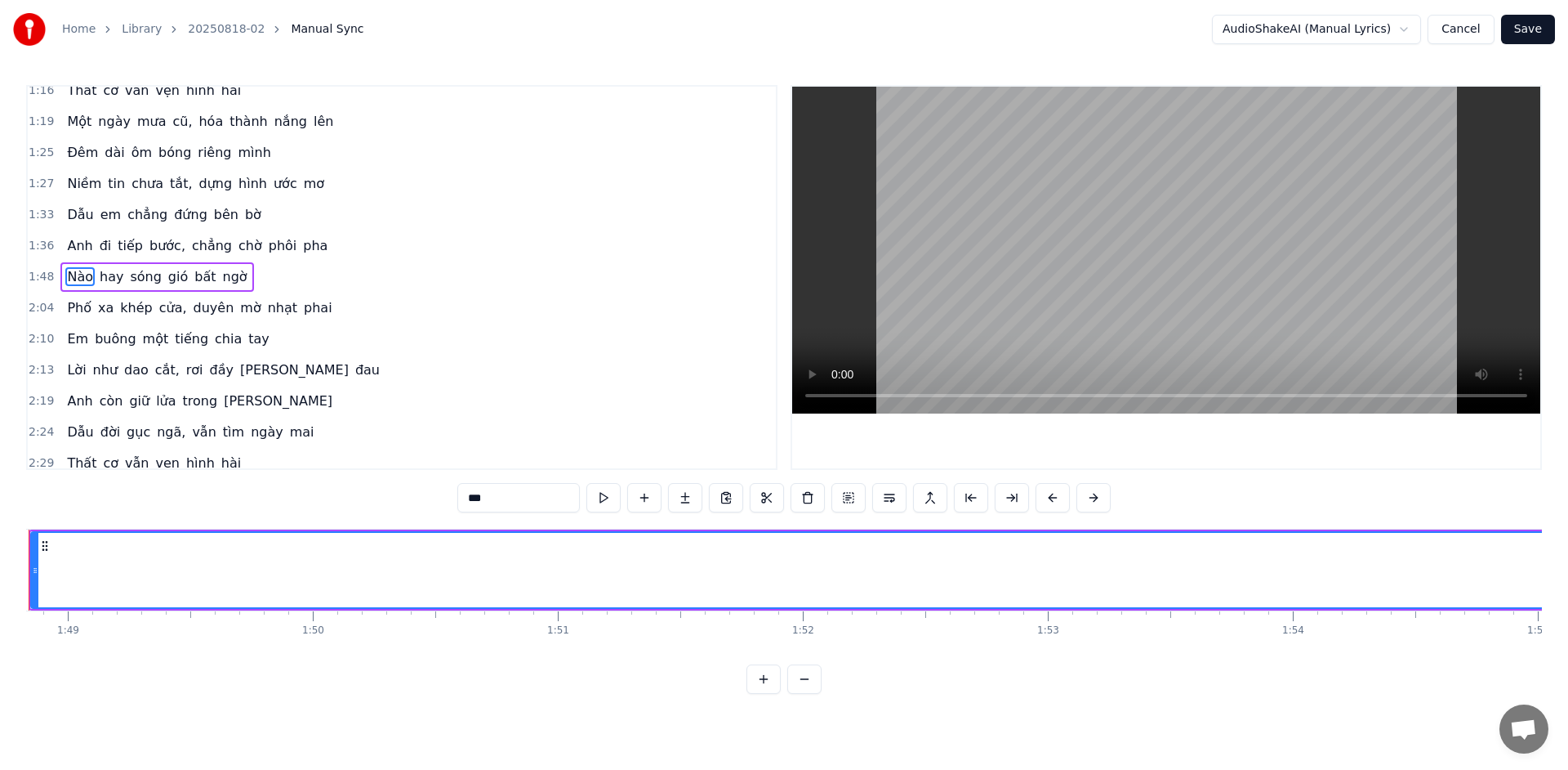
scroll to position [0, 26585]
click at [79, 271] on span "Nào" at bounding box center [80, 277] width 29 height 18
click at [106, 583] on div "Thủa đầu tay trắng ước mơ Một miền thương nhớ dệt thơ với tình Anh xây giấc mộn…" at bounding box center [1249, 569] width 55617 height 82
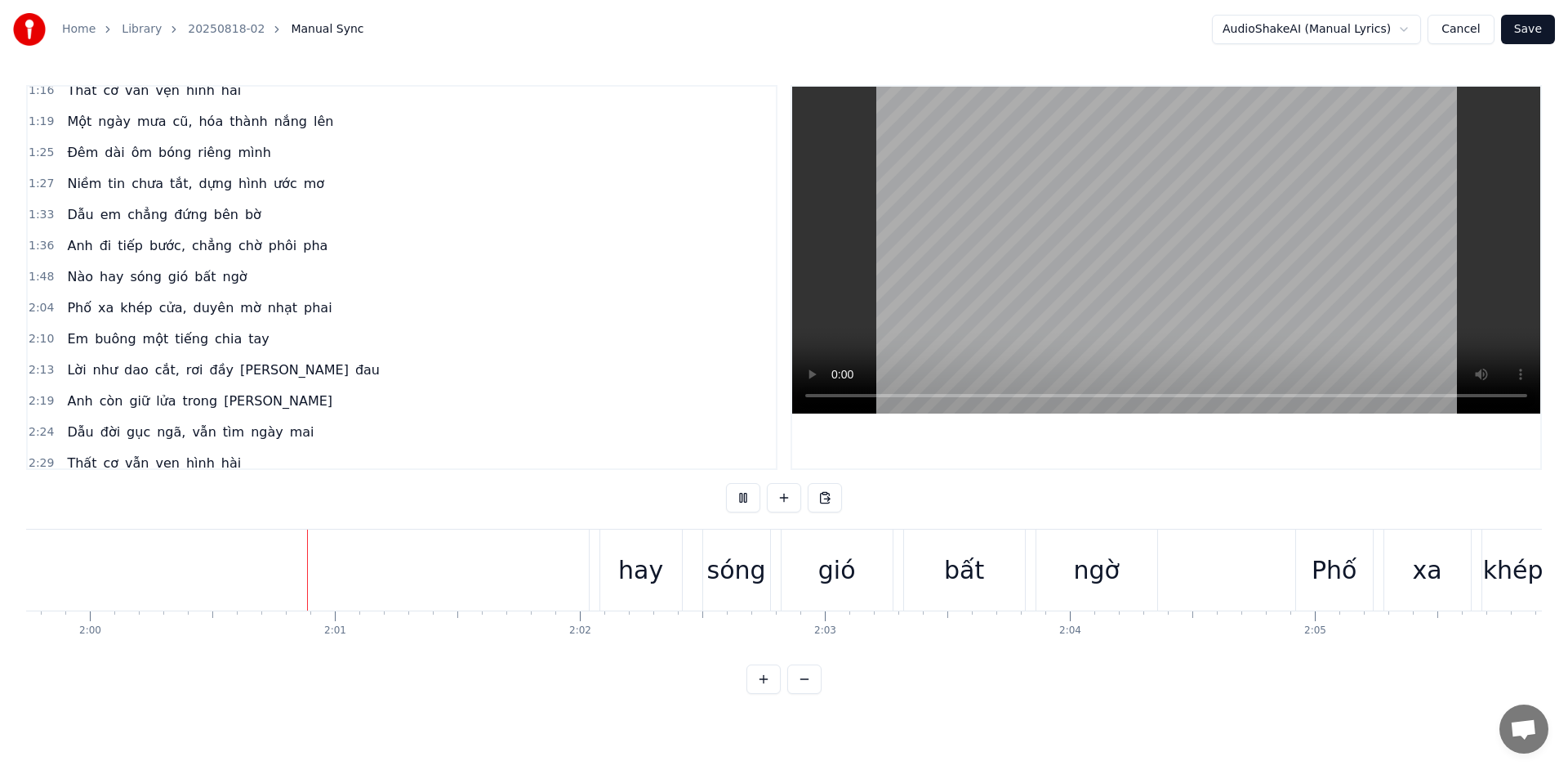
scroll to position [0, 29368]
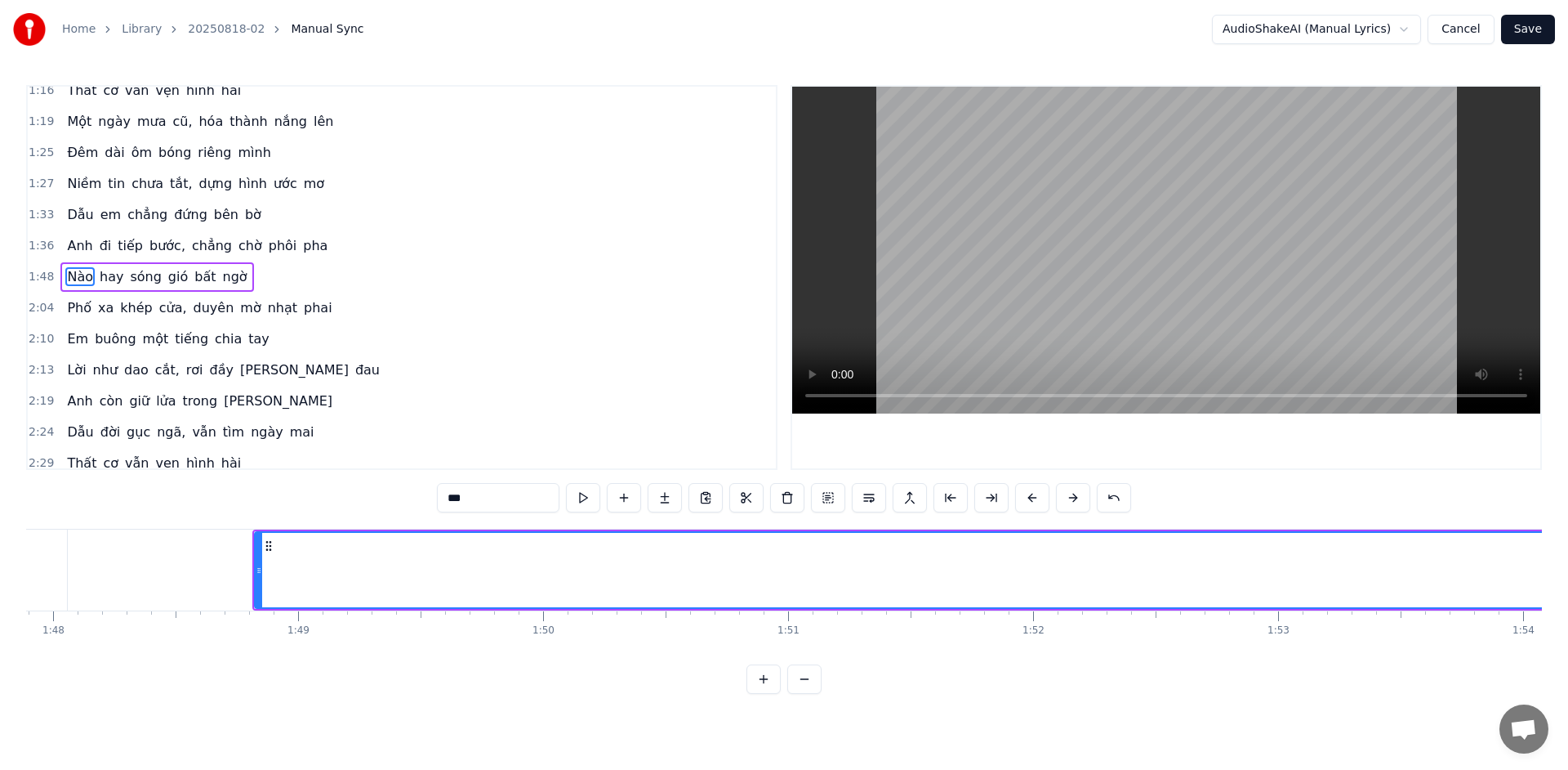
scroll to position [0, 26285]
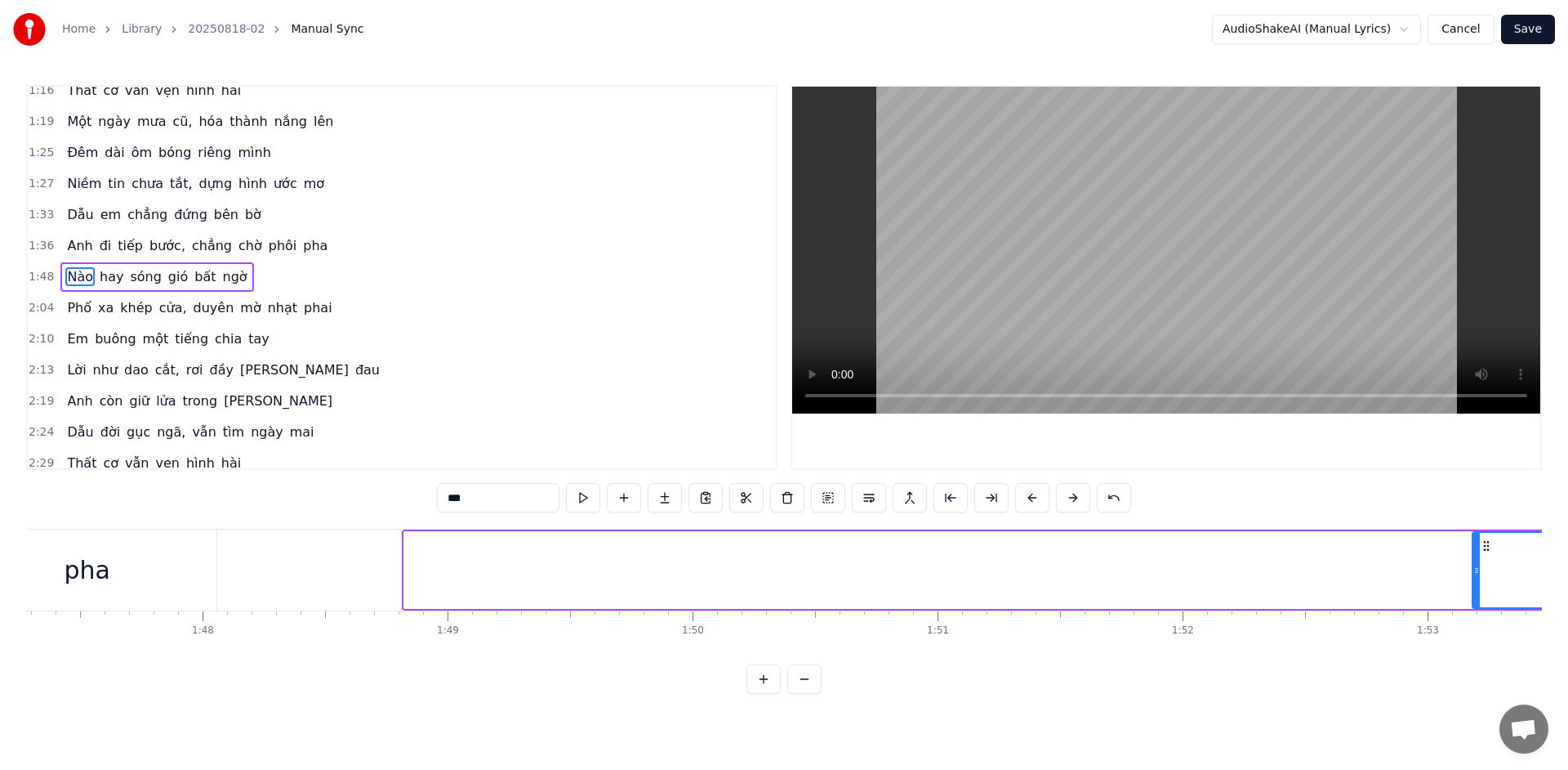
drag, startPoint x: 407, startPoint y: 570, endPoint x: 1475, endPoint y: 586, distance: 1068.1
click at [1475, 586] on div at bounding box center [1476, 570] width 6 height 75
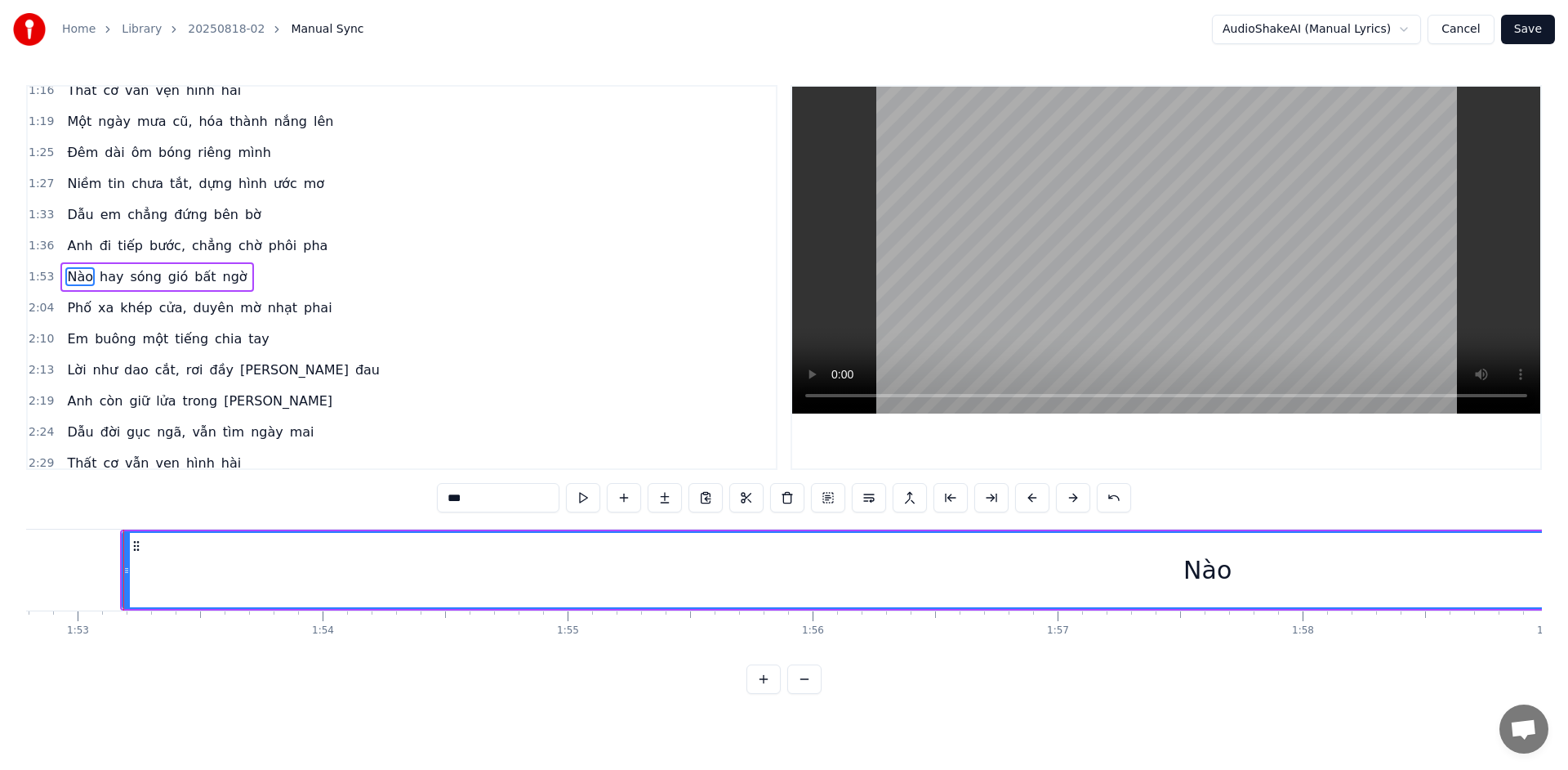
scroll to position [0, 27651]
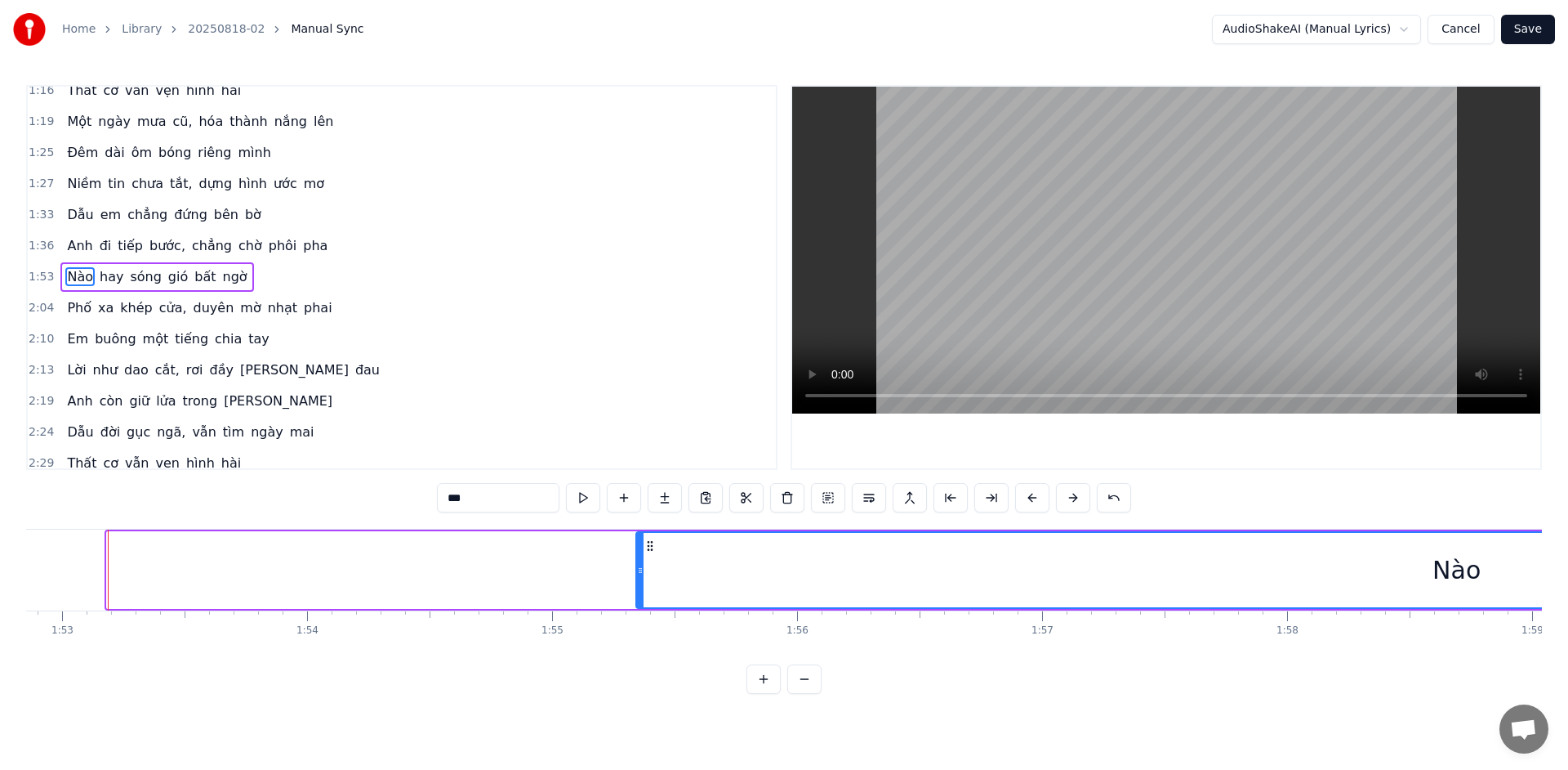
drag, startPoint x: 136, startPoint y: 576, endPoint x: 638, endPoint y: 593, distance: 502.3
click at [638, 593] on div at bounding box center [640, 570] width 6 height 75
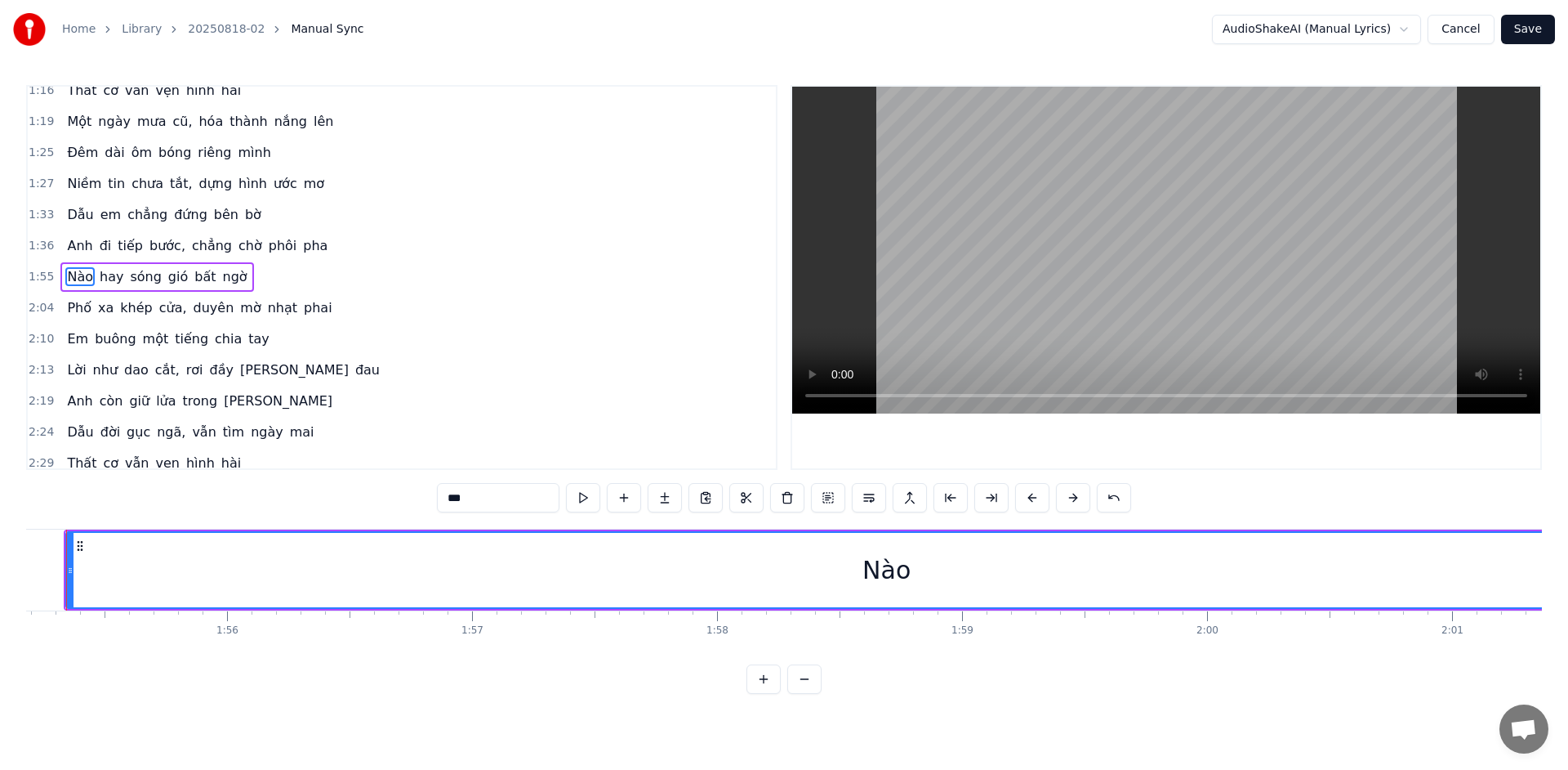
scroll to position [0, 28160]
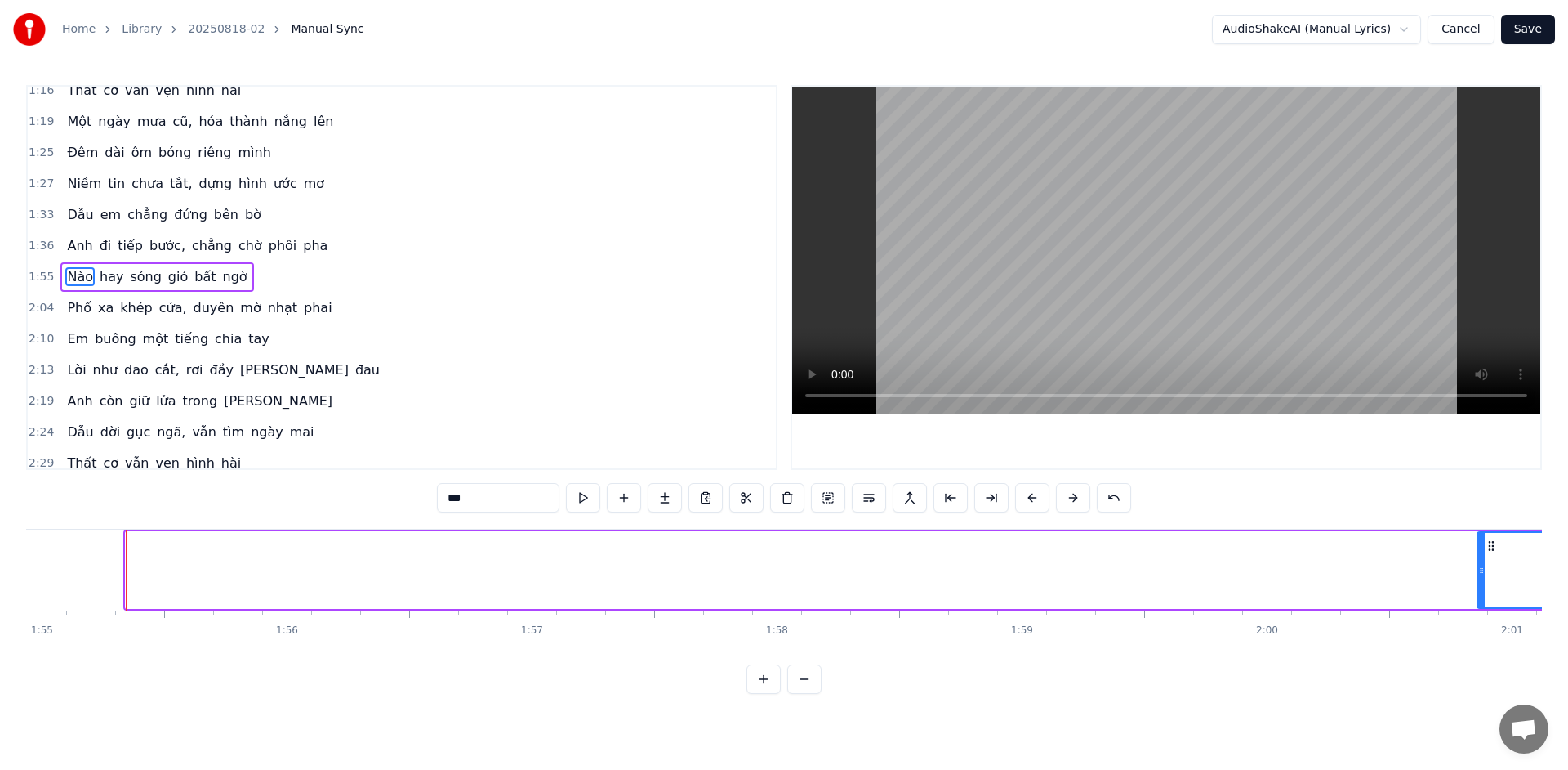
drag, startPoint x: 134, startPoint y: 574, endPoint x: 1480, endPoint y: 584, distance: 1346.0
click at [1485, 584] on div at bounding box center [1481, 570] width 6 height 75
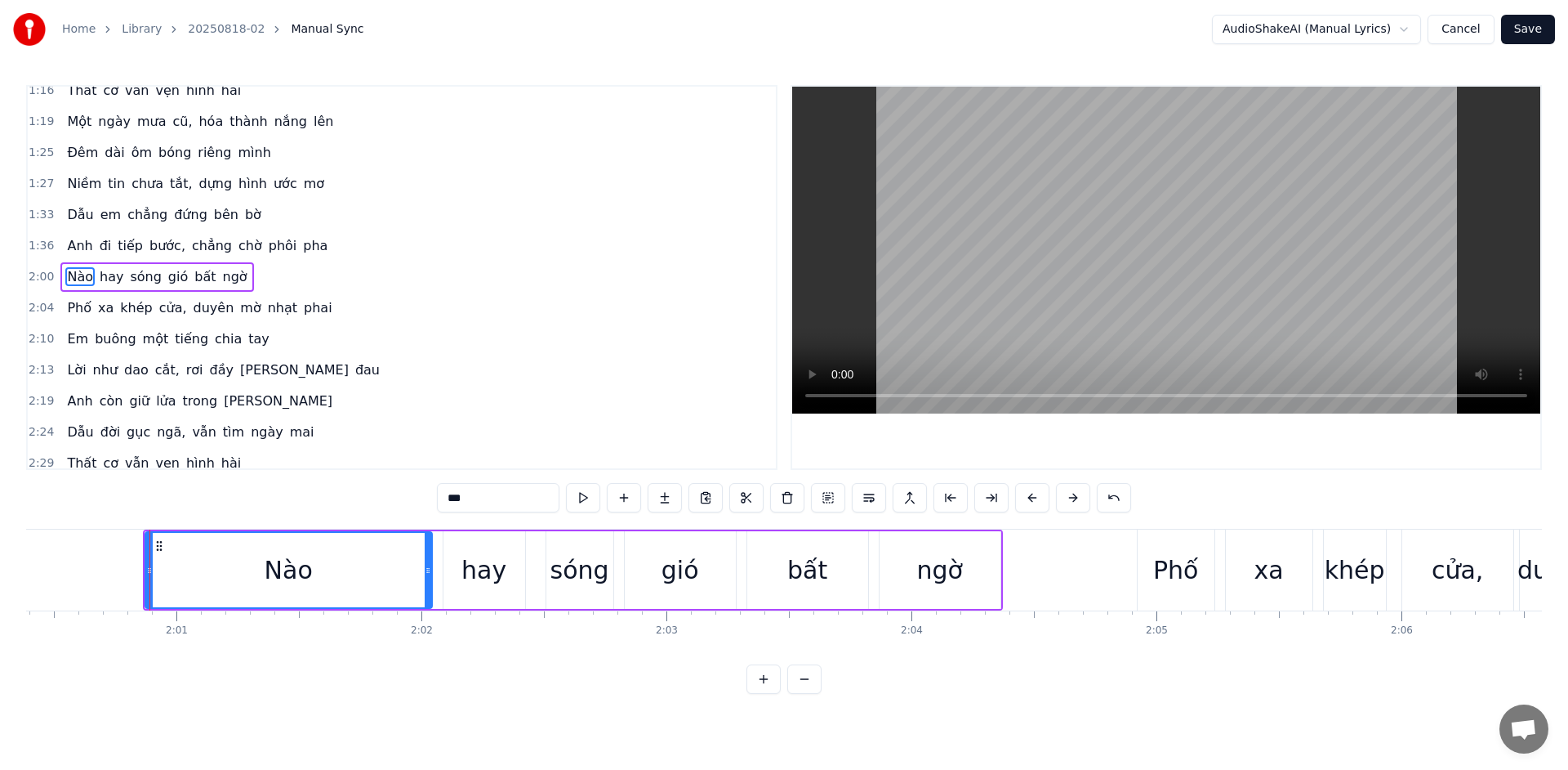
scroll to position [0, 29538]
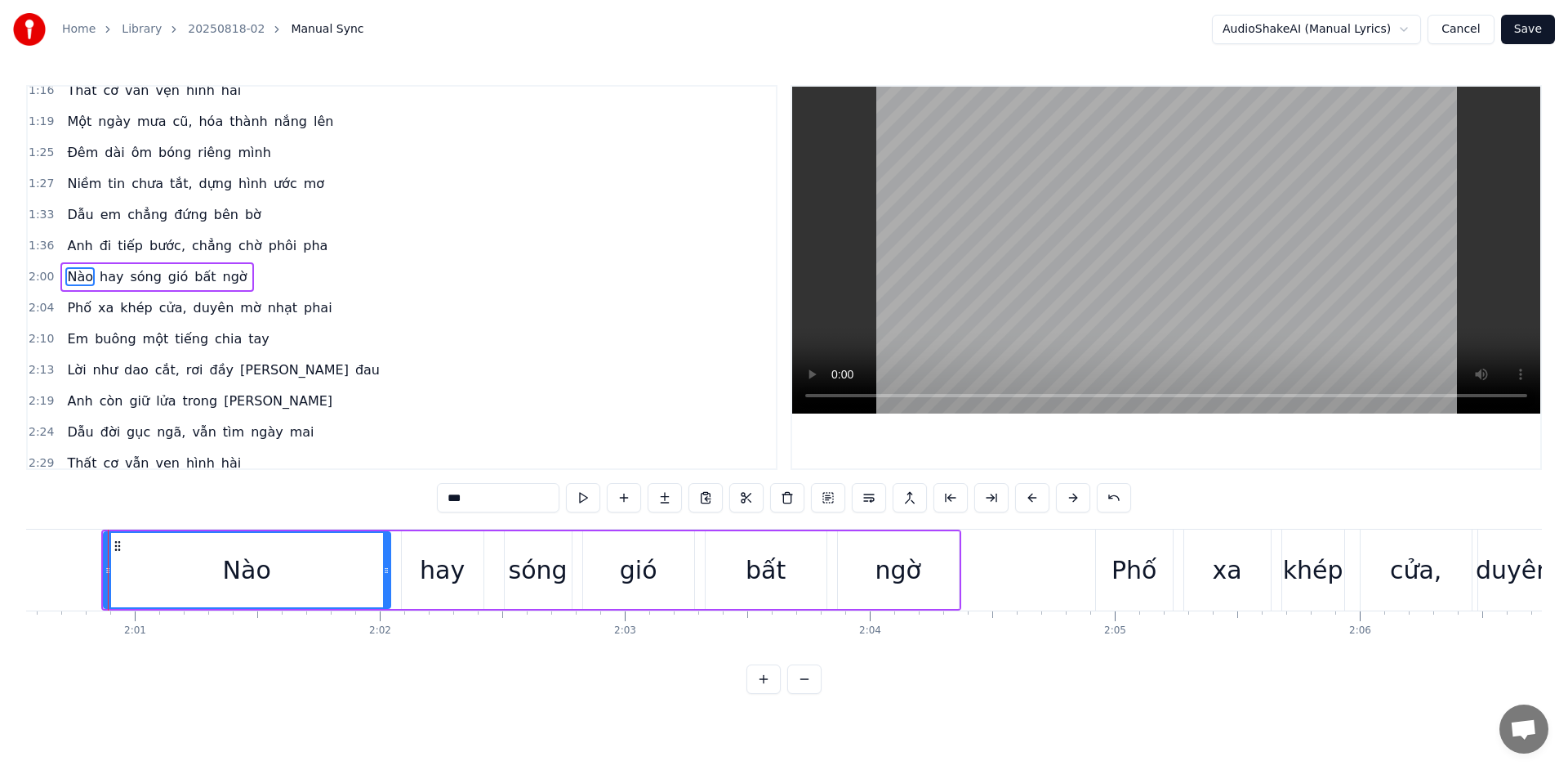
drag, startPoint x: 108, startPoint y: 573, endPoint x: 149, endPoint y: 571, distance: 41.0
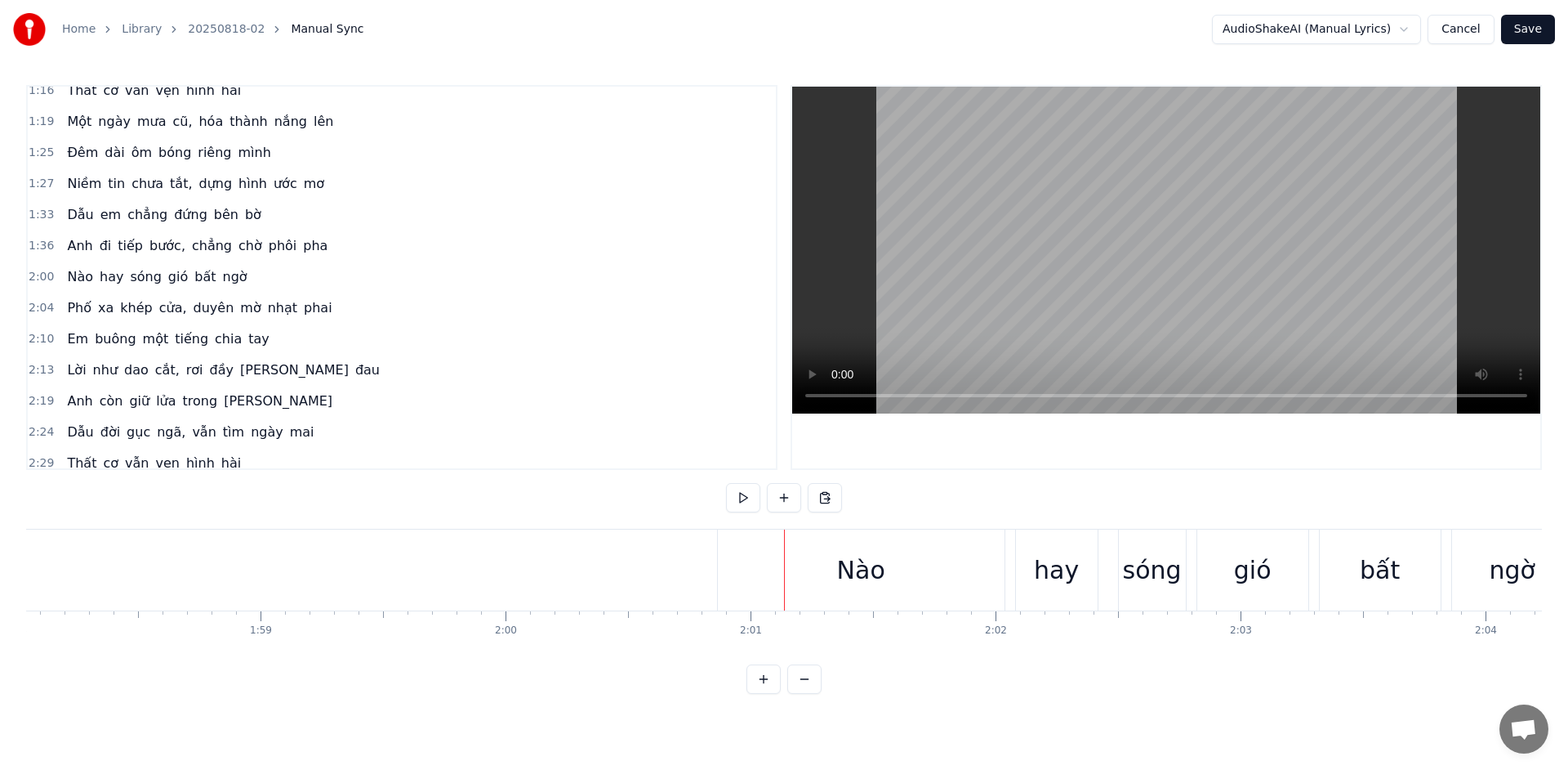
scroll to position [0, 29041]
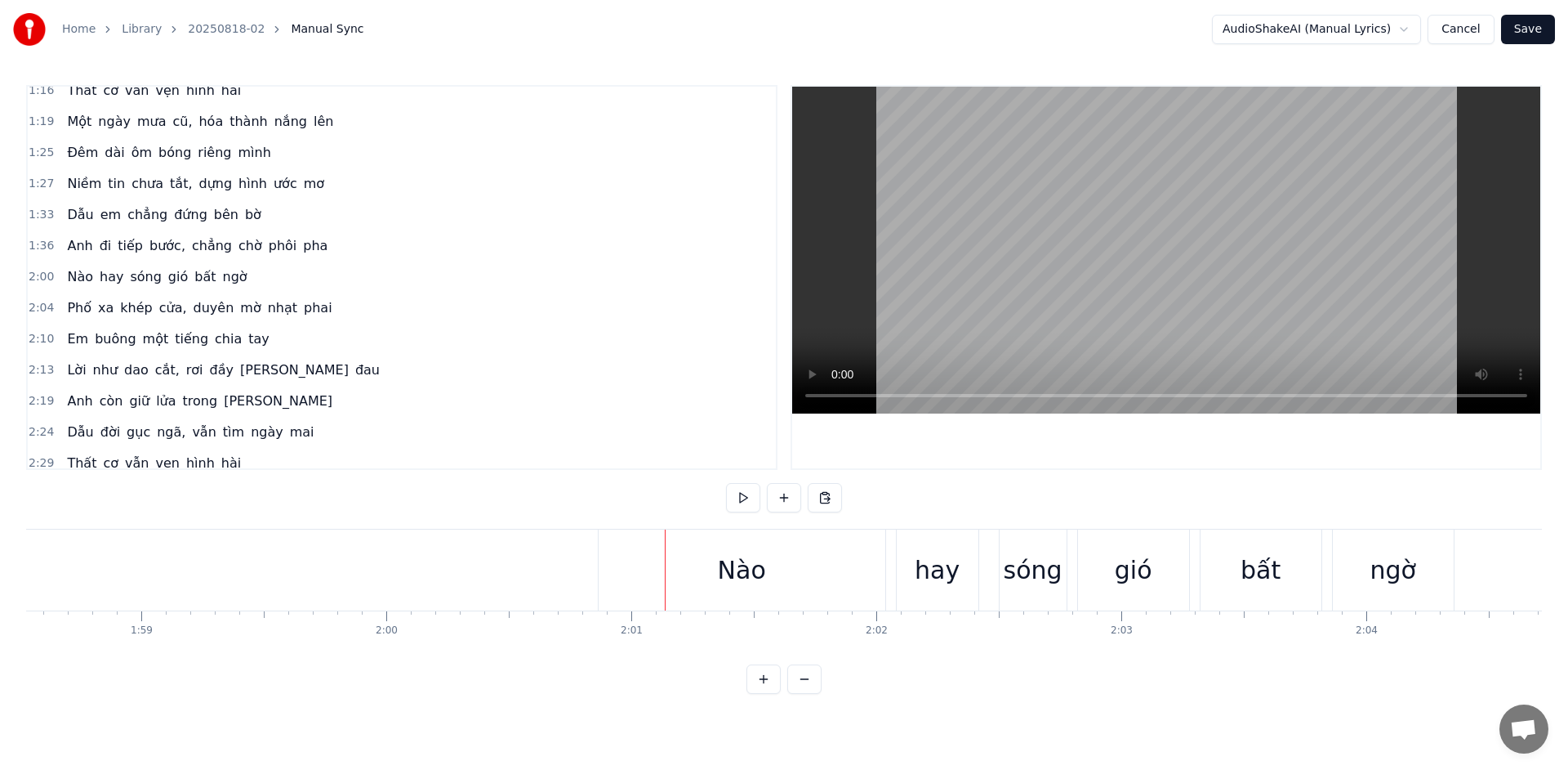
click at [707, 566] on div "Nào" at bounding box center [741, 570] width 287 height 81
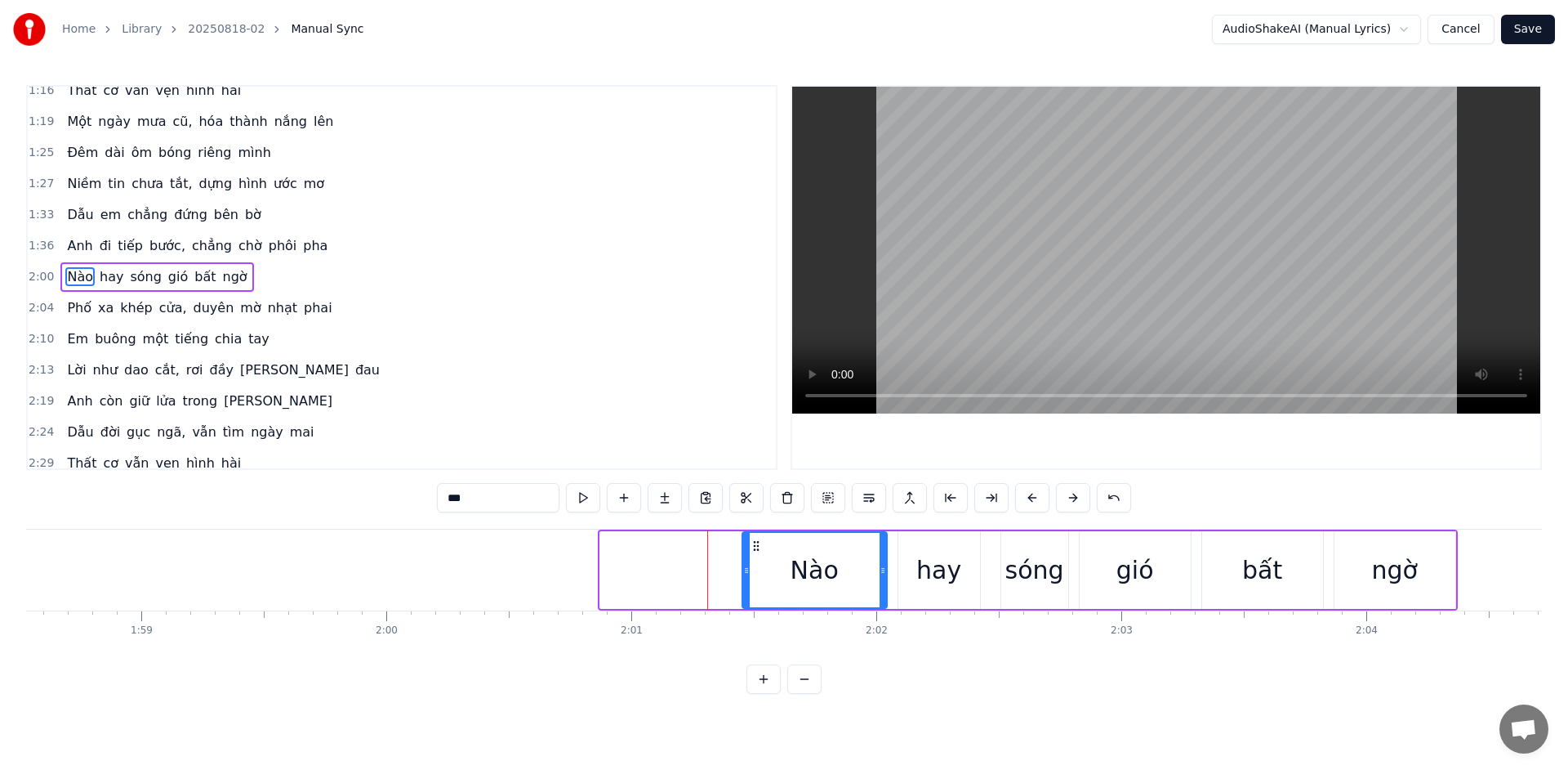
drag, startPoint x: 602, startPoint y: 572, endPoint x: 744, endPoint y: 586, distance: 142.7
click at [744, 586] on div at bounding box center [746, 570] width 6 height 75
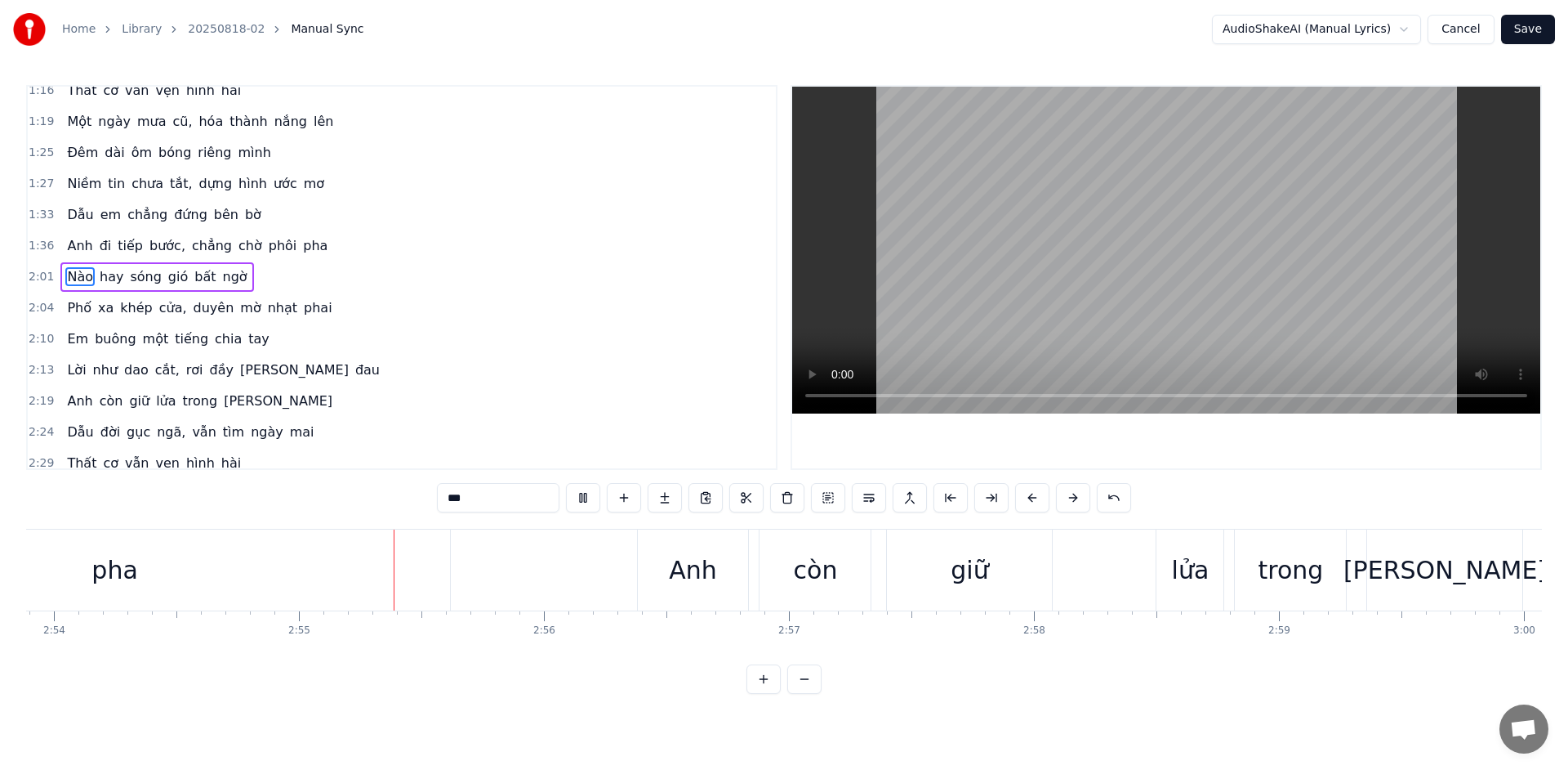
scroll to position [0, 42743]
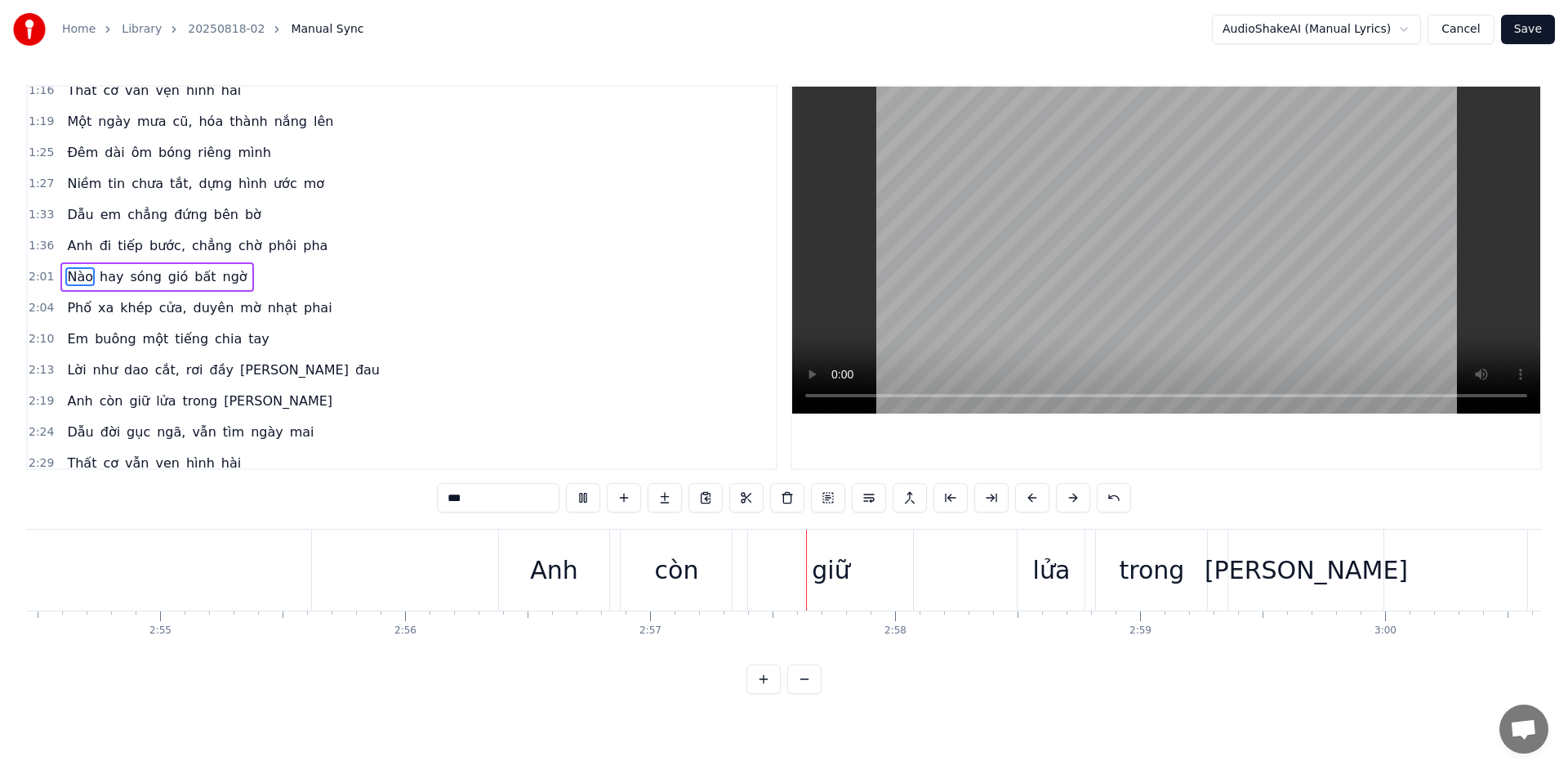
click at [548, 558] on div "Anh" at bounding box center [554, 570] width 48 height 37
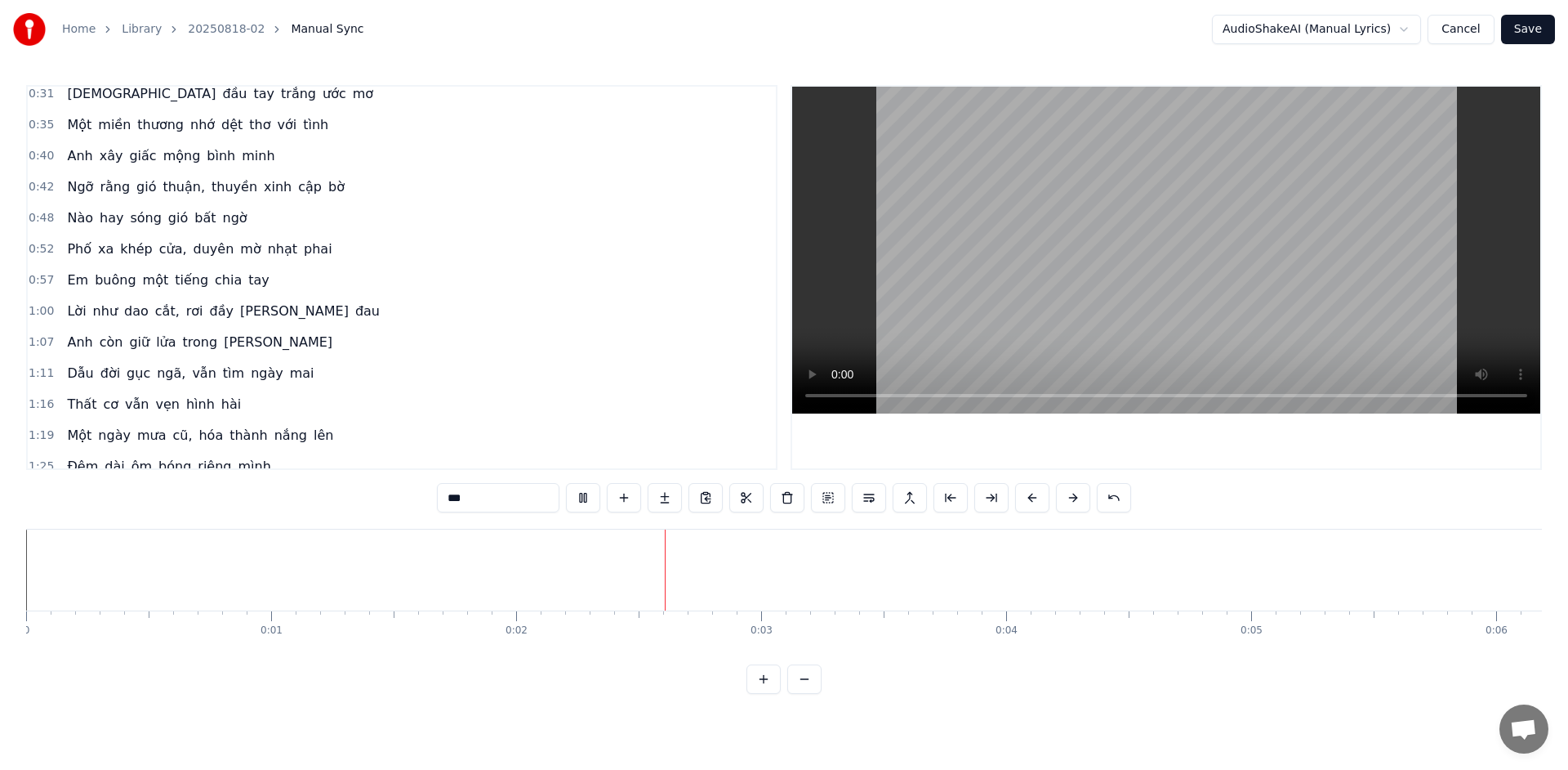
scroll to position [0, 0]
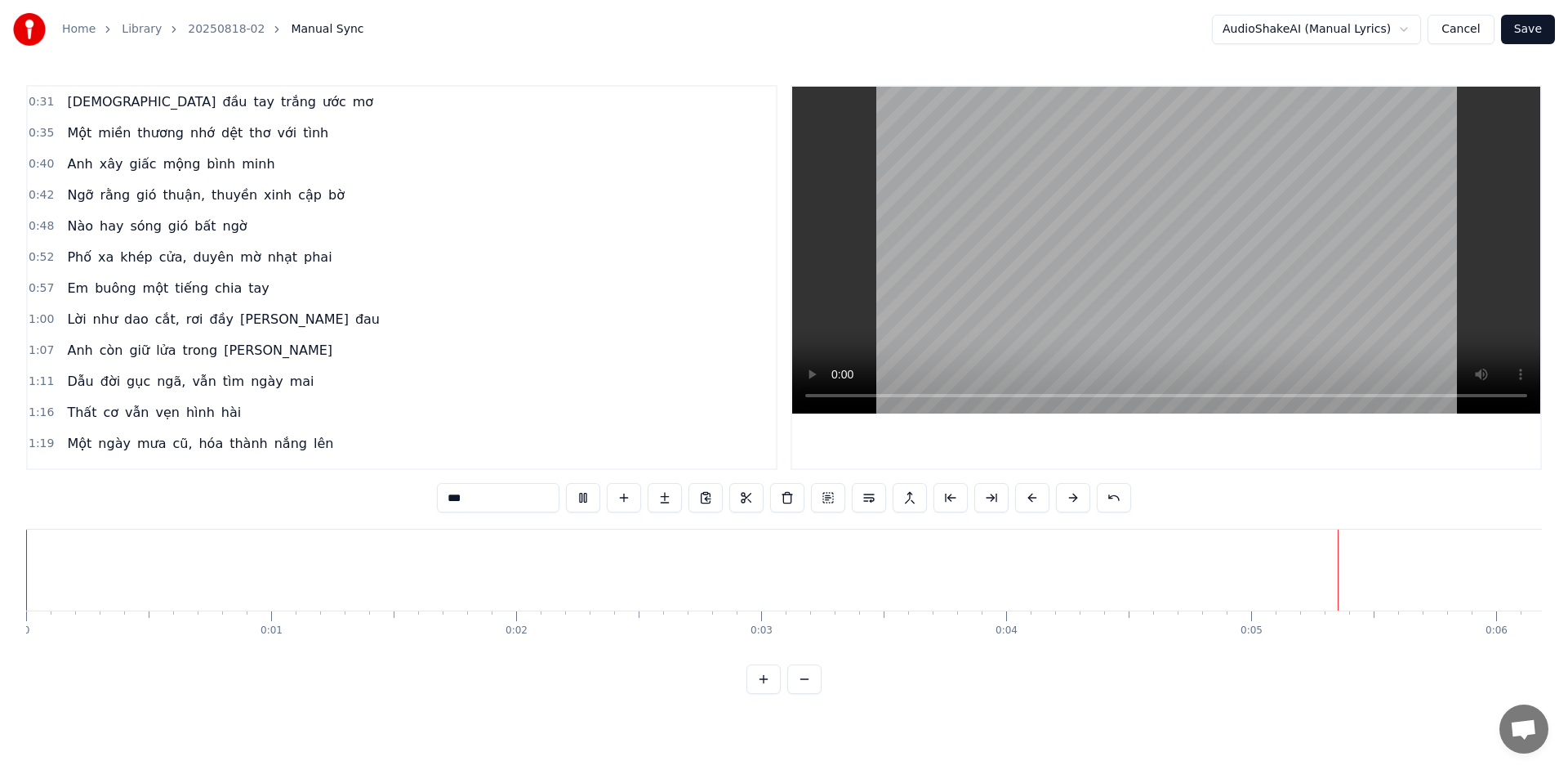
click at [87, 102] on span "[DEMOGRAPHIC_DATA]" at bounding box center [141, 101] width 152 height 18
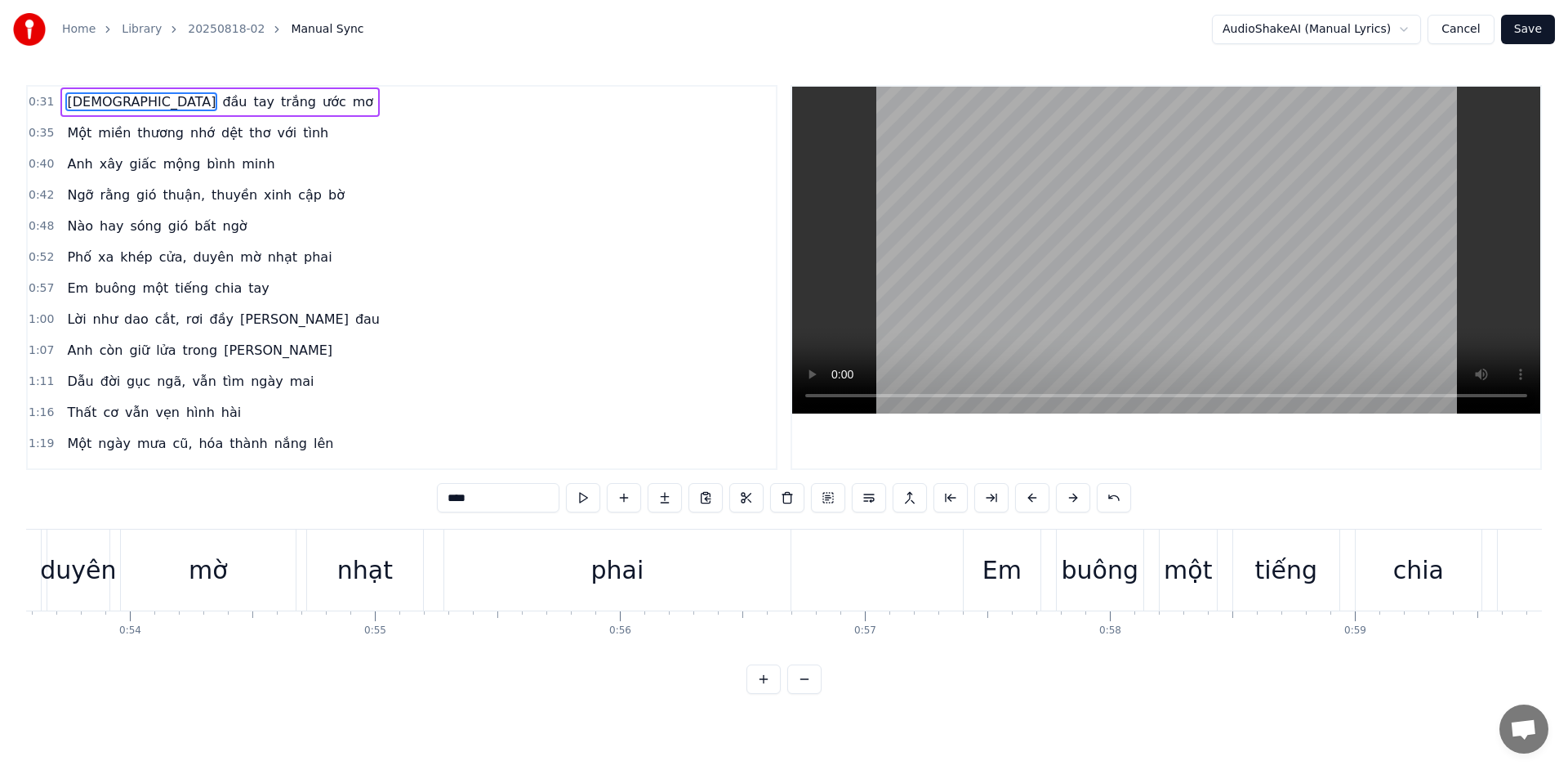
scroll to position [0, 13187]
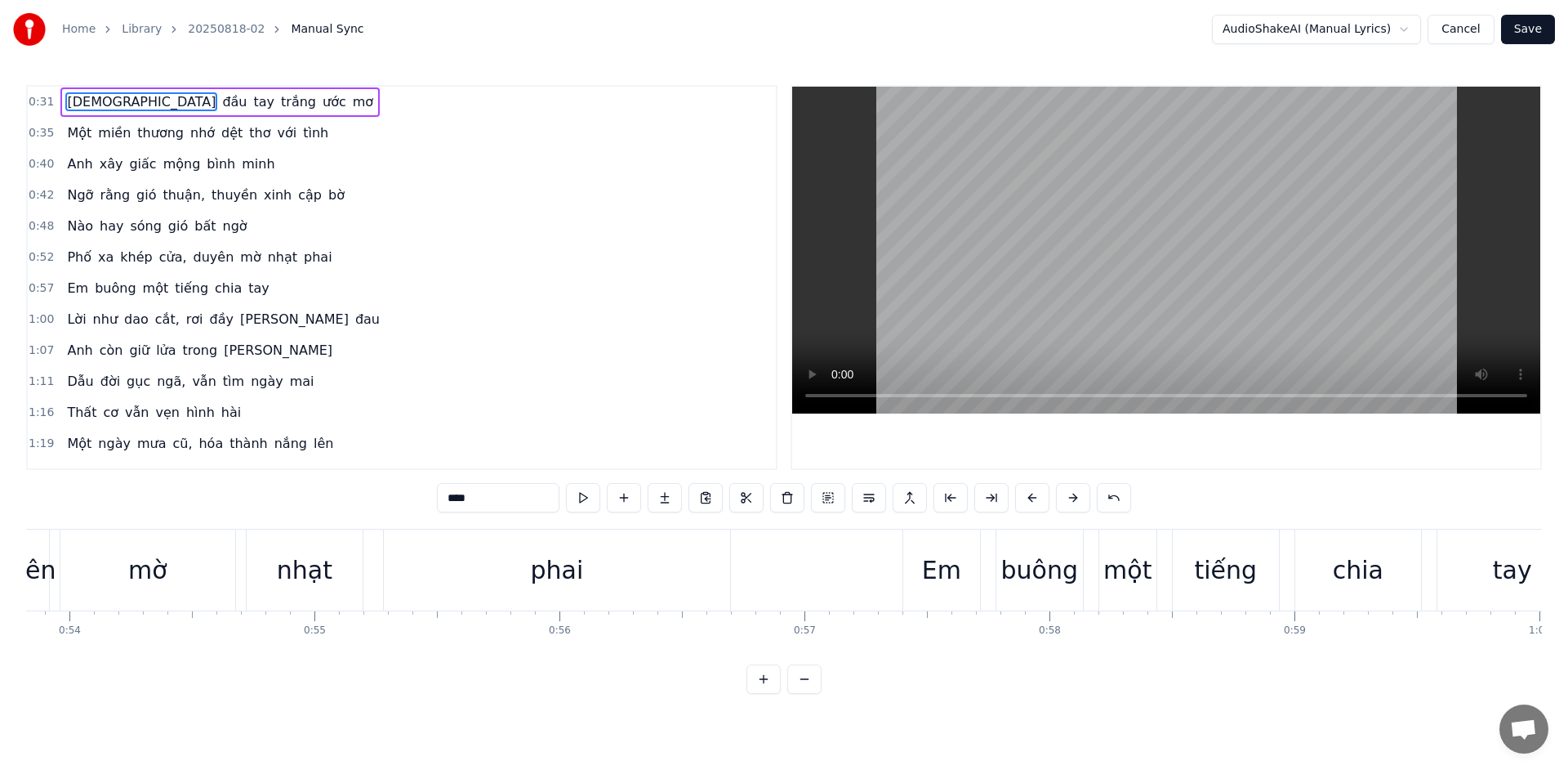
click at [943, 579] on div "Em" at bounding box center [941, 570] width 40 height 37
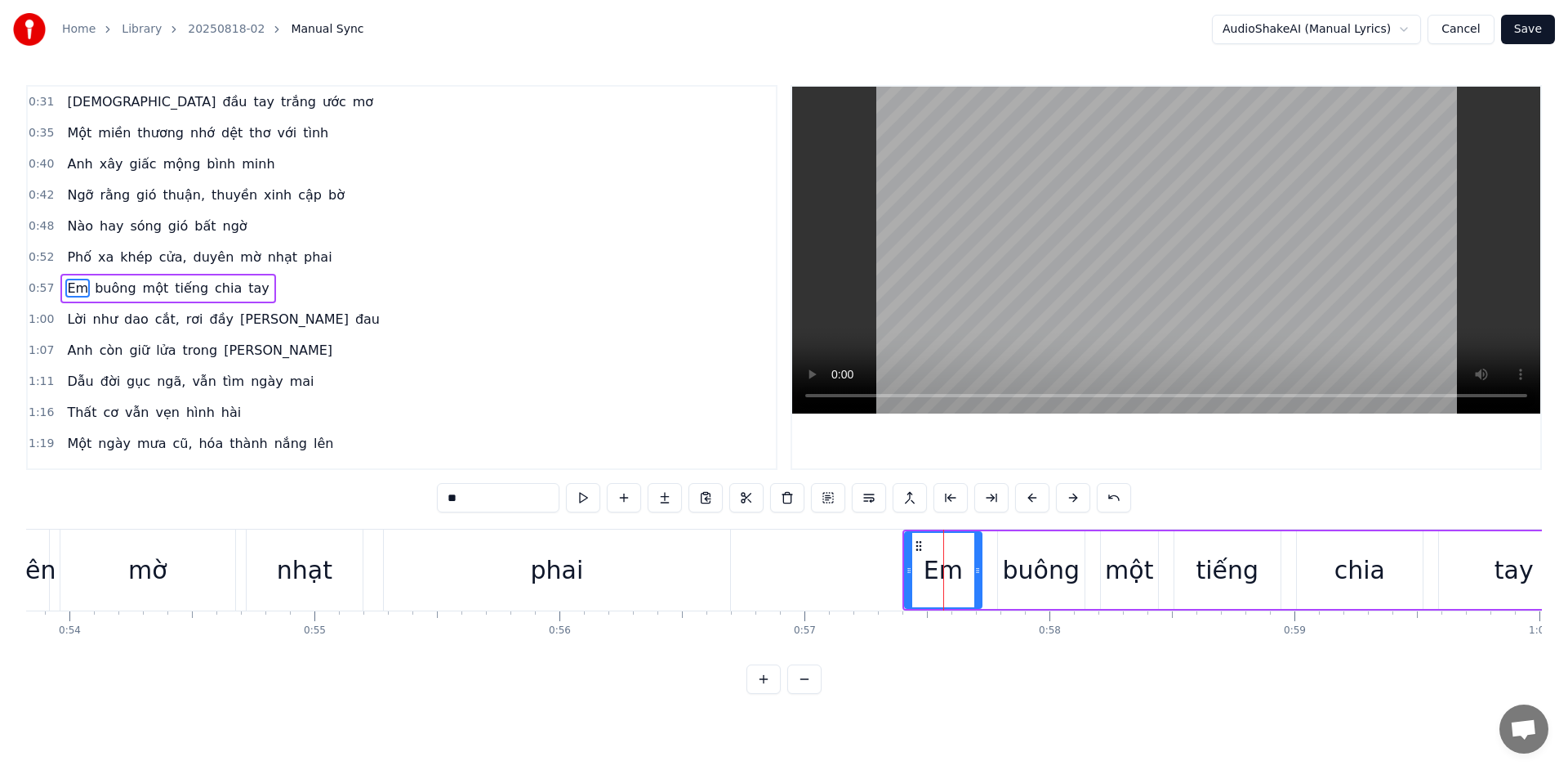
scroll to position [11, 0]
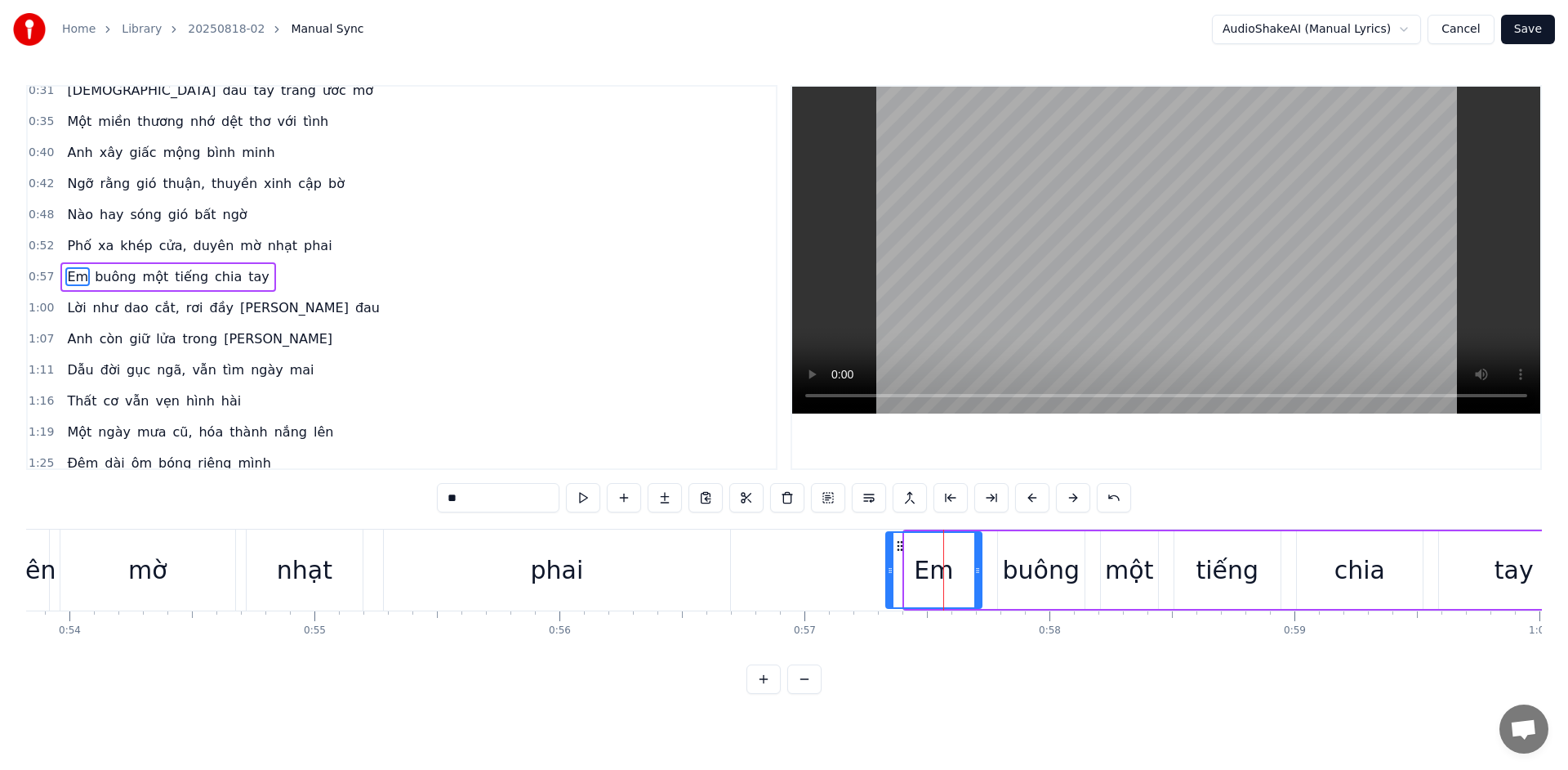
drag, startPoint x: 909, startPoint y: 571, endPoint x: 890, endPoint y: 573, distance: 19.1
click at [890, 573] on icon at bounding box center [890, 570] width 6 height 13
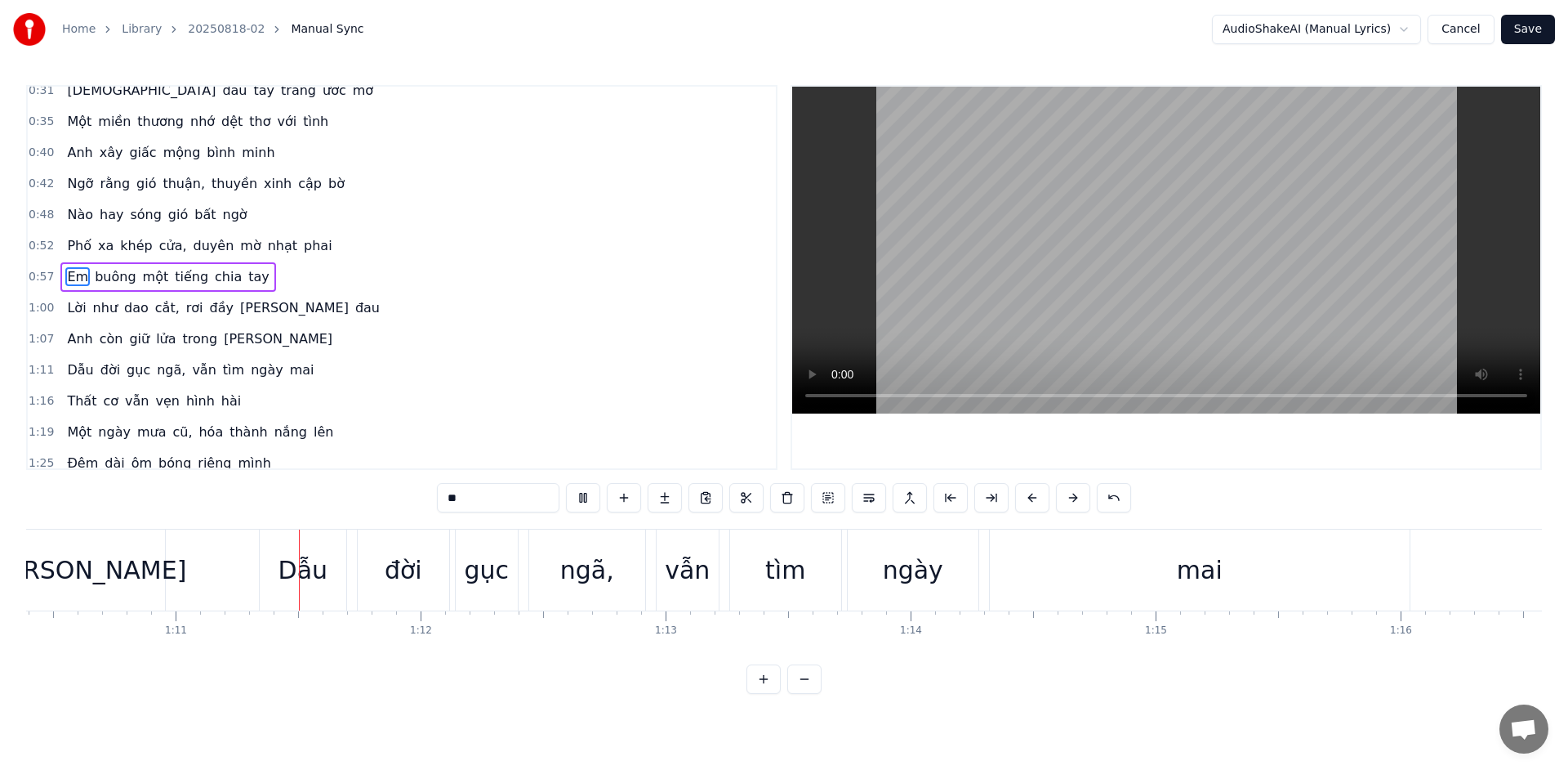
scroll to position [0, 17277]
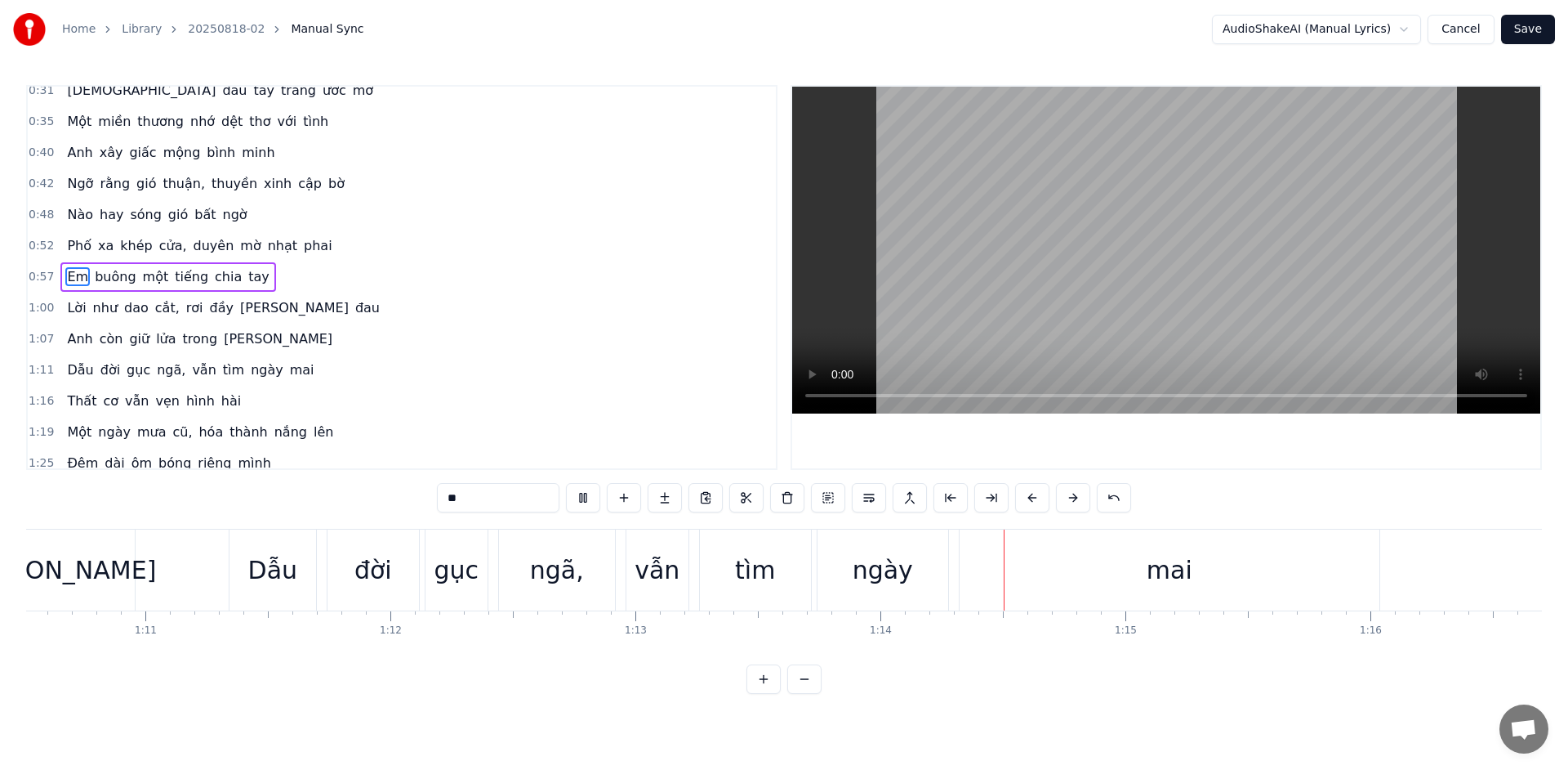
click at [288, 568] on div "Dẫu" at bounding box center [273, 570] width 50 height 37
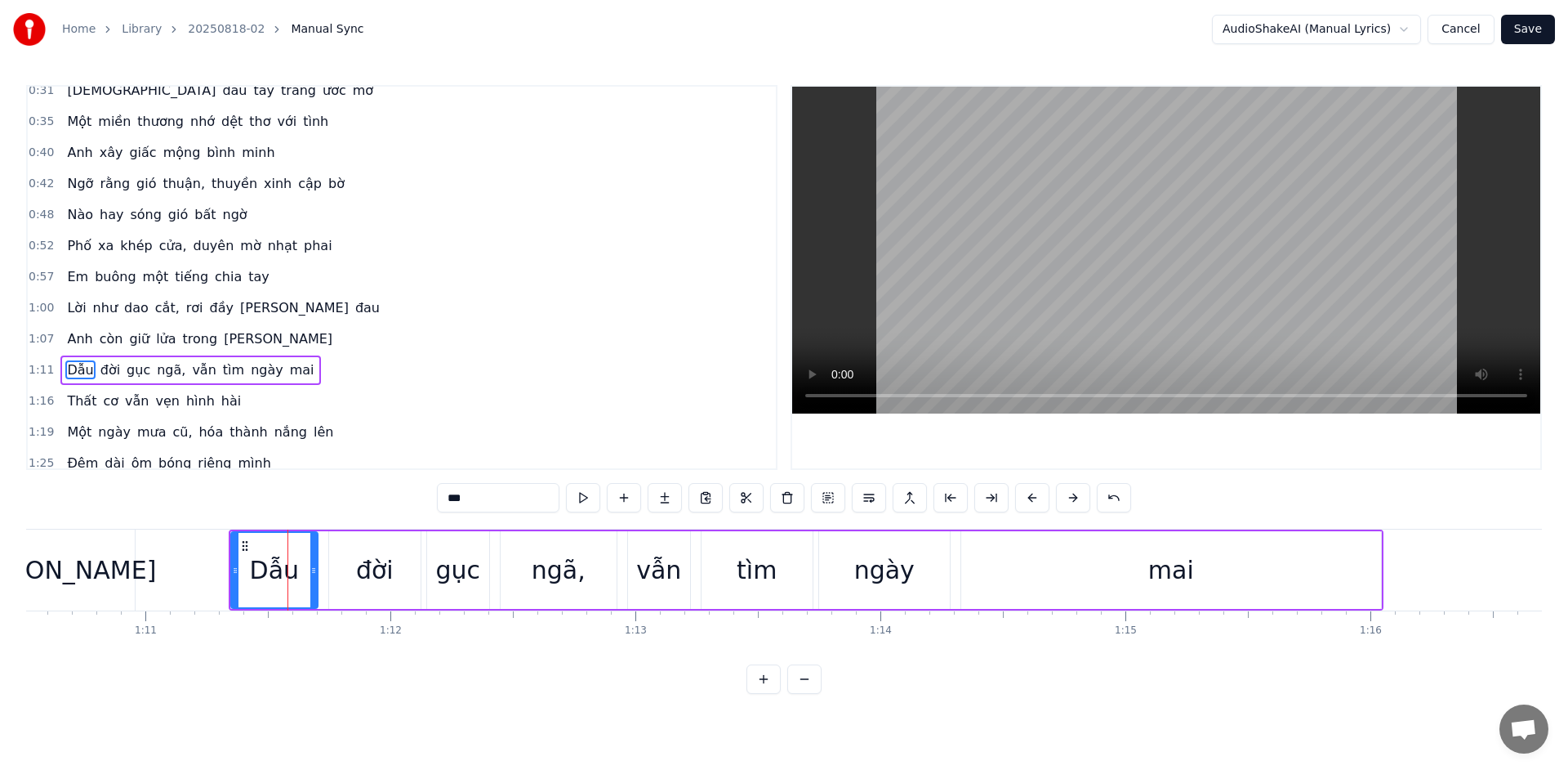
scroll to position [104, 0]
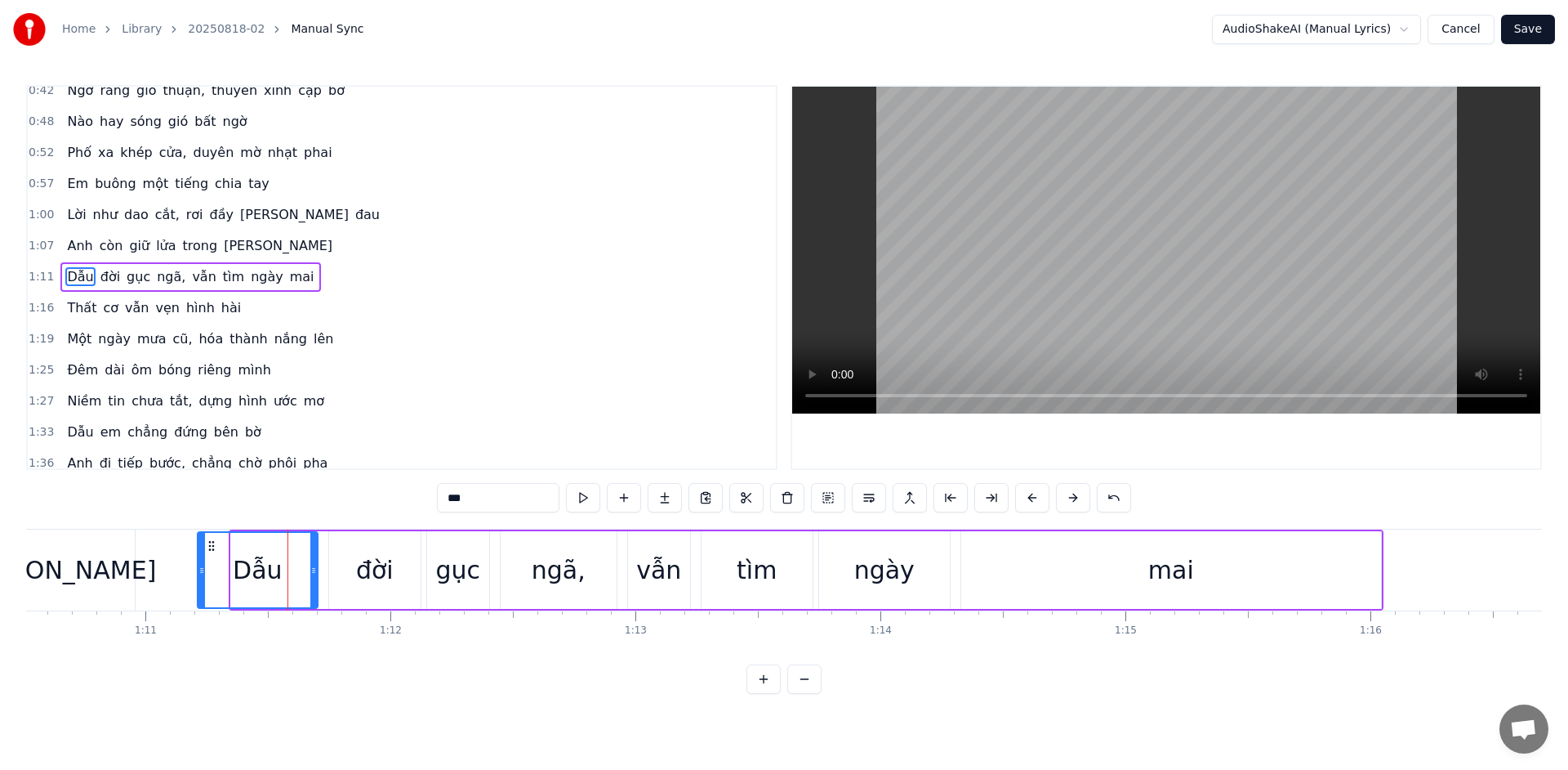
drag, startPoint x: 232, startPoint y: 574, endPoint x: 198, endPoint y: 575, distance: 34.0
click at [198, 575] on icon at bounding box center [201, 570] width 6 height 13
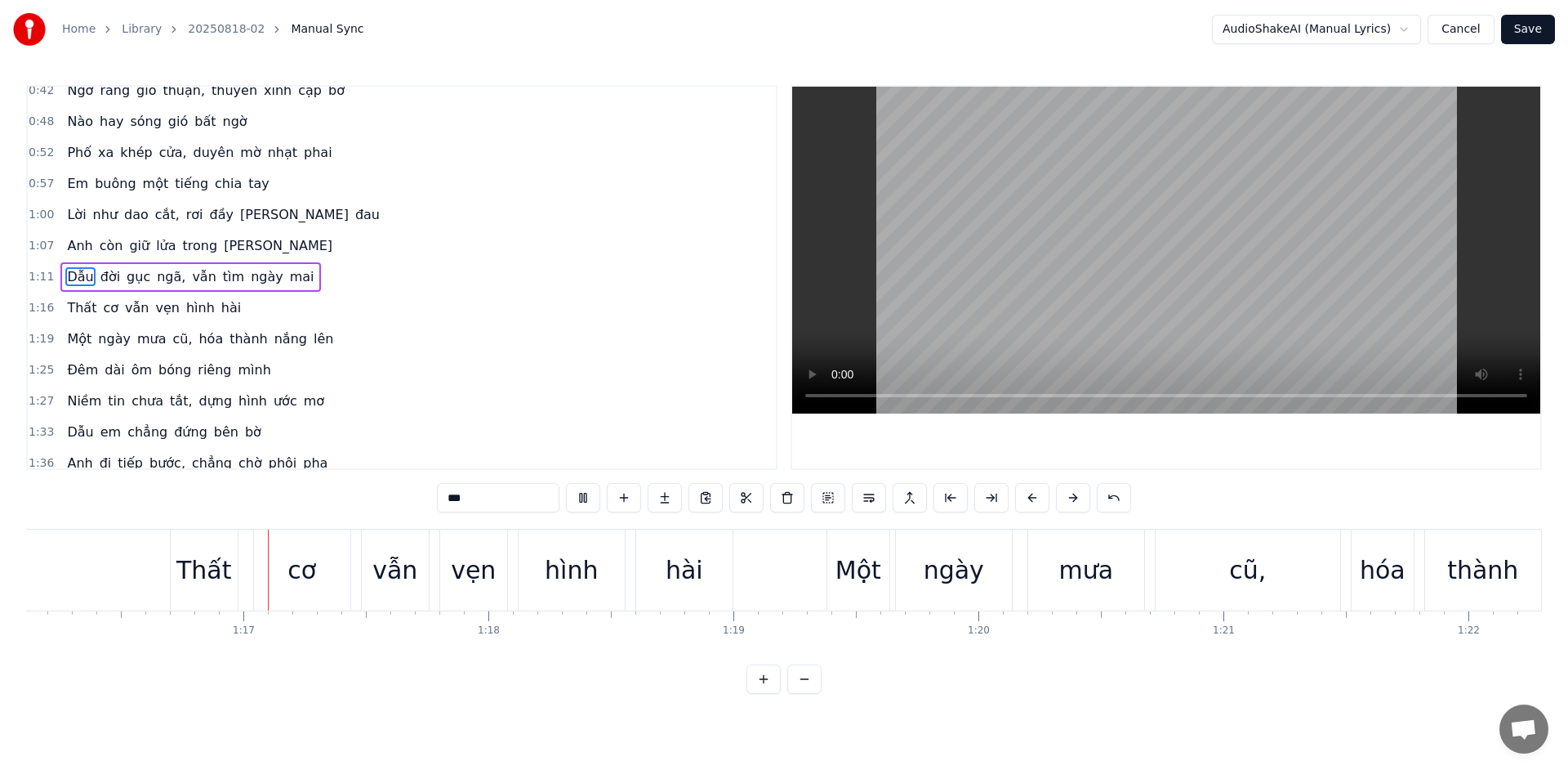
scroll to position [0, 18649]
click at [211, 573] on div "Thất" at bounding box center [203, 570] width 55 height 37
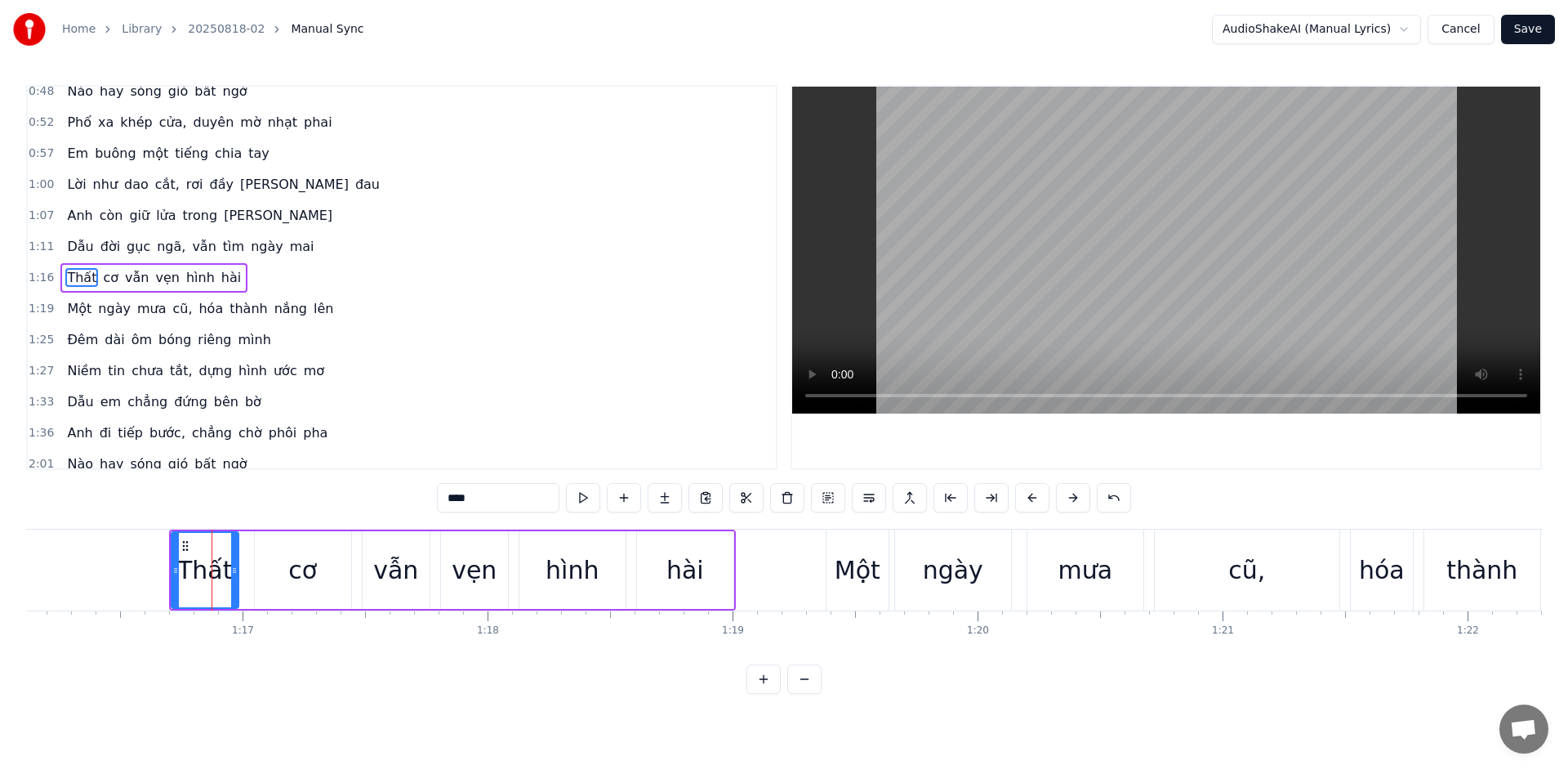
scroll to position [136, 0]
drag, startPoint x: 177, startPoint y: 574, endPoint x: 167, endPoint y: 575, distance: 10.0
click at [167, 575] on icon at bounding box center [164, 570] width 6 height 13
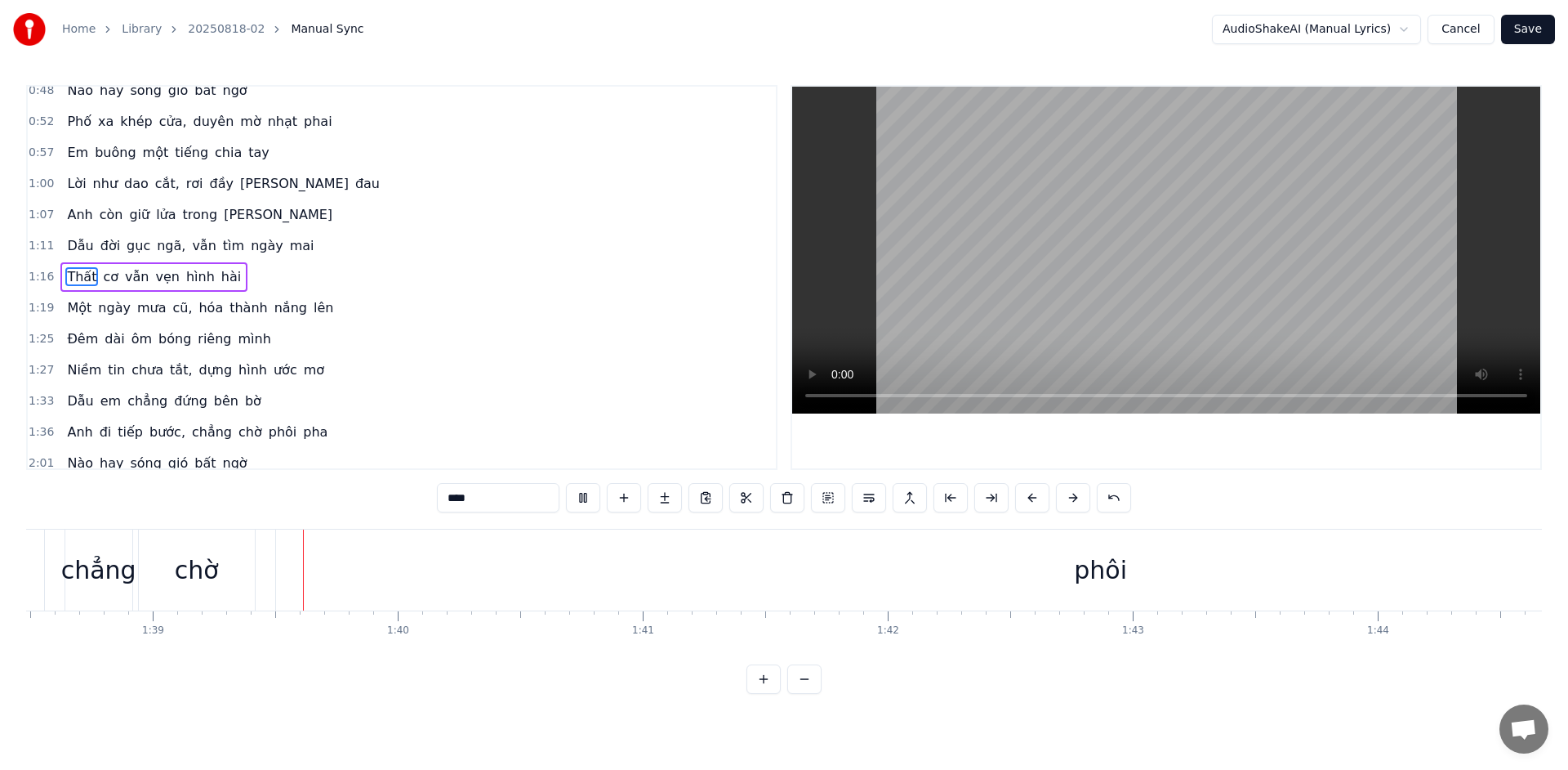
scroll to position [0, 24160]
click at [599, 575] on div "phôi" at bounding box center [1071, 570] width 1650 height 81
type input "****"
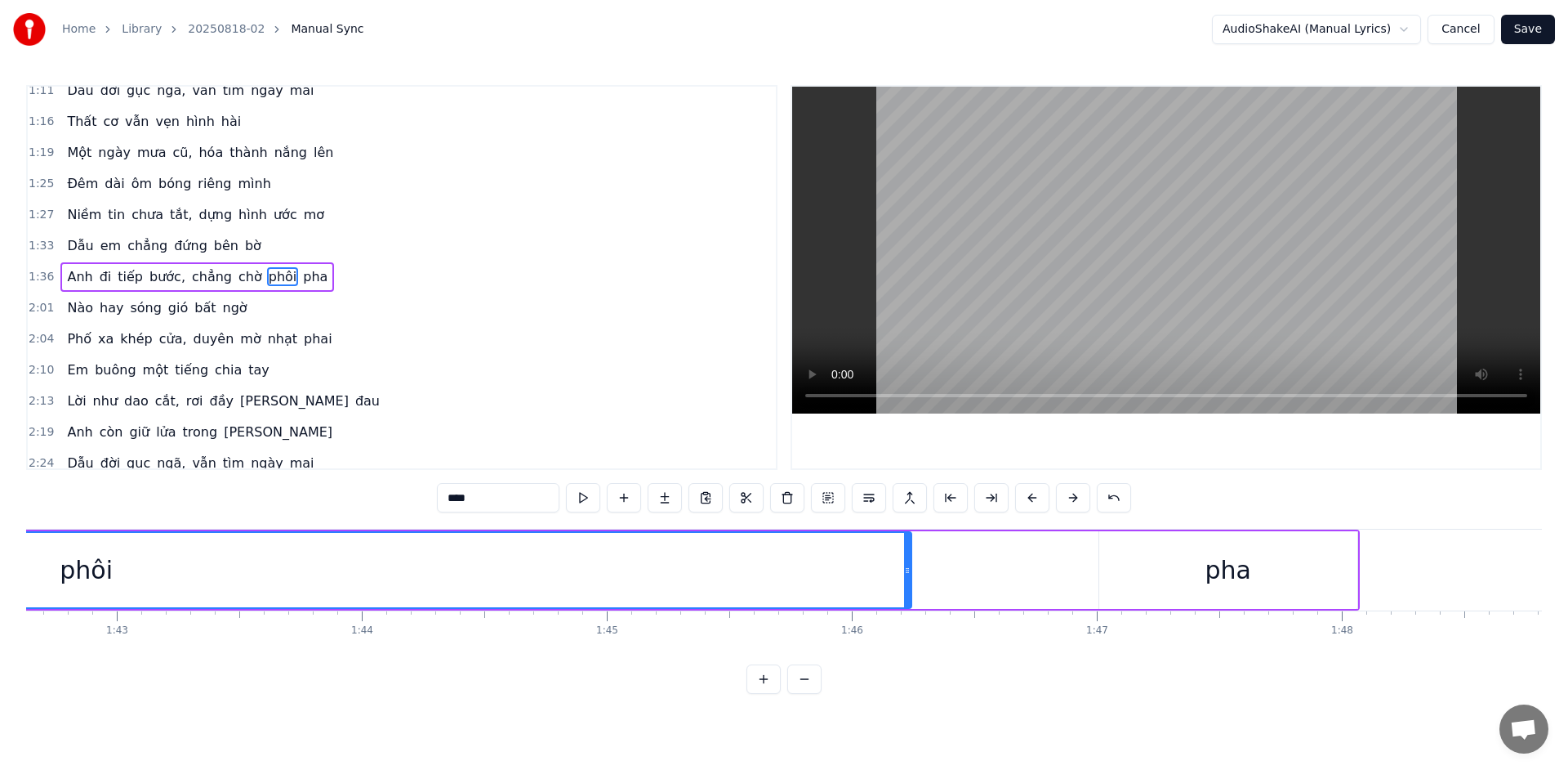
scroll to position [0, 25176]
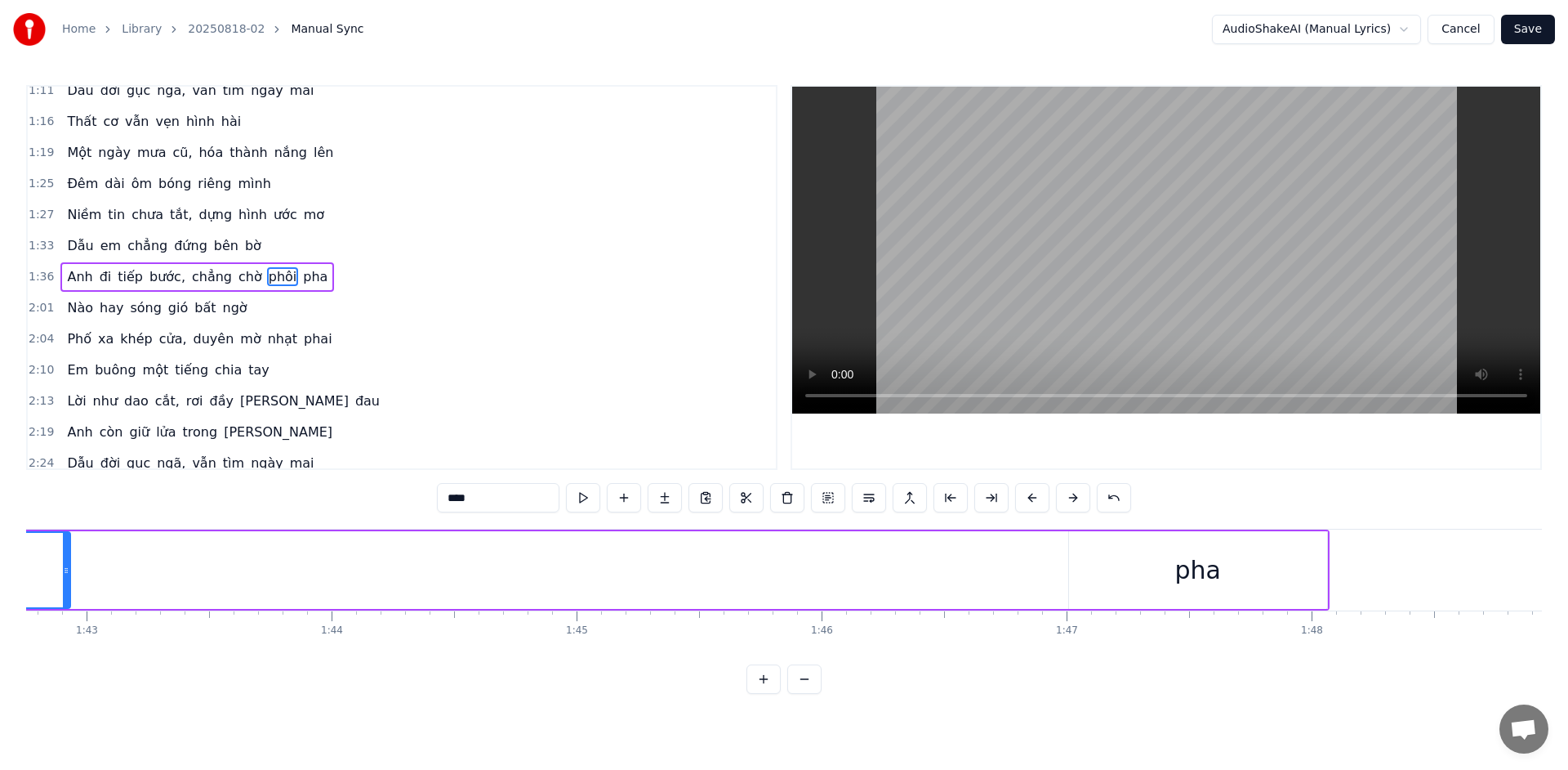
drag, startPoint x: 878, startPoint y: 573, endPoint x: 88, endPoint y: 587, distance: 790.1
click at [68, 584] on div at bounding box center [65, 570] width 6 height 75
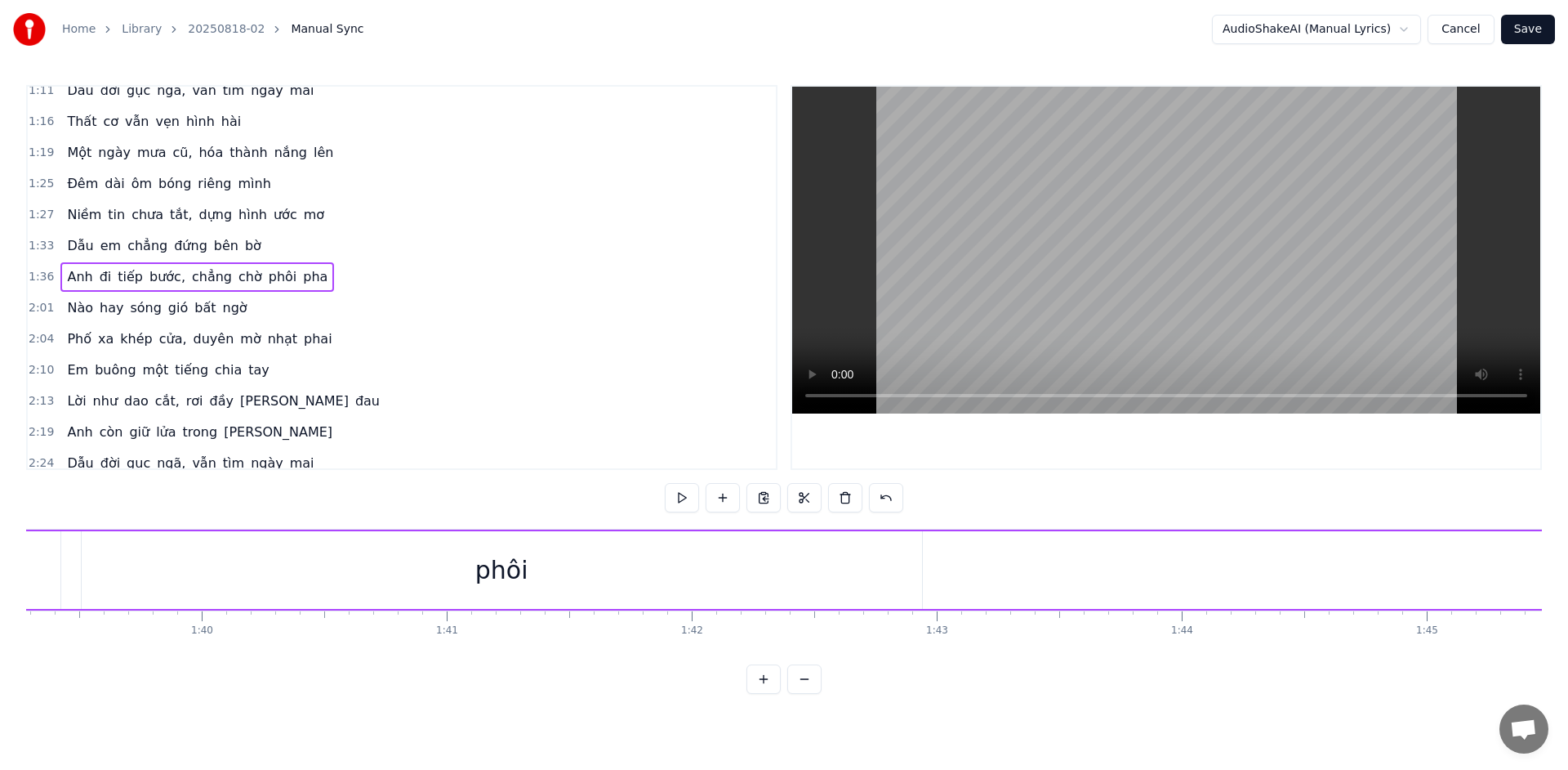
scroll to position [0, 24296]
click at [548, 582] on div "phôi" at bounding box center [532, 570] width 53 height 37
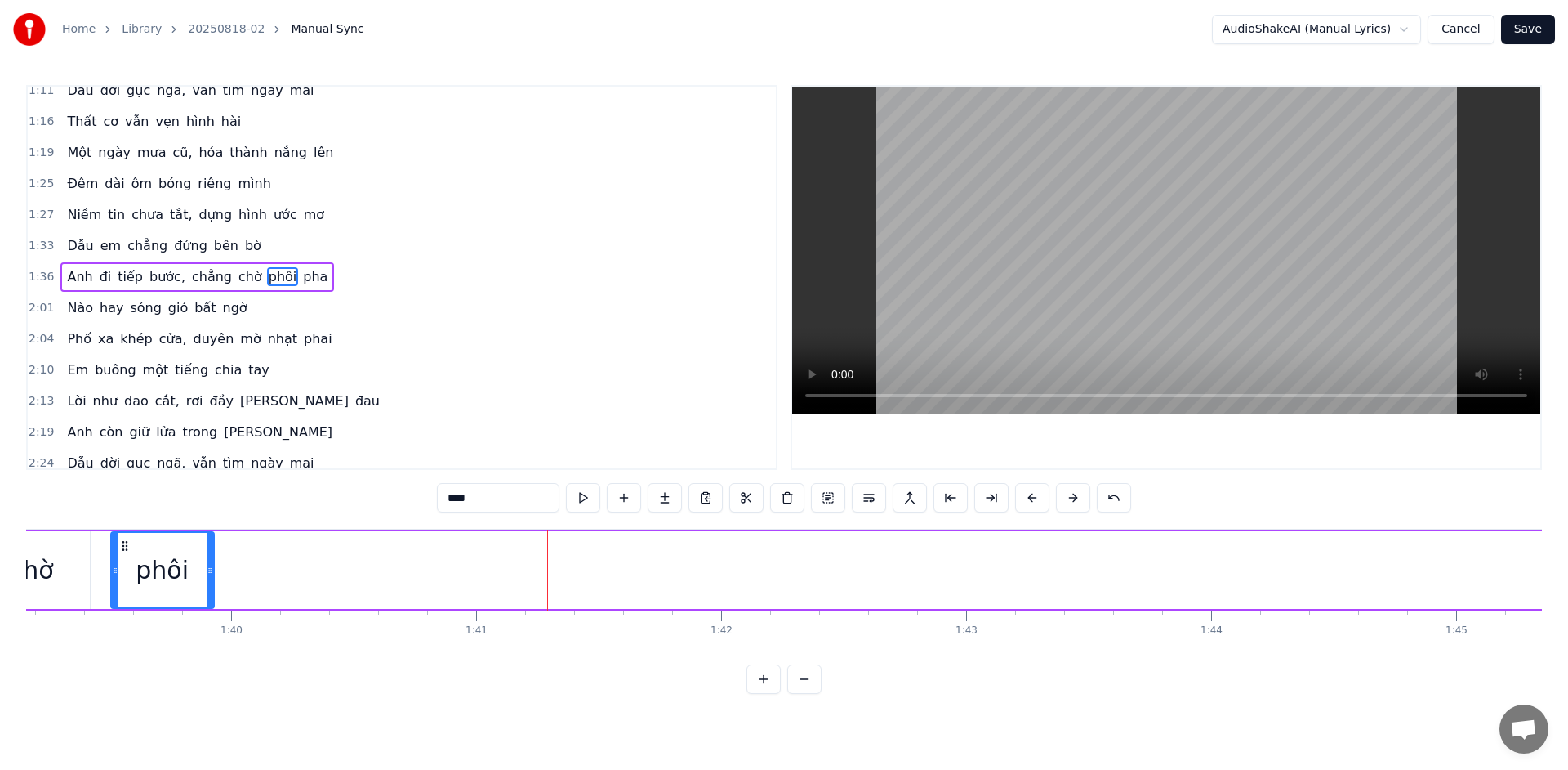
drag, startPoint x: 949, startPoint y: 576, endPoint x: 211, endPoint y: 584, distance: 738.0
click at [211, 584] on div at bounding box center [209, 570] width 6 height 75
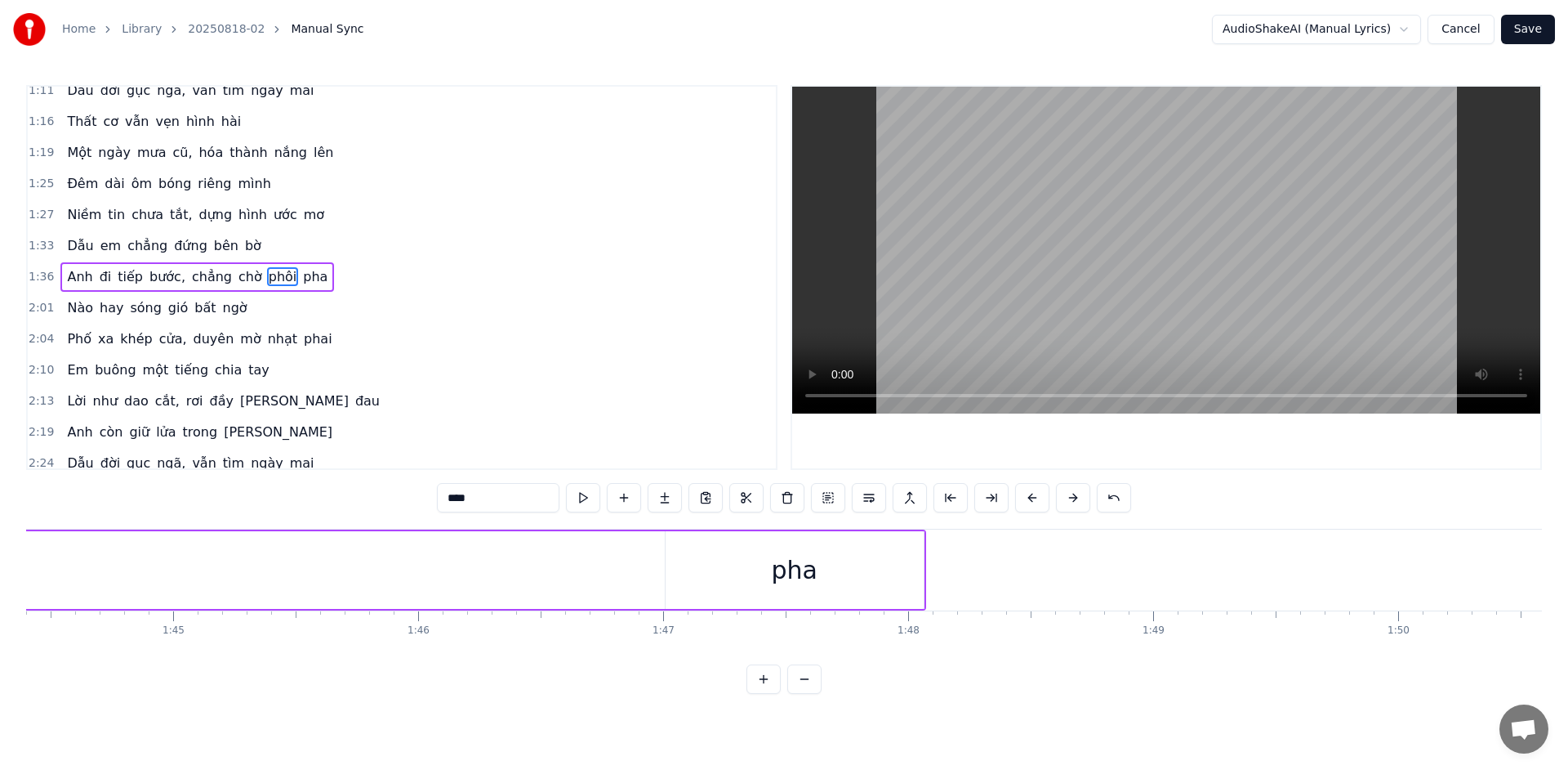
scroll to position [0, 25669]
click at [757, 586] on div "pha" at bounding box center [705, 570] width 258 height 77
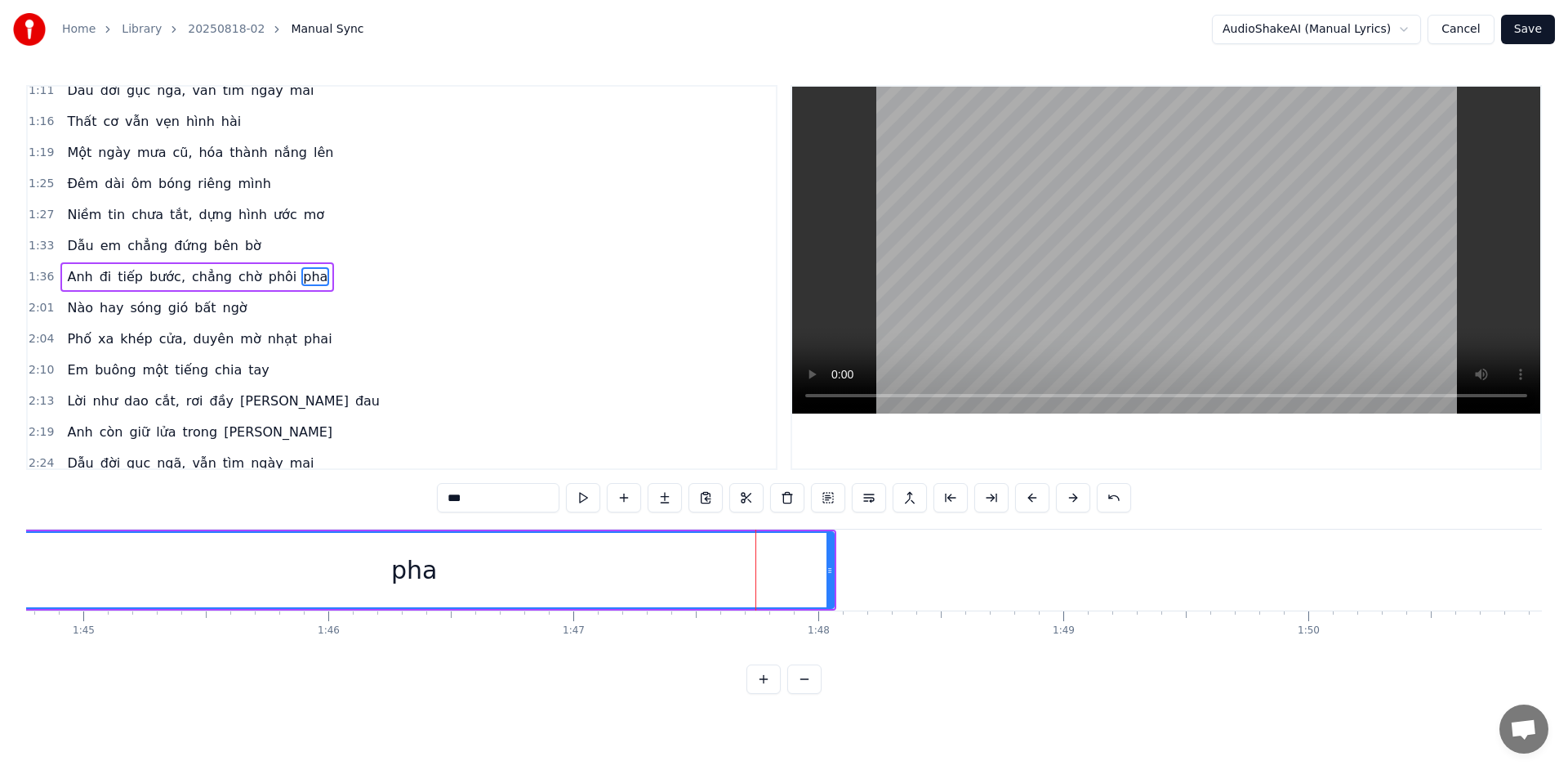
drag, startPoint x: 573, startPoint y: 575, endPoint x: 41, endPoint y: 585, distance: 532.1
click at [0, 580] on div "Home Library 20250818-02 Manual Sync AudioShakeAI (Manual Lyrics) Cancel Save 0…" at bounding box center [784, 347] width 1568 height 693
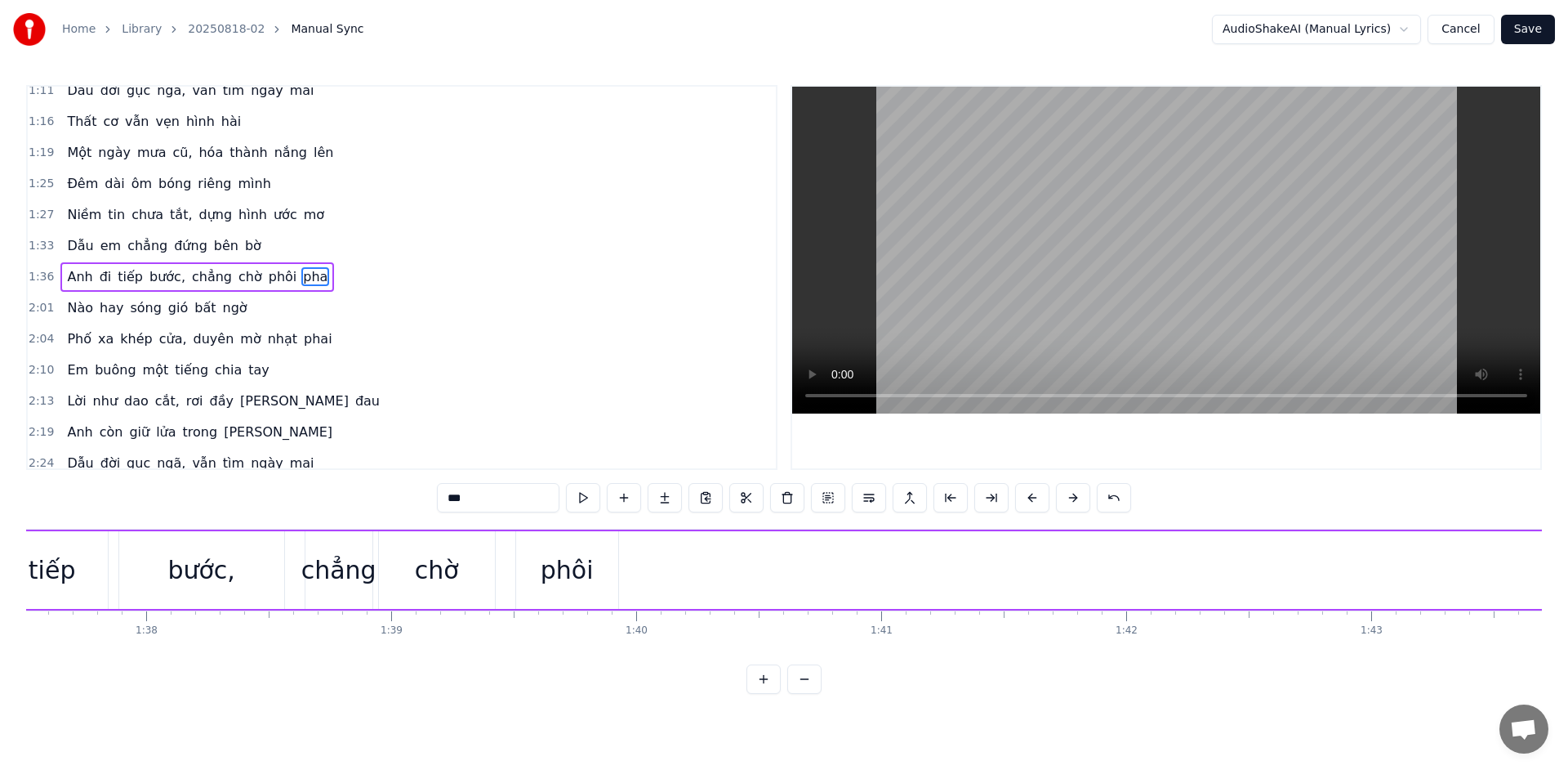
scroll to position [0, 23921]
click at [412, 543] on div "chờ" at bounding box center [407, 570] width 116 height 77
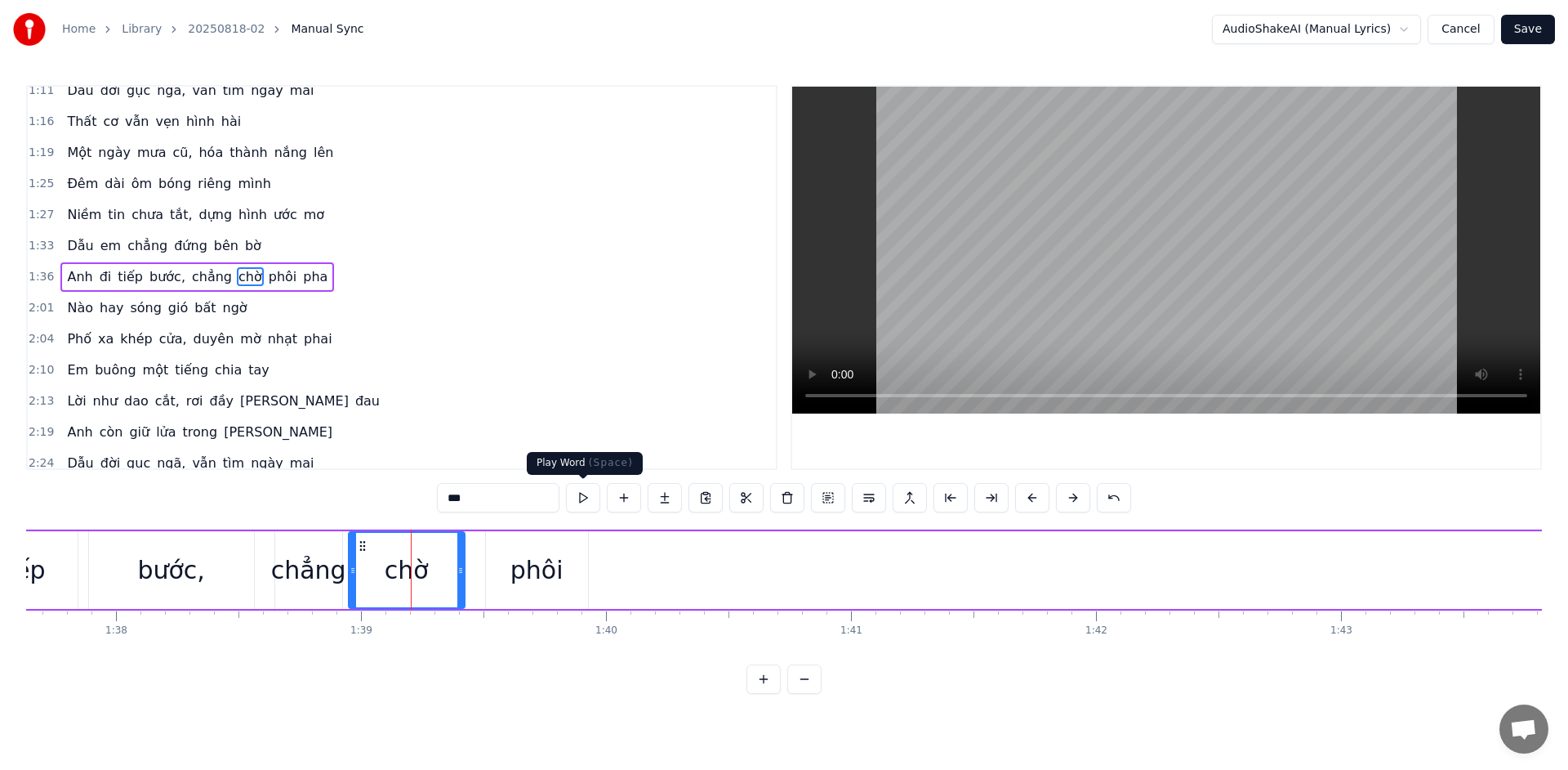
click at [591, 498] on button at bounding box center [583, 498] width 34 height 30
click at [546, 555] on div "phôi" at bounding box center [537, 570] width 53 height 37
type input "****"
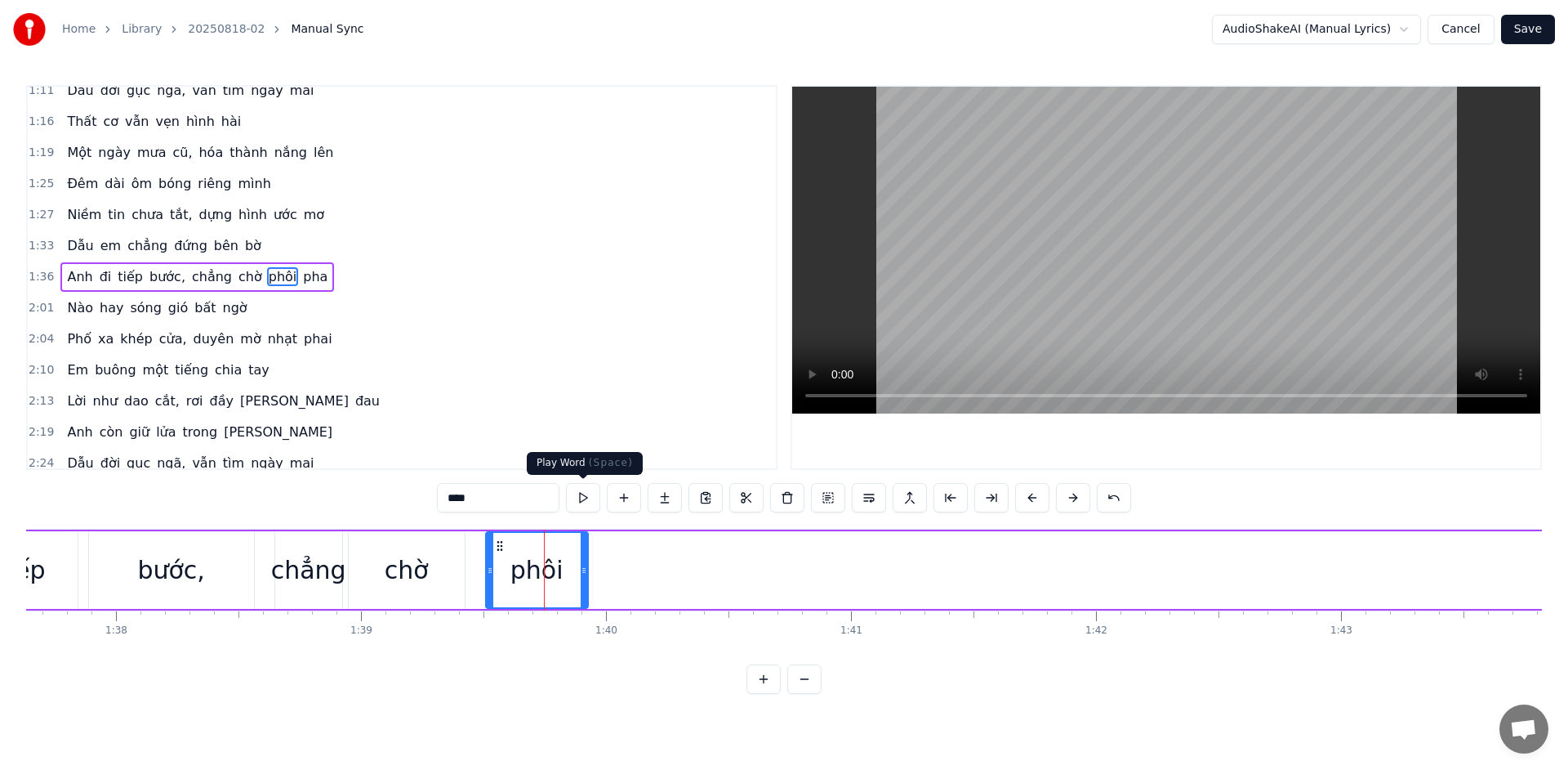
click at [580, 502] on button at bounding box center [583, 498] width 34 height 30
click at [642, 575] on div "Anh đi tiếp bước, chẳng chờ phôi pha" at bounding box center [1171, 570] width 2825 height 81
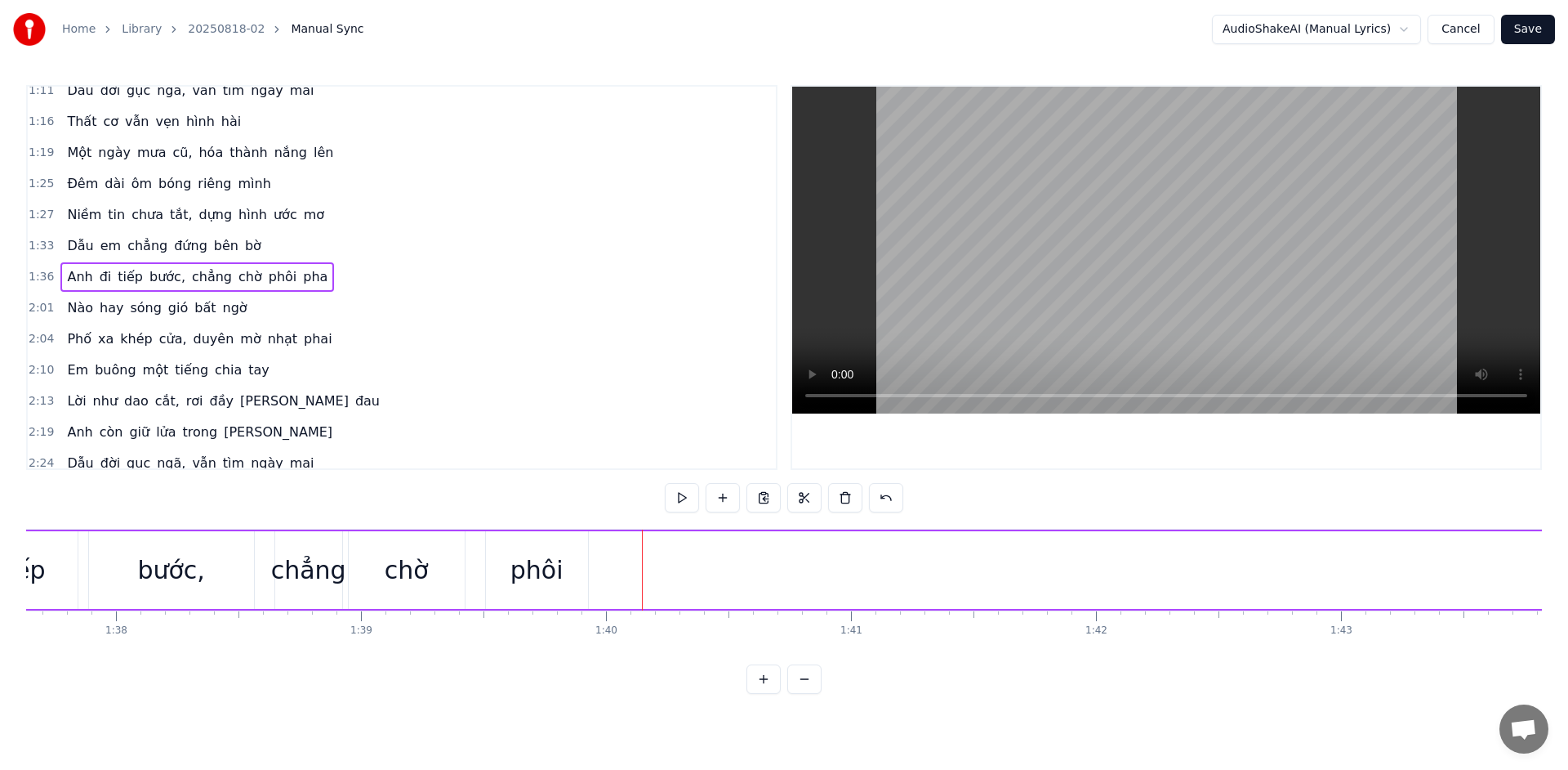
click at [928, 577] on div "Anh đi tiếp bước, chẳng chờ phôi pha" at bounding box center [1171, 570] width 2825 height 81
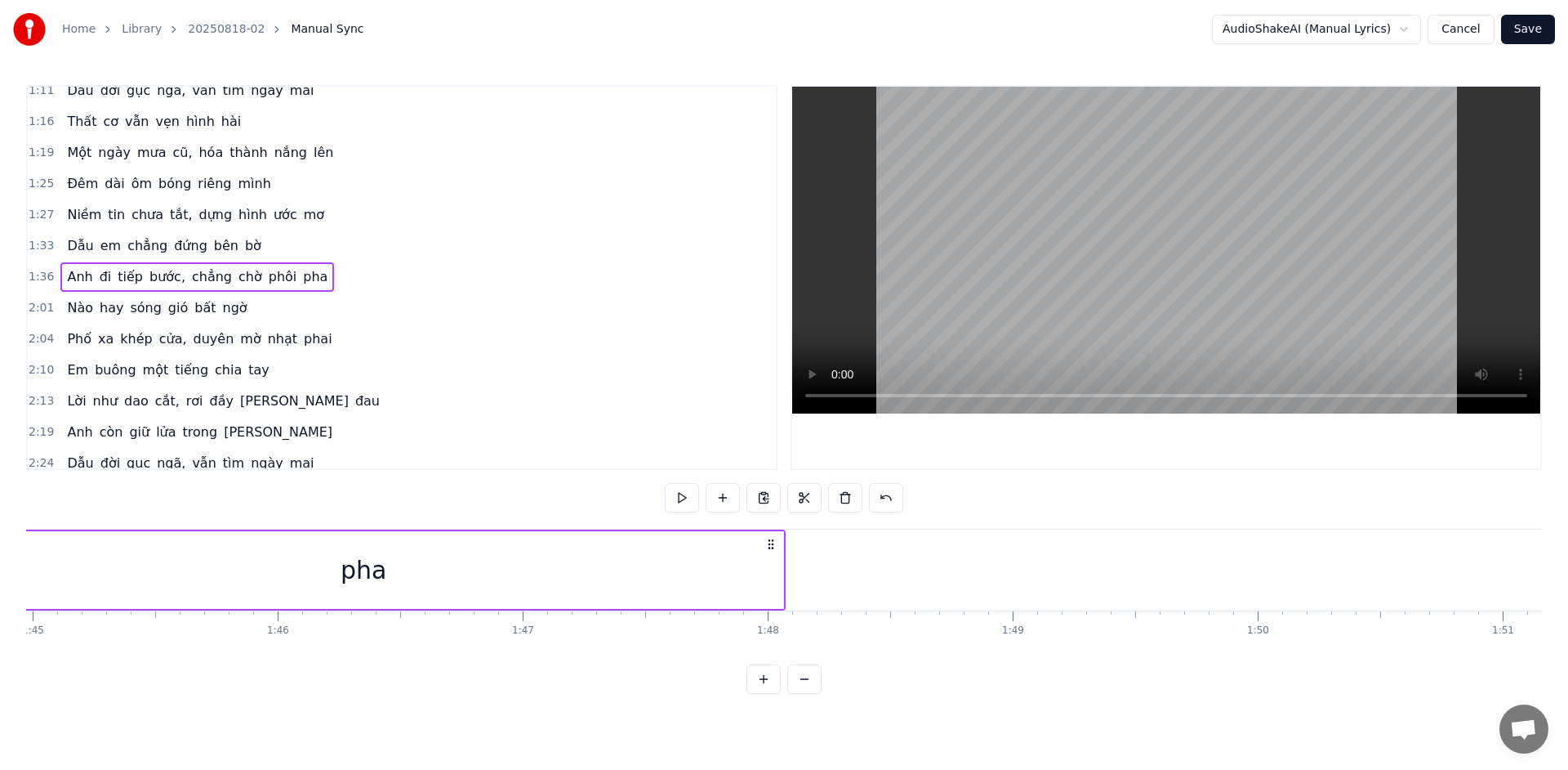
scroll to position [0, 25630]
click at [529, 577] on div "pha" at bounding box center [454, 570] width 839 height 77
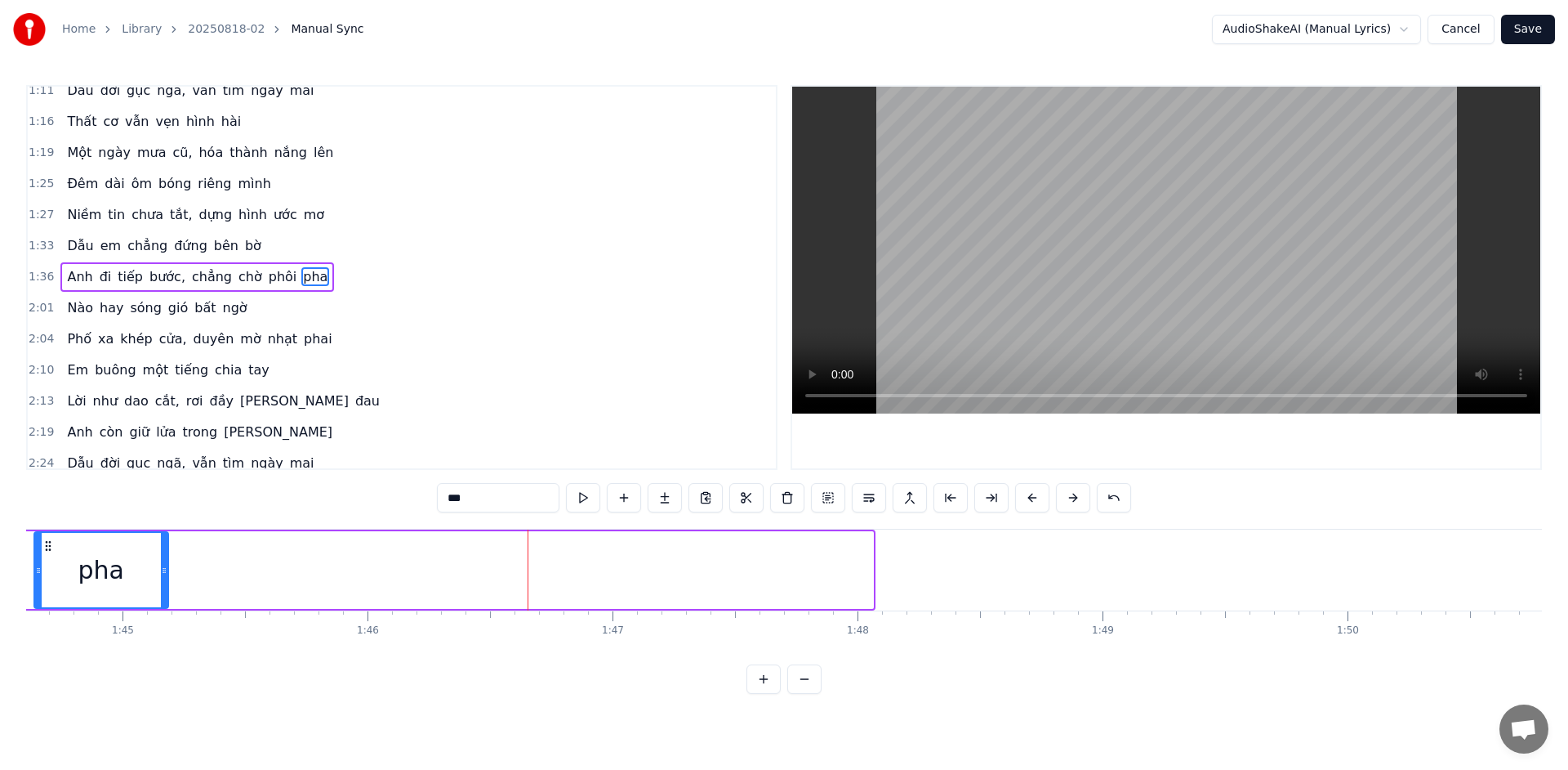
drag, startPoint x: 870, startPoint y: 576, endPoint x: 166, endPoint y: 602, distance: 704.5
click at [166, 602] on div at bounding box center [164, 570] width 6 height 75
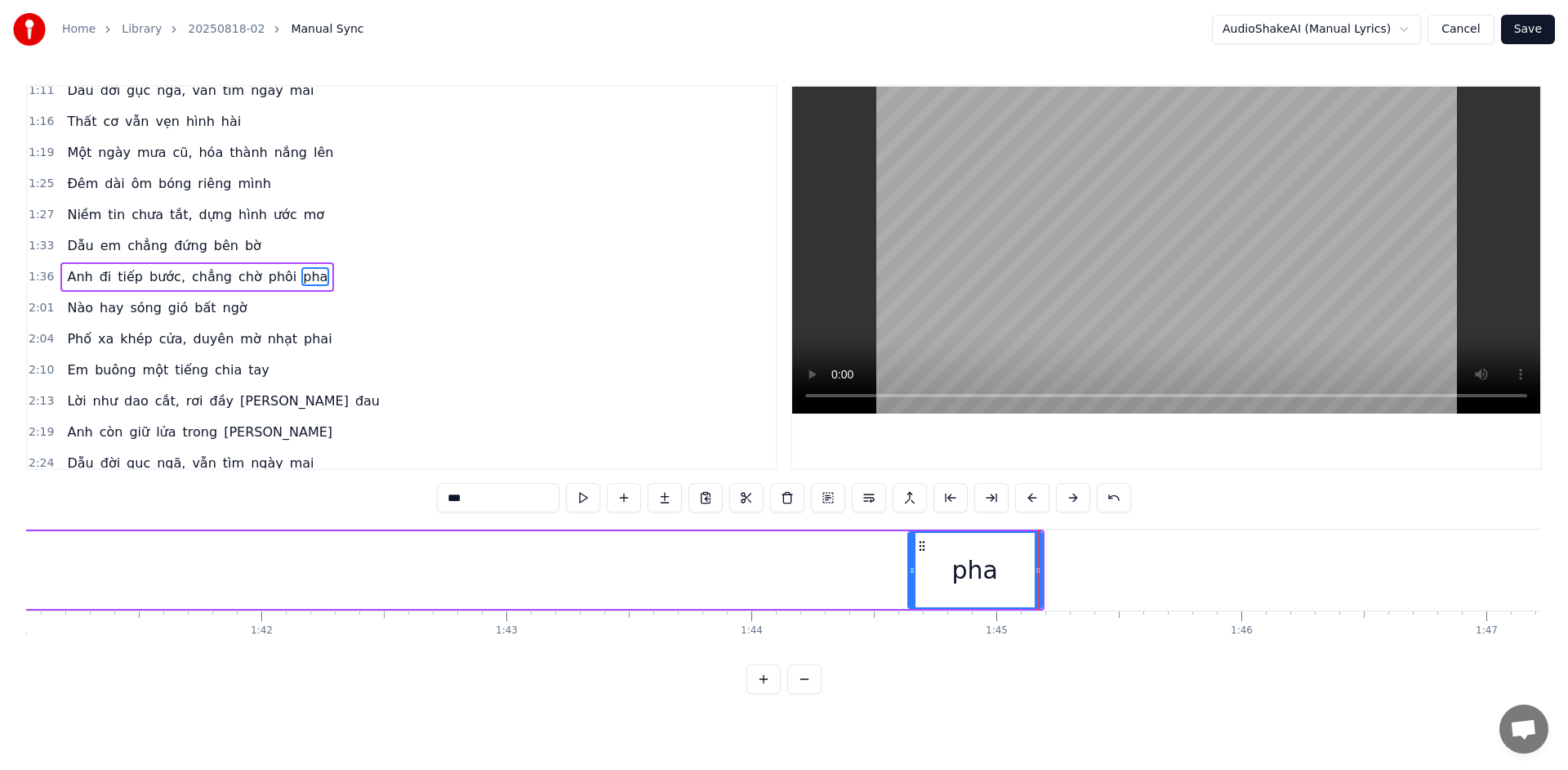
scroll to position [0, 24786]
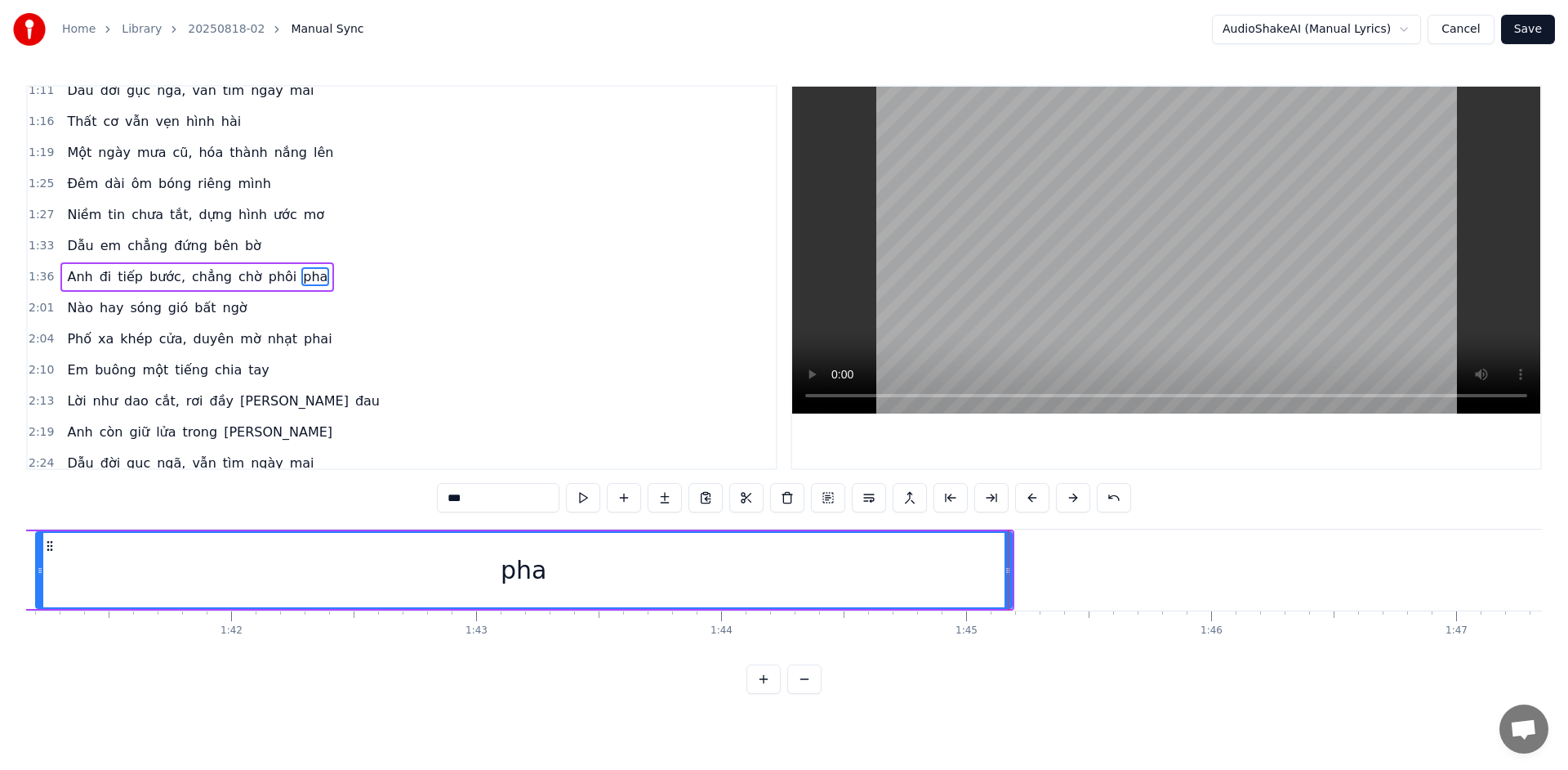
drag, startPoint x: 883, startPoint y: 575, endPoint x: 89, endPoint y: 615, distance: 795.0
click at [43, 606] on div at bounding box center [40, 570] width 6 height 75
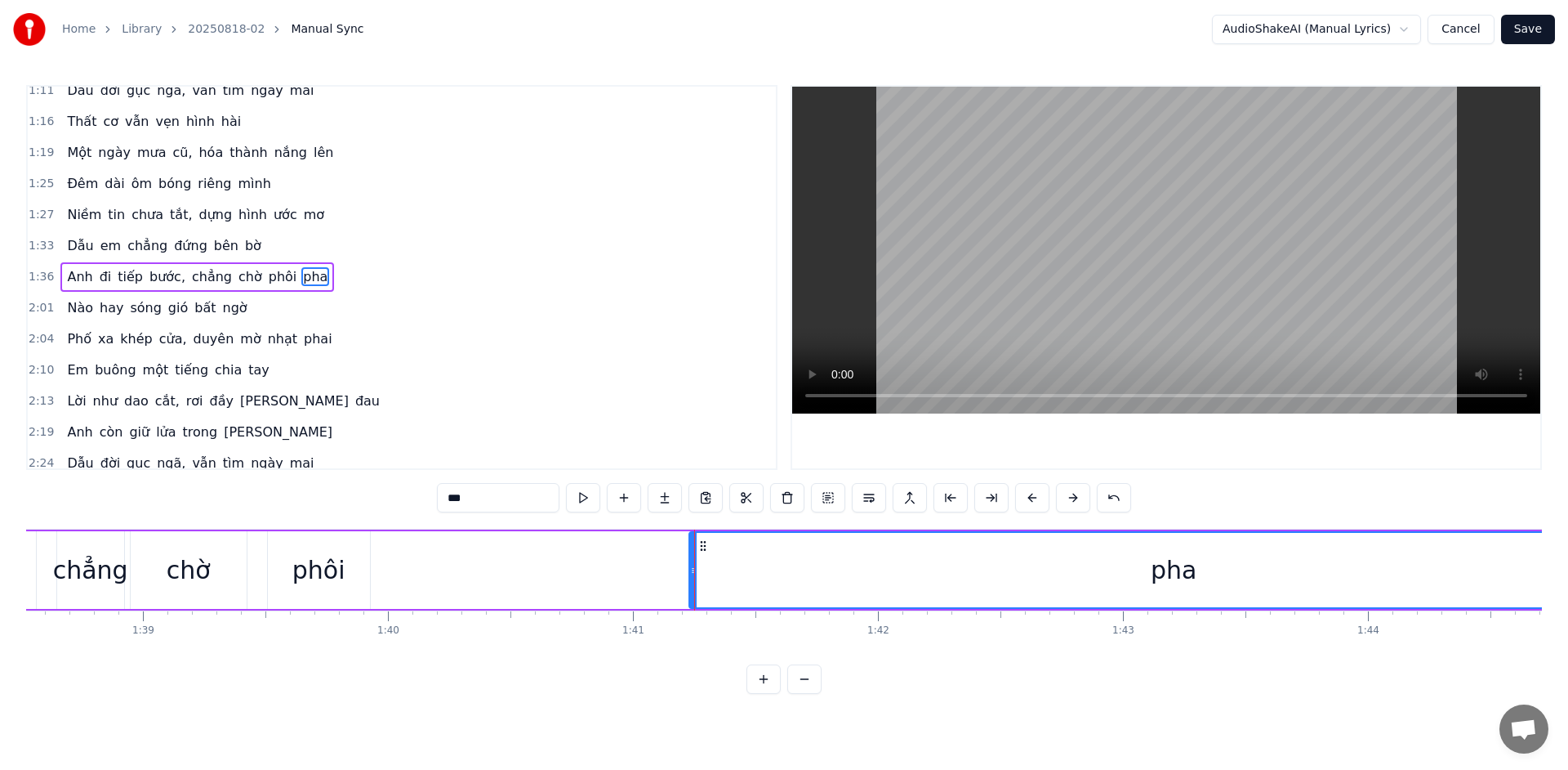
scroll to position [0, 24290]
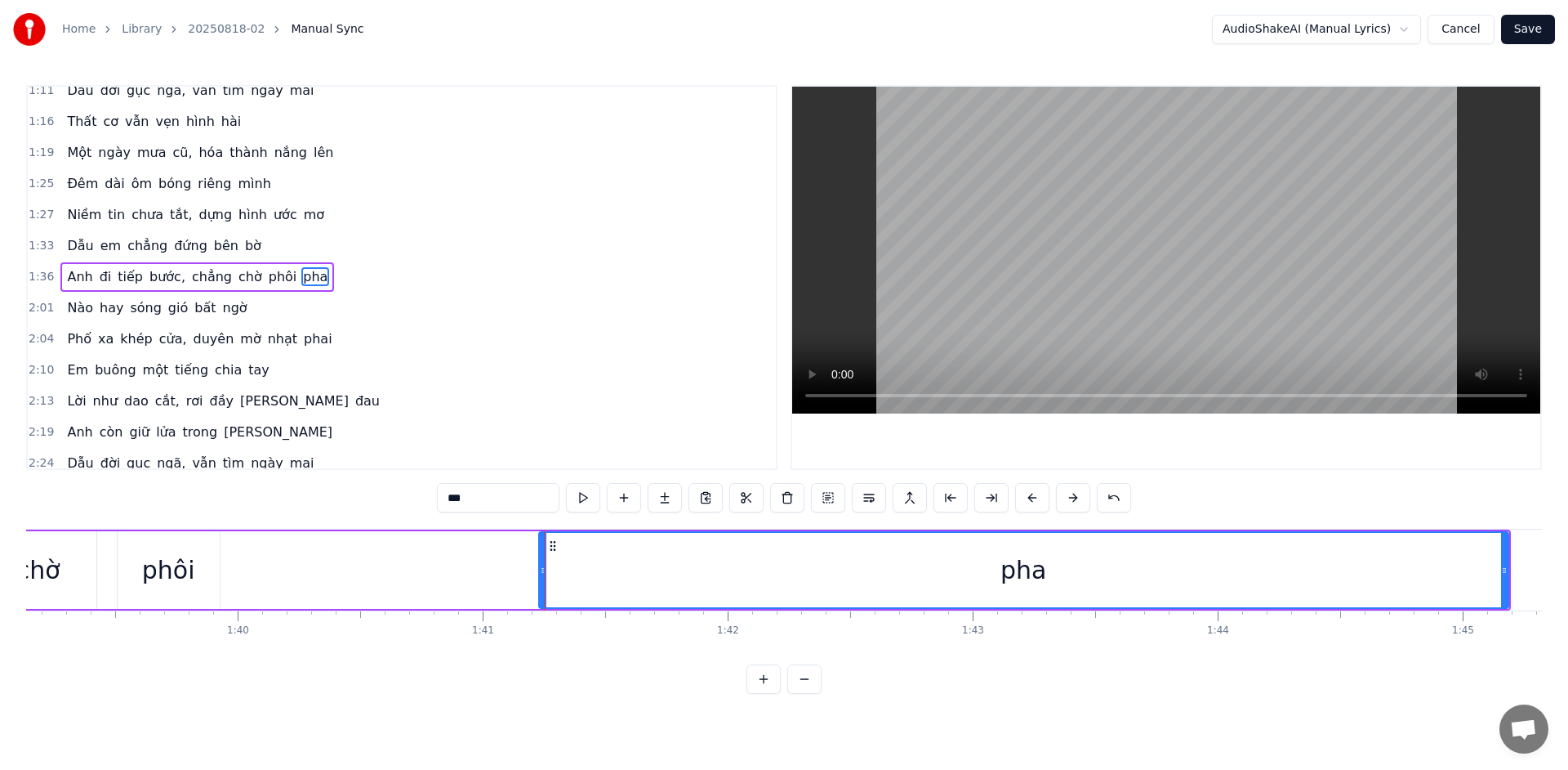
drag, startPoint x: 1509, startPoint y: 575, endPoint x: 1479, endPoint y: 584, distance: 31.3
click at [1477, 584] on div "Anh đi tiếp bước, chẳng chờ phôi pha" at bounding box center [450, 570] width 2121 height 81
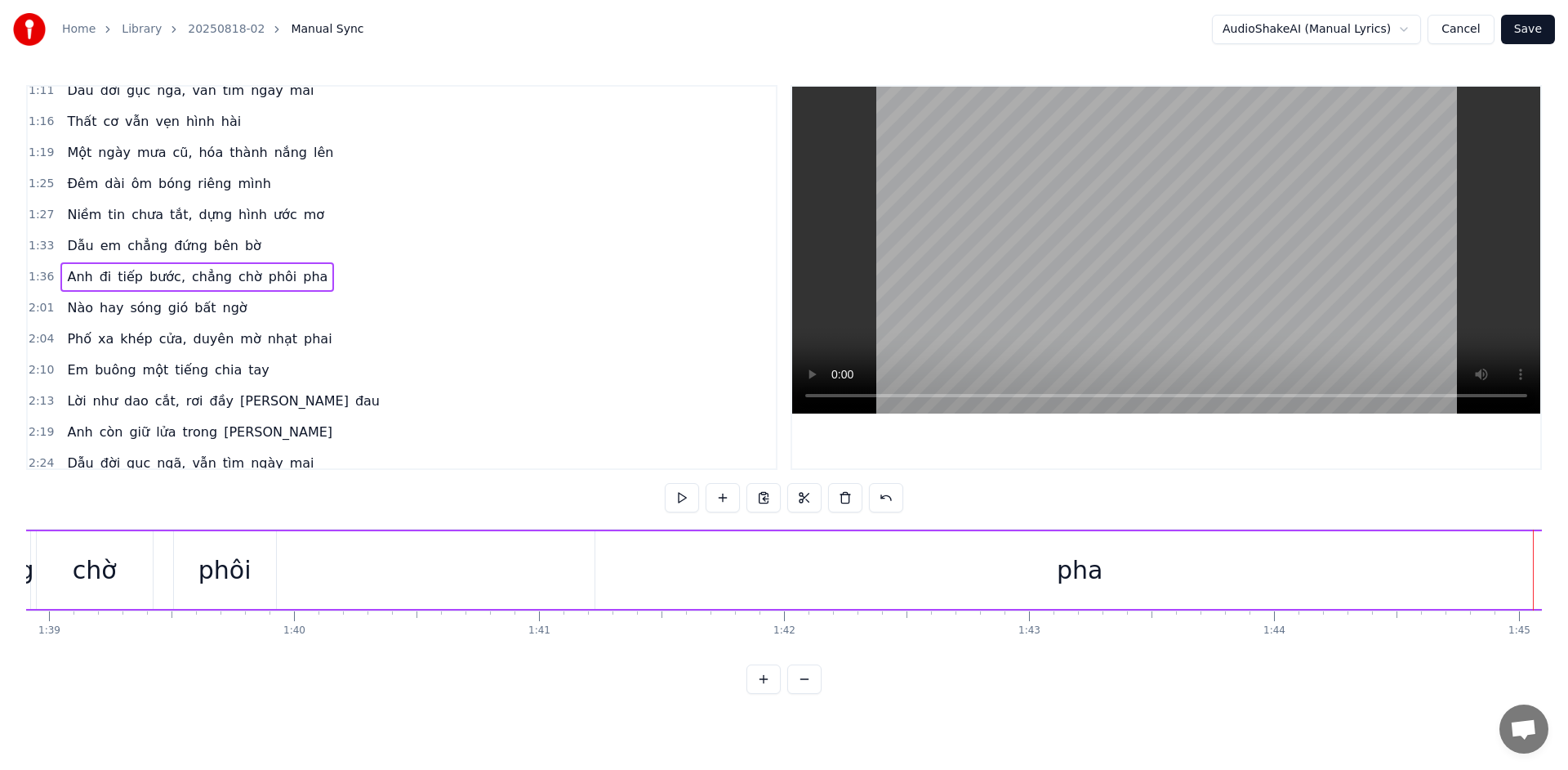
scroll to position [0, 24353]
click at [930, 582] on div "pha" at bounding box center [961, 570] width 970 height 77
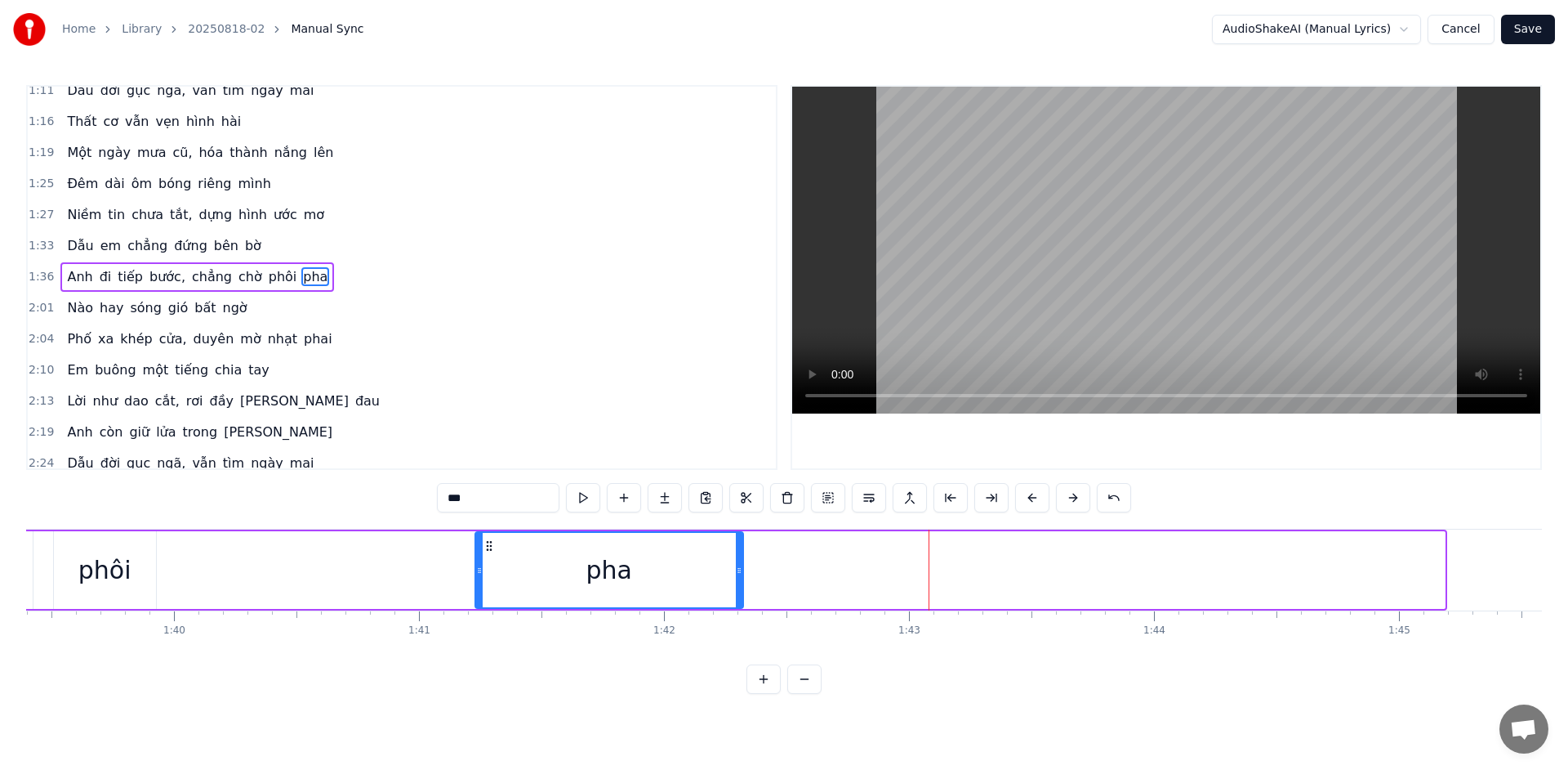
drag, startPoint x: 1444, startPoint y: 576, endPoint x: 741, endPoint y: 591, distance: 703.2
click at [741, 591] on div at bounding box center [738, 570] width 6 height 75
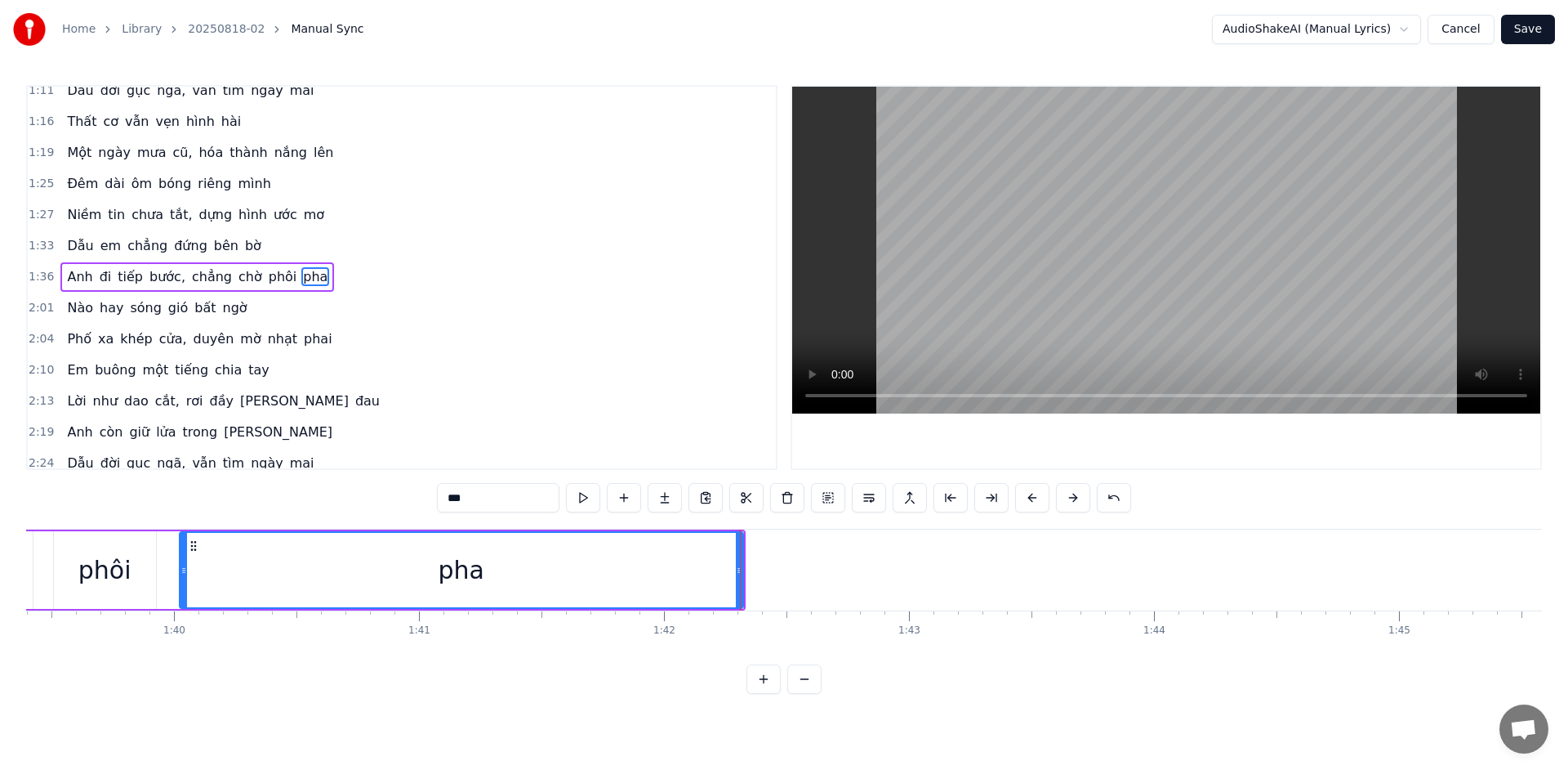
drag, startPoint x: 469, startPoint y: 572, endPoint x: 183, endPoint y: 599, distance: 287.3
click at [183, 599] on div at bounding box center [183, 570] width 6 height 75
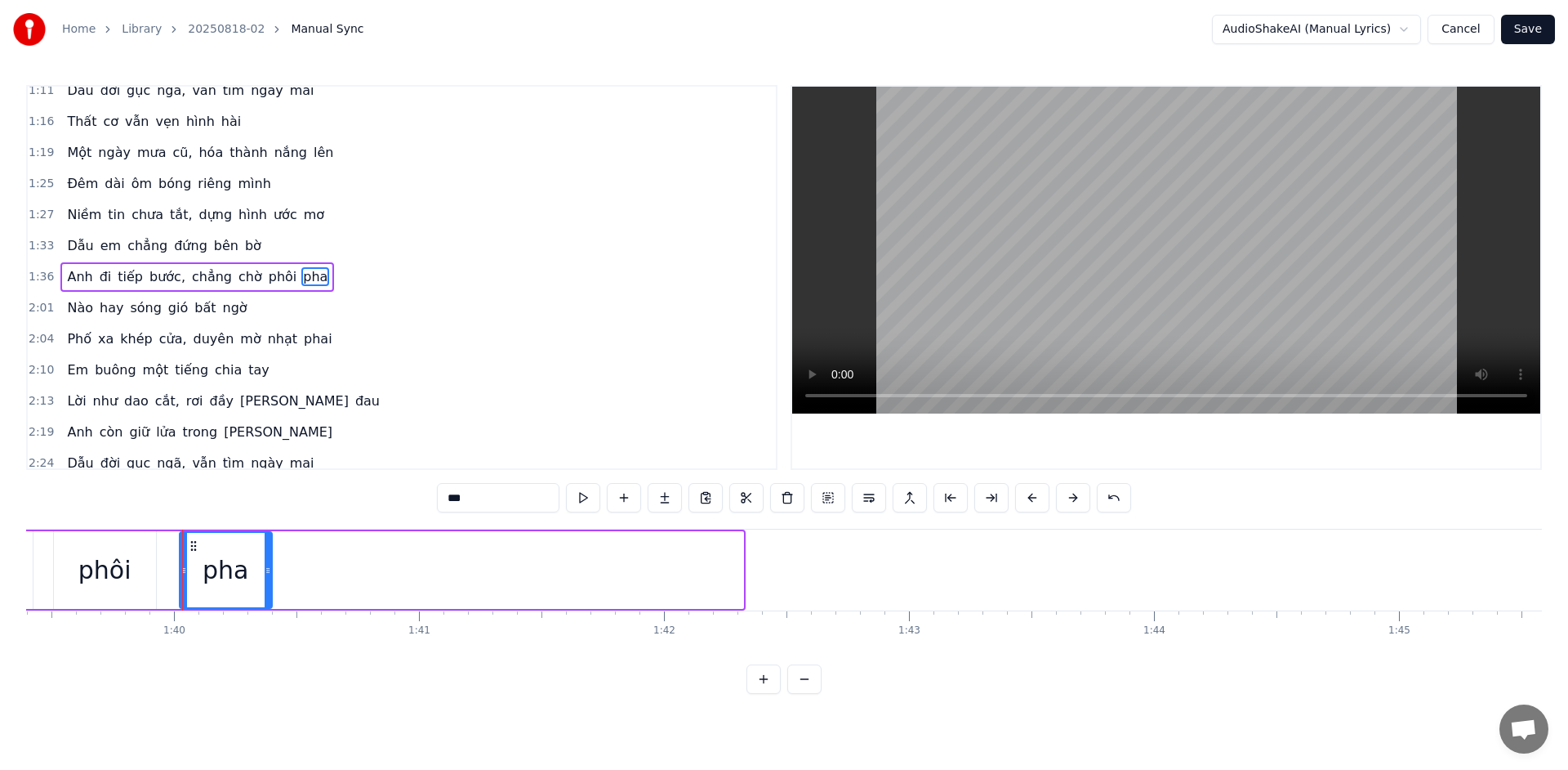
drag, startPoint x: 741, startPoint y: 586, endPoint x: 269, endPoint y: 627, distance: 473.8
click at [269, 627] on div "Thủa đầu tay trắng ước mơ Một miền thương nhớ dệt thơ với tình Anh xây giấc mộn…" at bounding box center [784, 589] width 1515 height 123
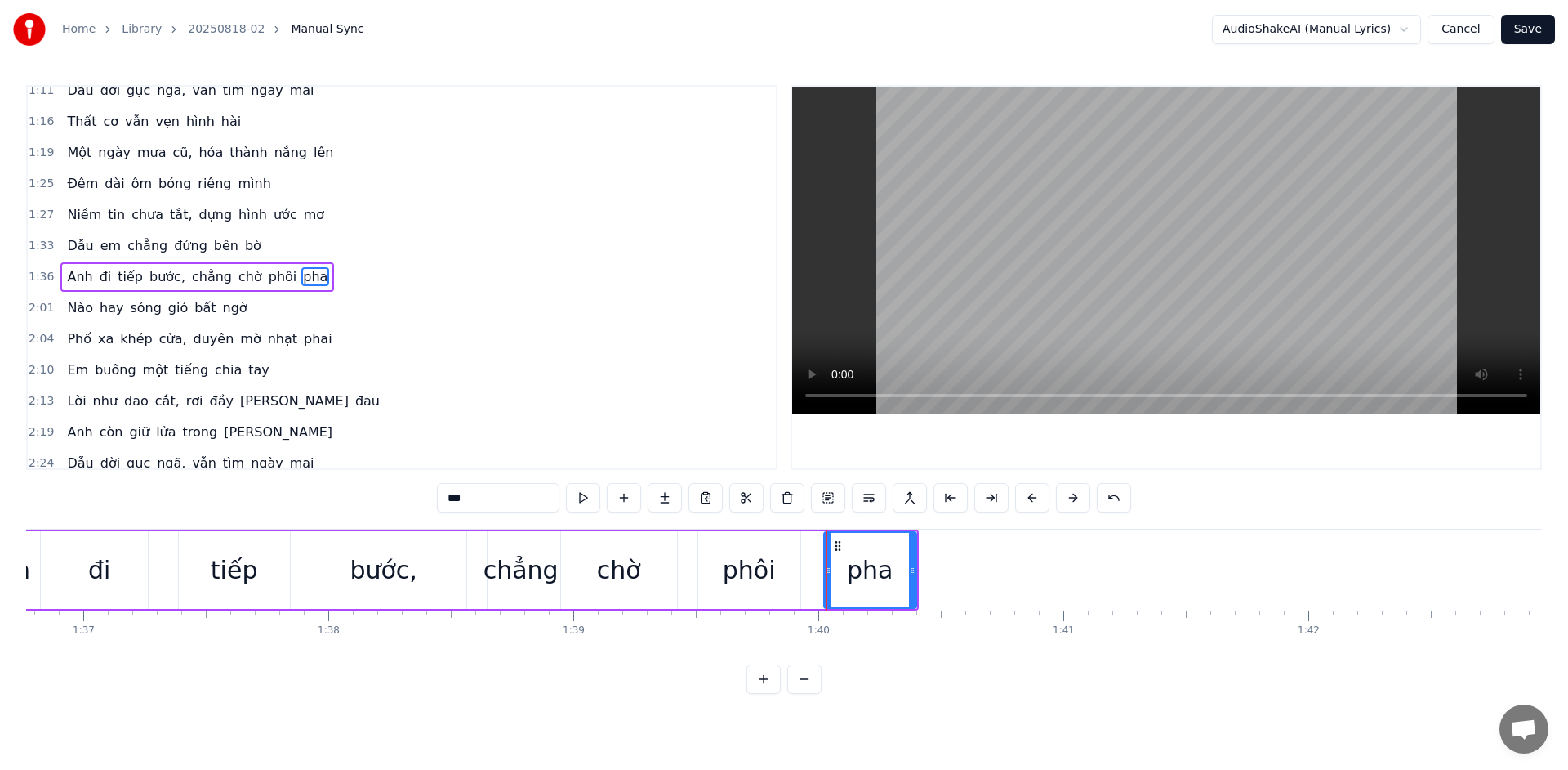
scroll to position [0, 23619]
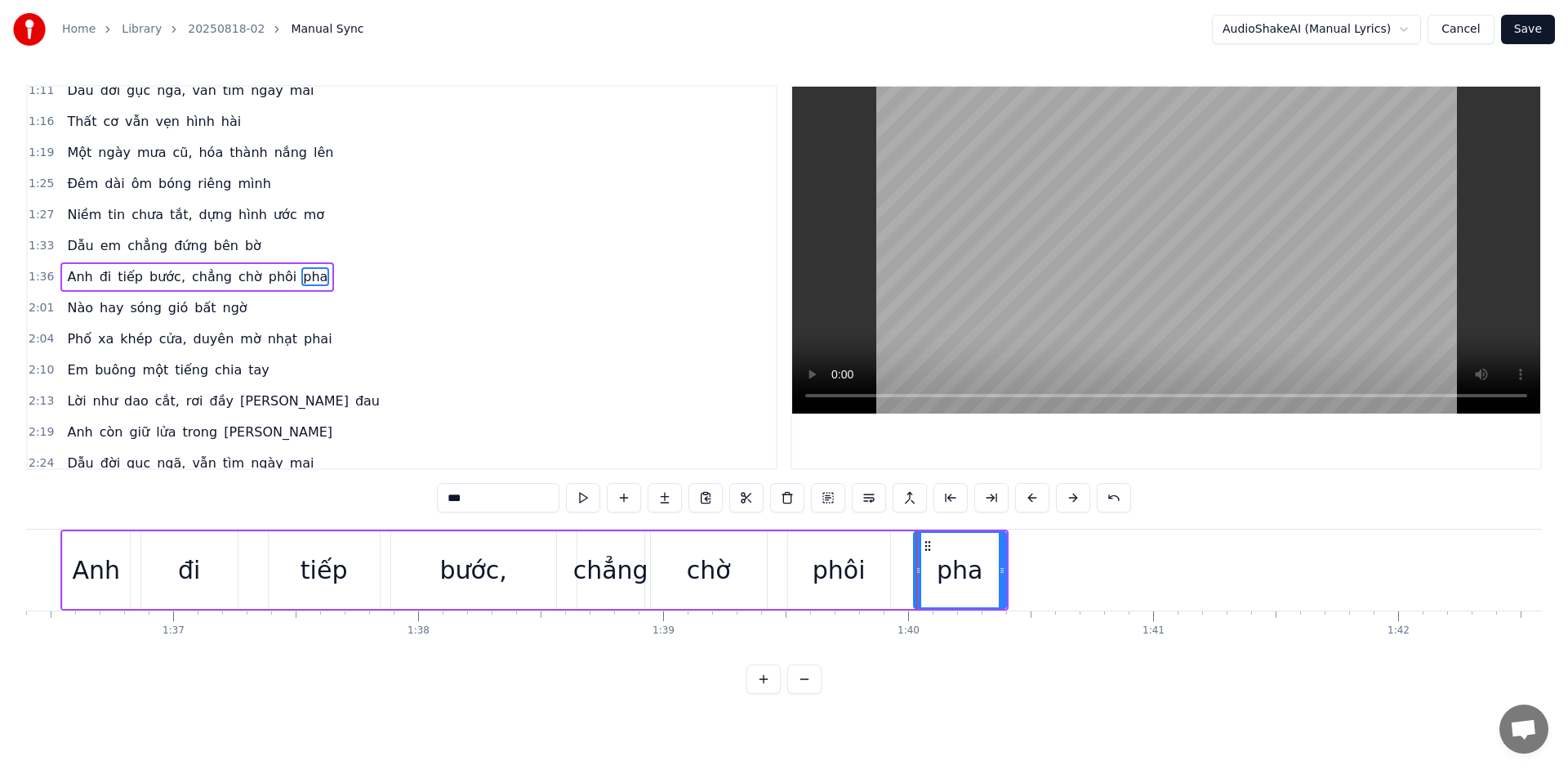
click at [86, 283] on span "Anh" at bounding box center [79, 277] width 29 height 18
type input "***"
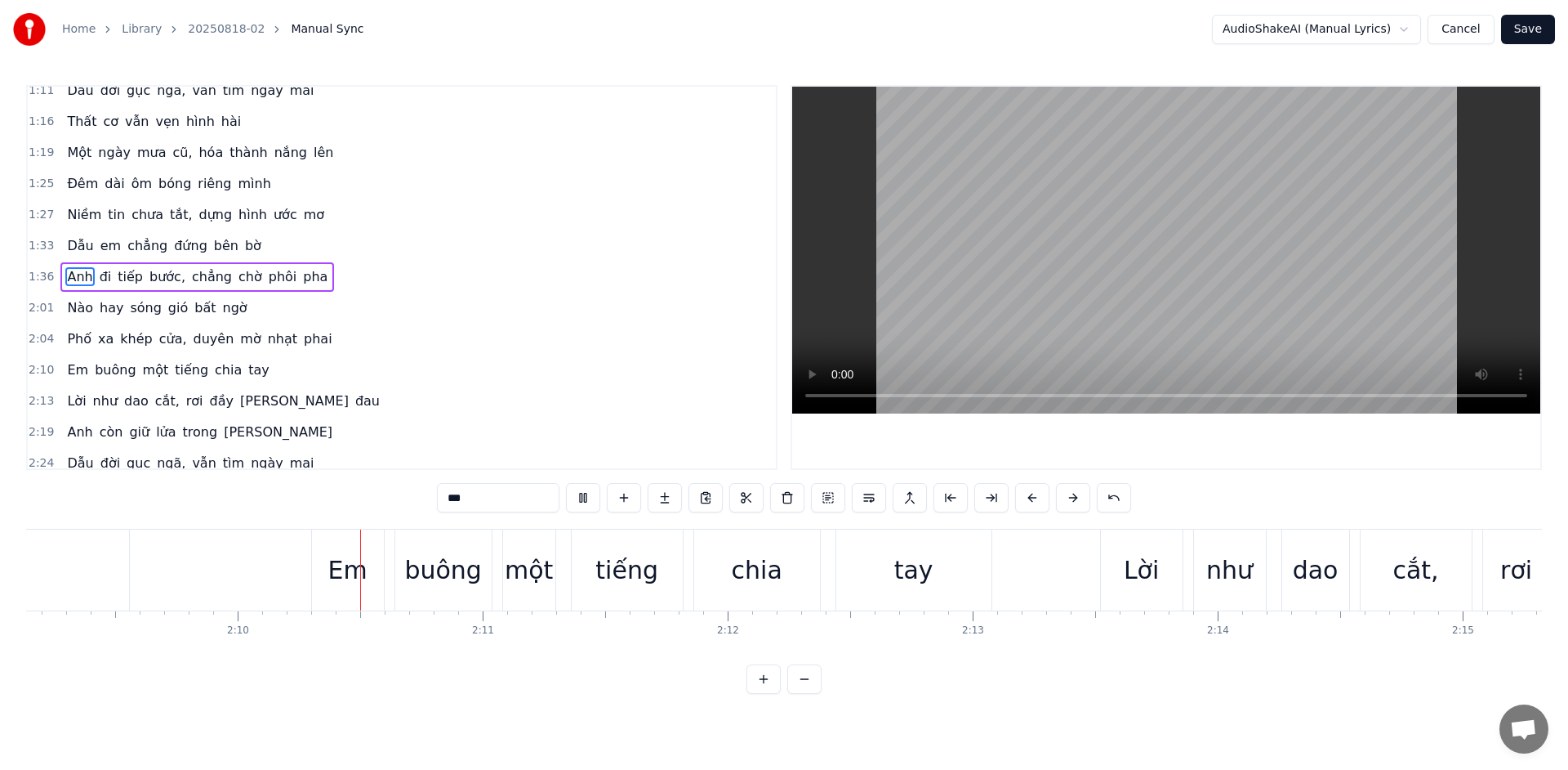
scroll to position [0, 31761]
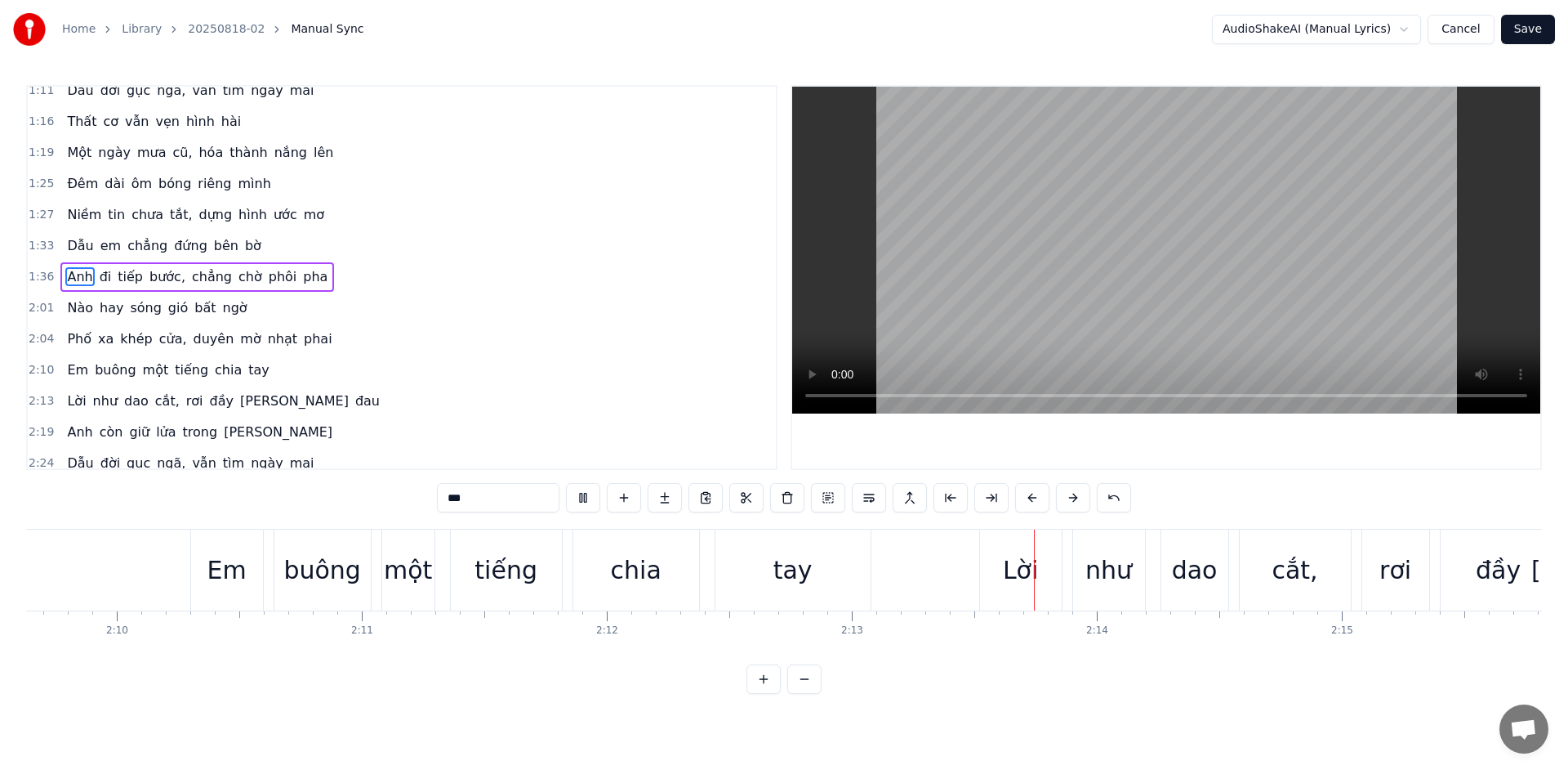
click at [1533, 27] on button "Save" at bounding box center [1527, 30] width 53 height 30
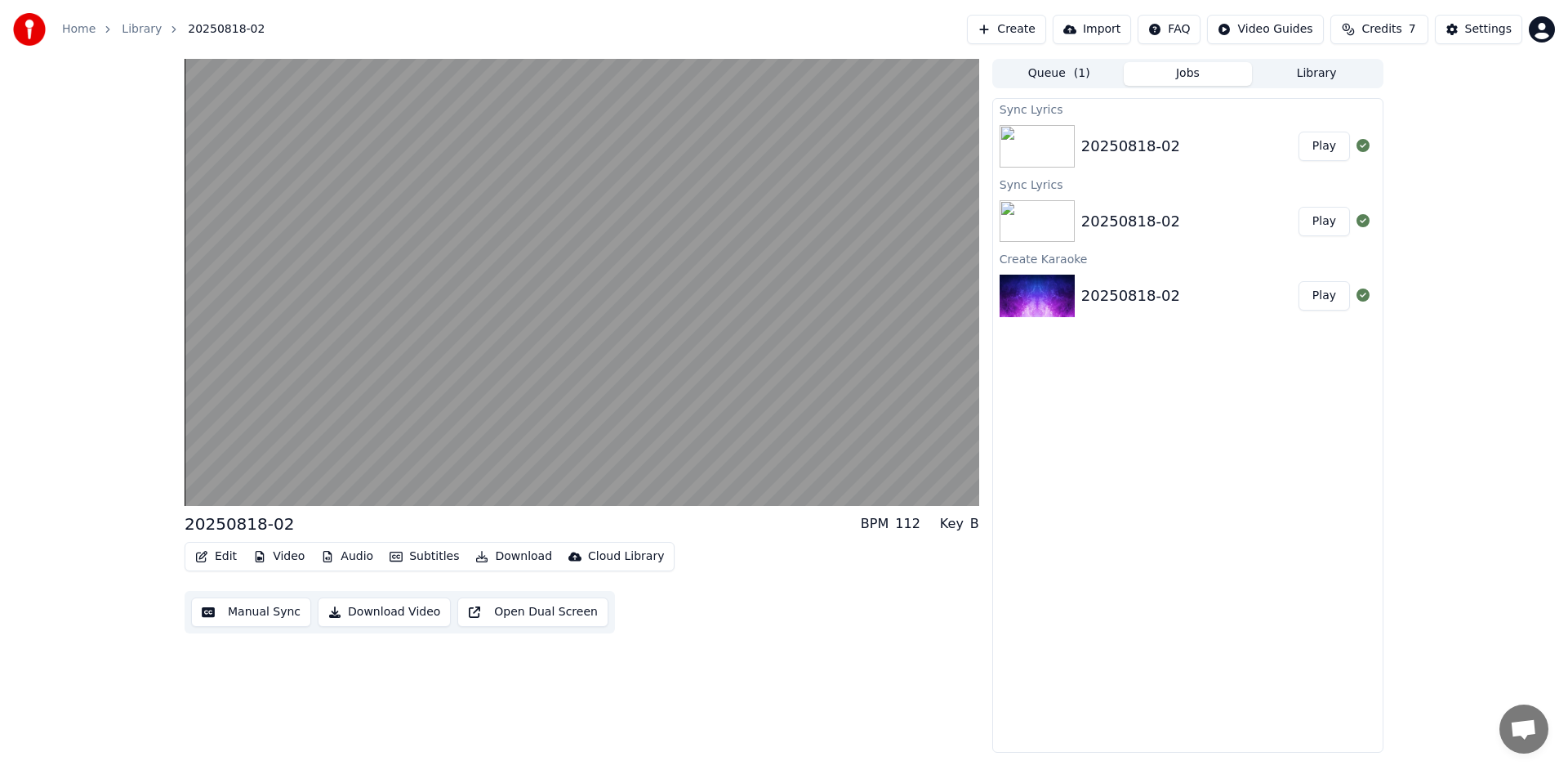
click at [522, 555] on button "Download" at bounding box center [513, 556] width 89 height 23
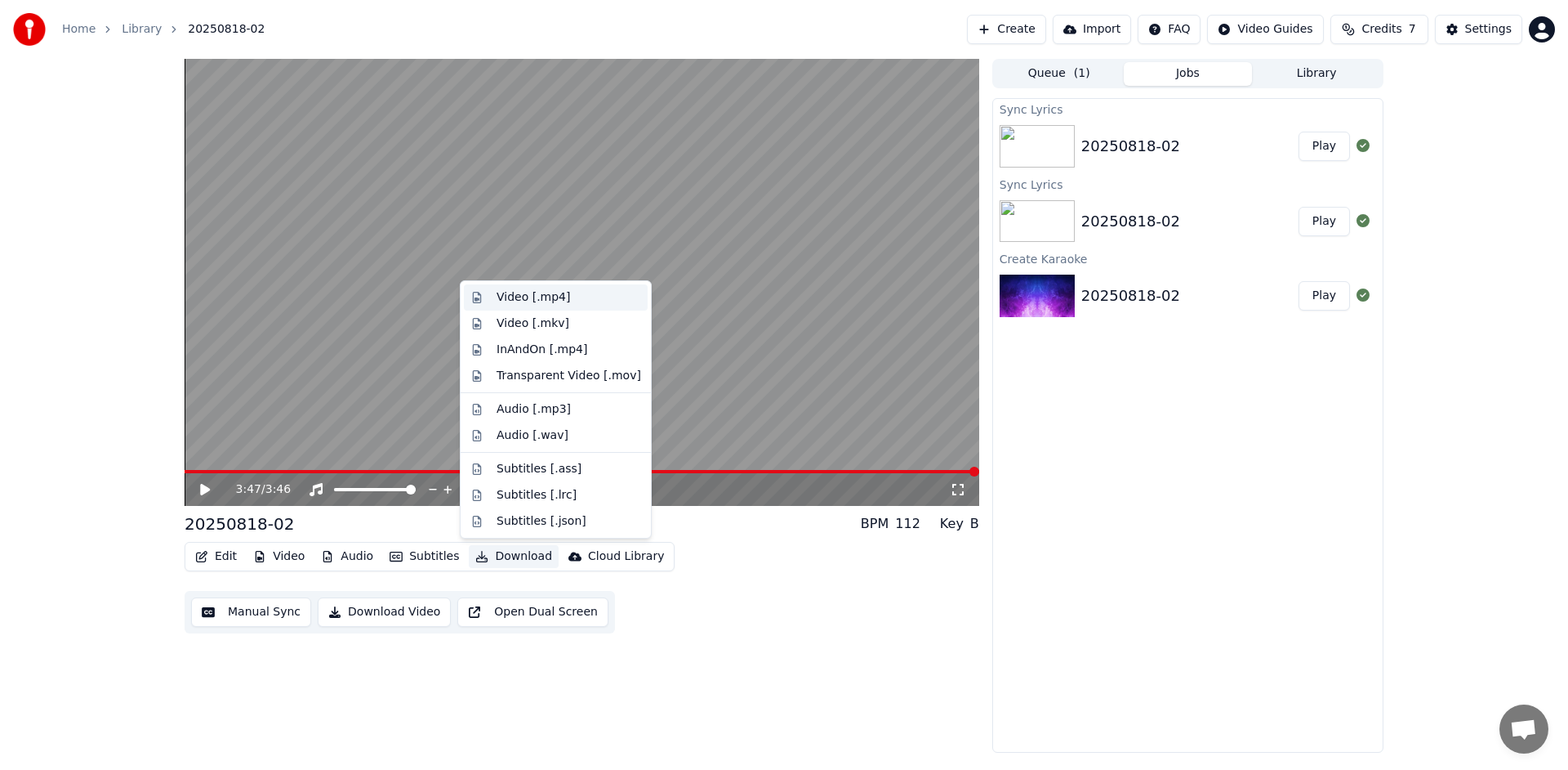
click at [554, 301] on div "Video [.mp4]" at bounding box center [534, 298] width 74 height 17
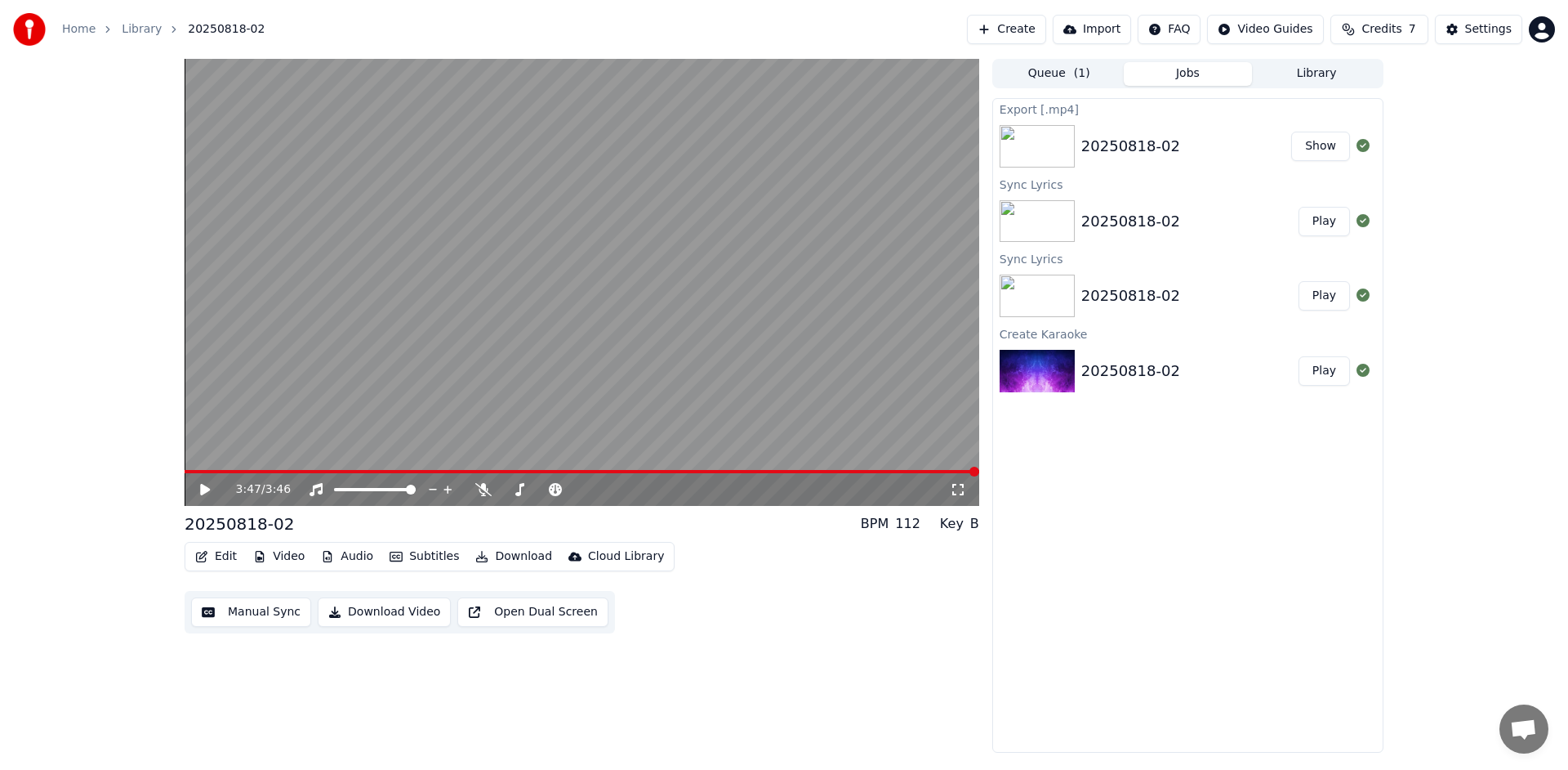
click at [1326, 142] on button "Show" at bounding box center [1321, 147] width 59 height 30
click at [1333, 149] on button "Show" at bounding box center [1321, 147] width 59 height 30
click at [1318, 153] on button "Show" at bounding box center [1321, 147] width 59 height 30
click at [1323, 147] on button "Show" at bounding box center [1321, 147] width 59 height 30
click at [1323, 154] on button "Show" at bounding box center [1321, 147] width 59 height 30
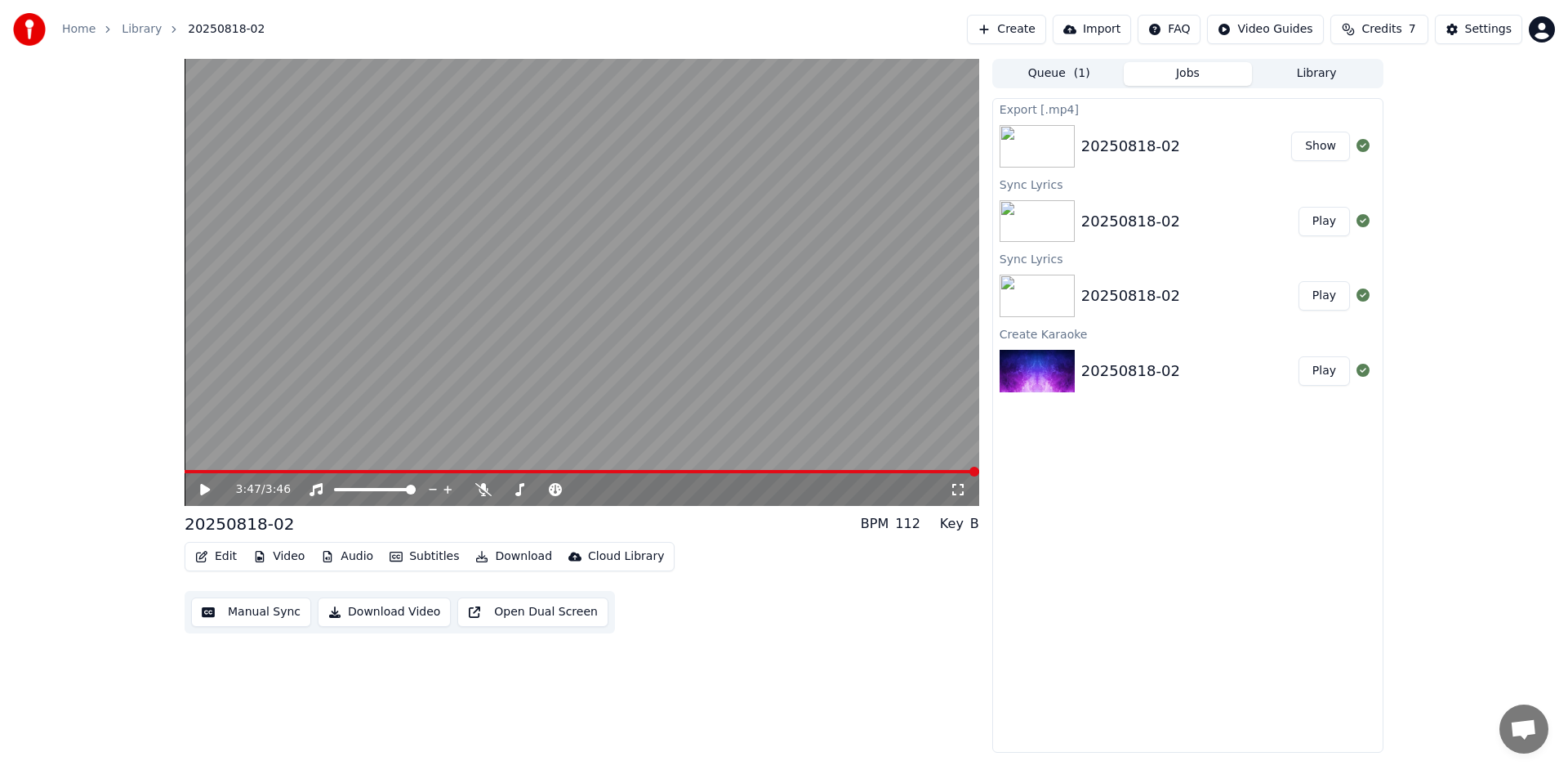
click at [1321, 146] on button "Show" at bounding box center [1321, 147] width 59 height 30
click at [1319, 146] on button "Show" at bounding box center [1321, 147] width 59 height 30
click at [1316, 149] on button "Show" at bounding box center [1321, 147] width 59 height 30
